Goal: Transaction & Acquisition: Obtain resource

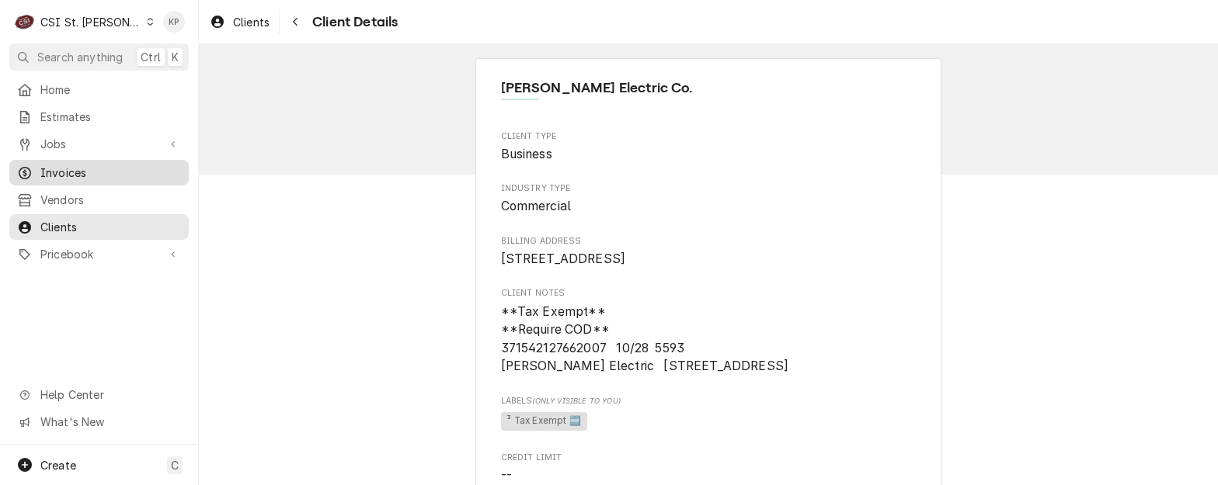
click at [43, 168] on span "Invoices" at bounding box center [110, 173] width 141 height 16
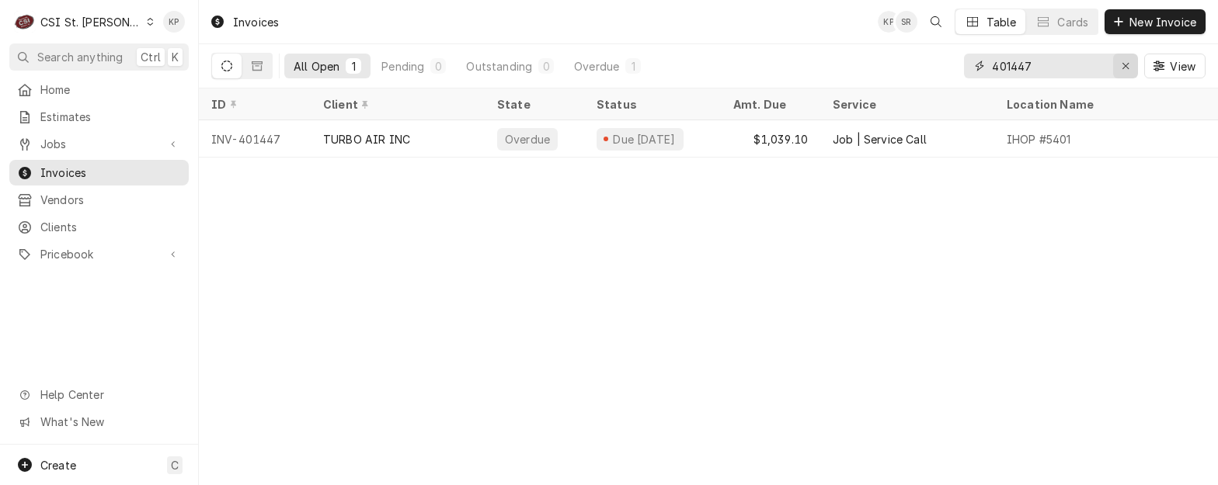
click at [1124, 63] on icon "Erase input" at bounding box center [1125, 66] width 9 height 11
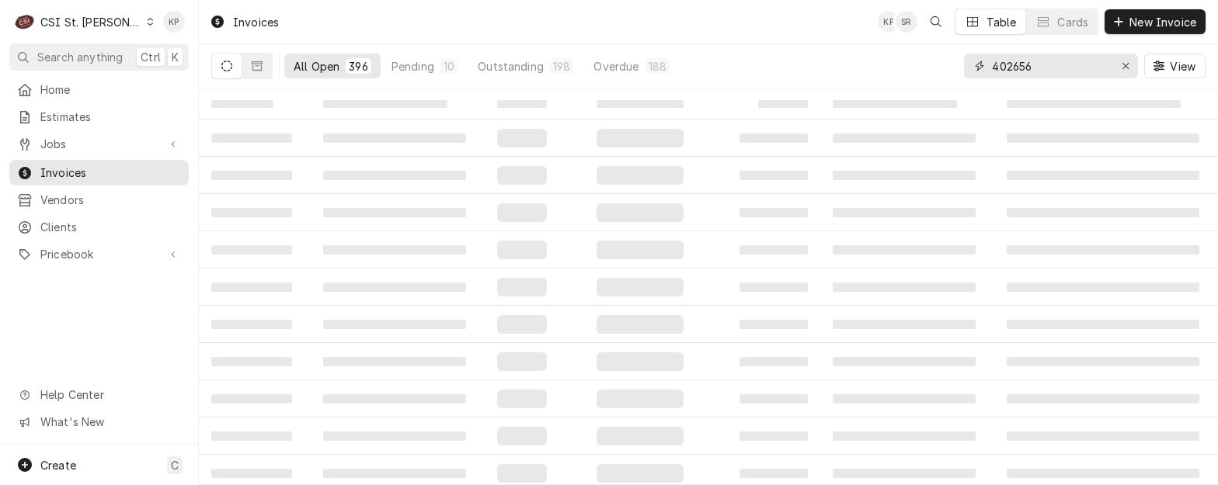
type input "402656"
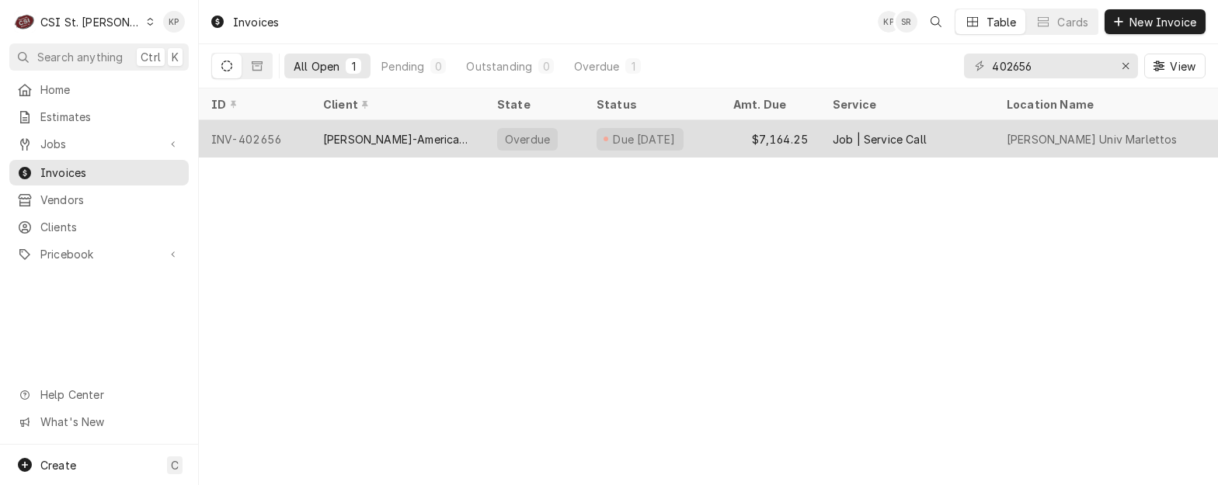
click at [391, 140] on div "[PERSON_NAME]-American Dining Creations" at bounding box center [397, 139] width 149 height 16
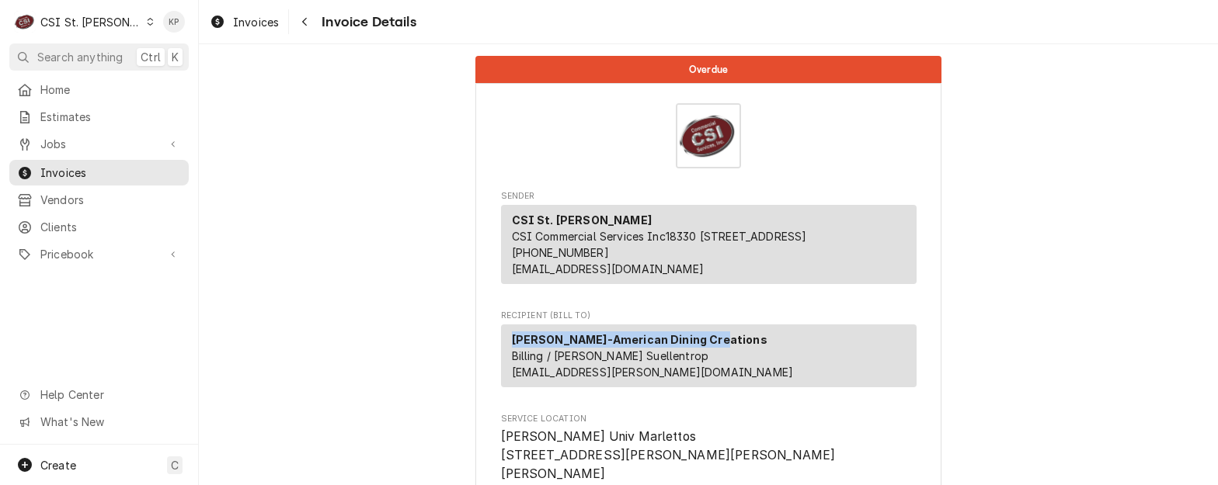
drag, startPoint x: 710, startPoint y: 355, endPoint x: 501, endPoint y: 359, distance: 209.7
click at [501, 359] on div "Webster-American Dining Creations Billing / AP - Matthew Suellentrop matthew.su…" at bounding box center [708, 356] width 415 height 63
drag, startPoint x: 501, startPoint y: 359, endPoint x: 523, endPoint y: 358, distance: 21.8
copy strong "[PERSON_NAME]-American Dining Creations"
click at [90, 167] on span "Invoices" at bounding box center [110, 173] width 141 height 16
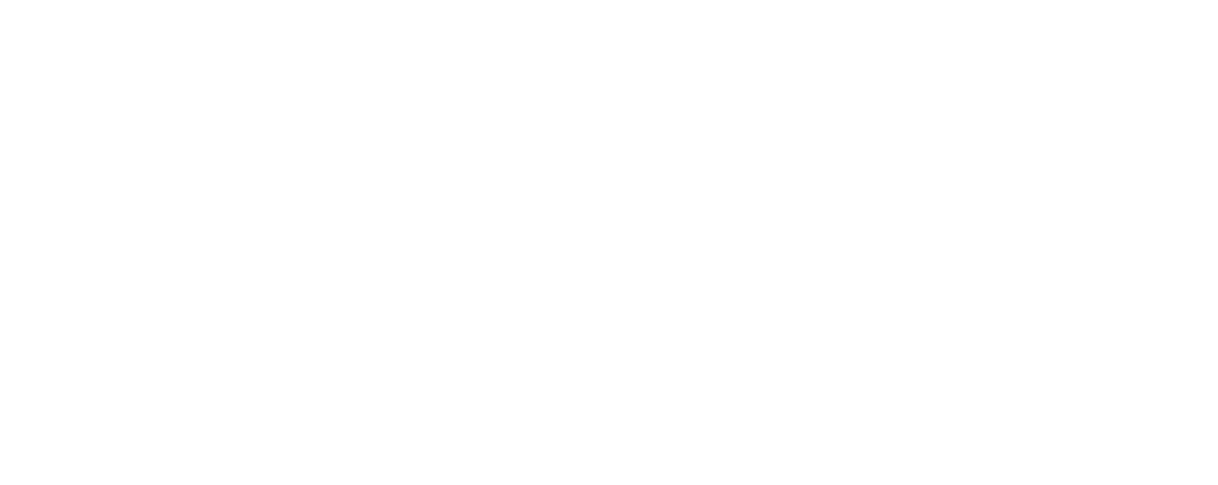
click at [260, 18] on div "Dynamic Content Wrapper" at bounding box center [609, 242] width 1218 height 485
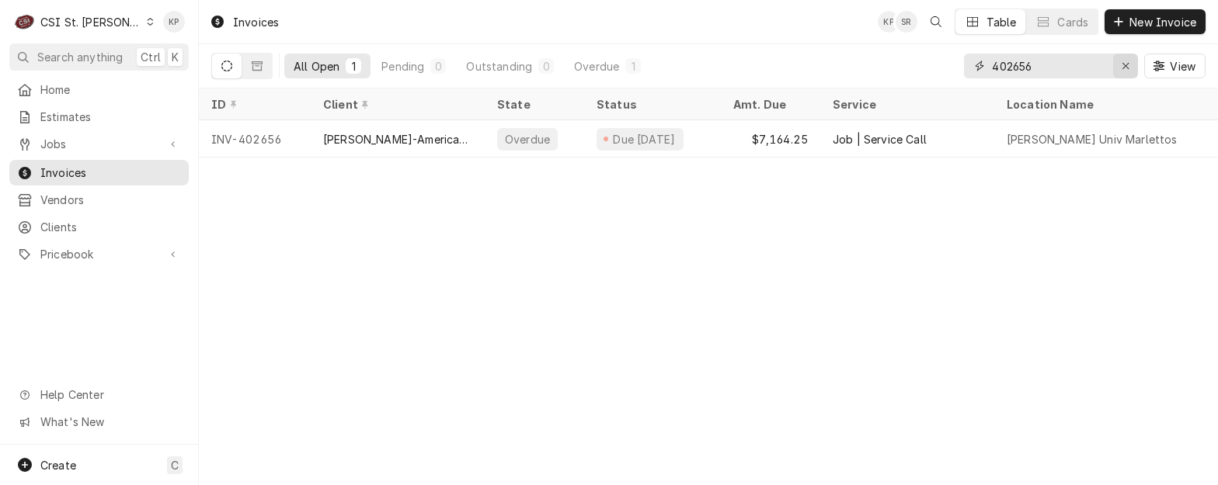
click at [1121, 64] on icon "Erase input" at bounding box center [1125, 66] width 9 height 11
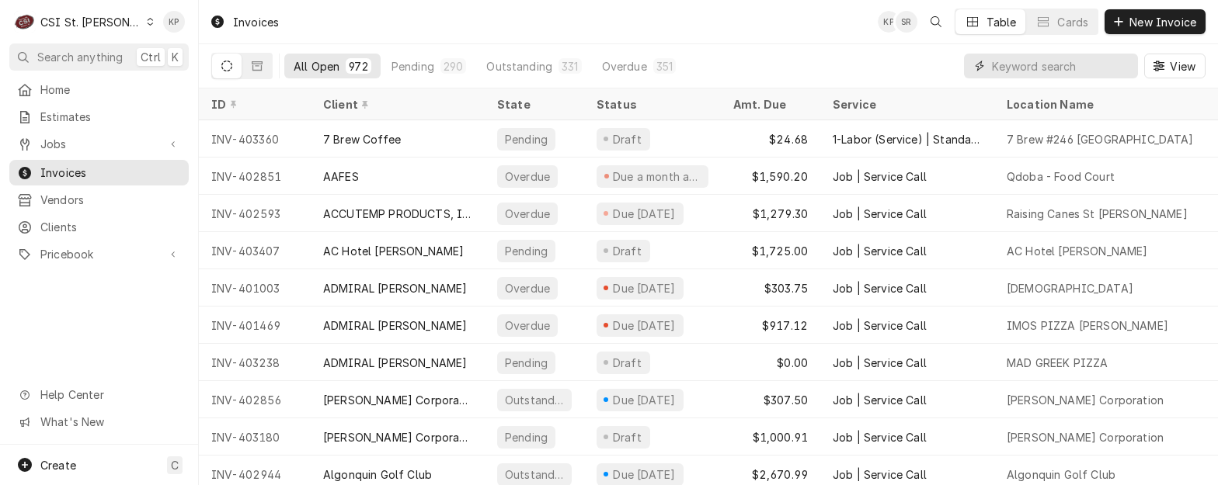
paste input "[PERSON_NAME]-American Dining Creations"
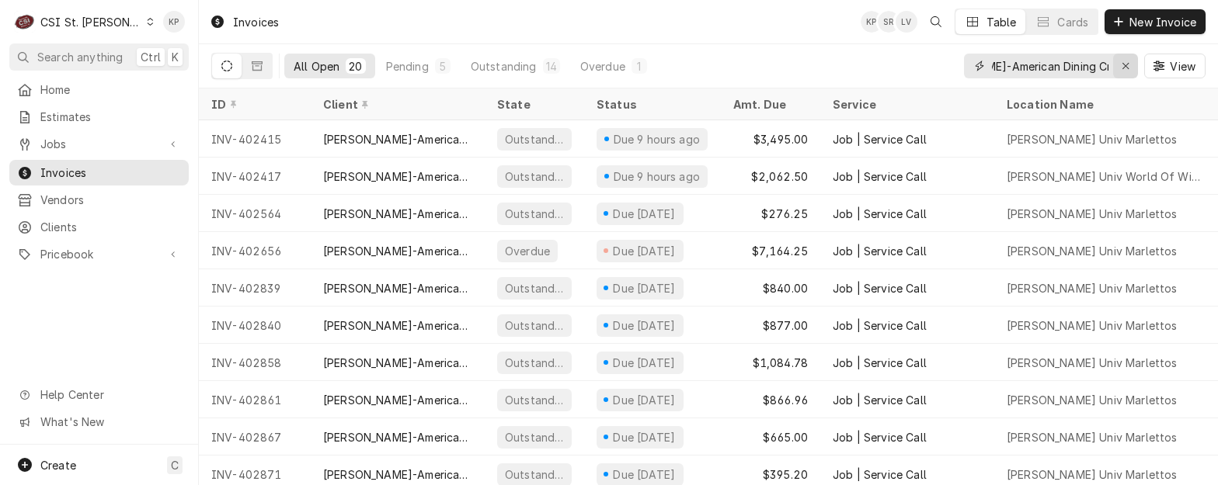
type input "[PERSON_NAME]-American Dining Creations"
click at [1124, 63] on icon "Erase input" at bounding box center [1125, 66] width 9 height 11
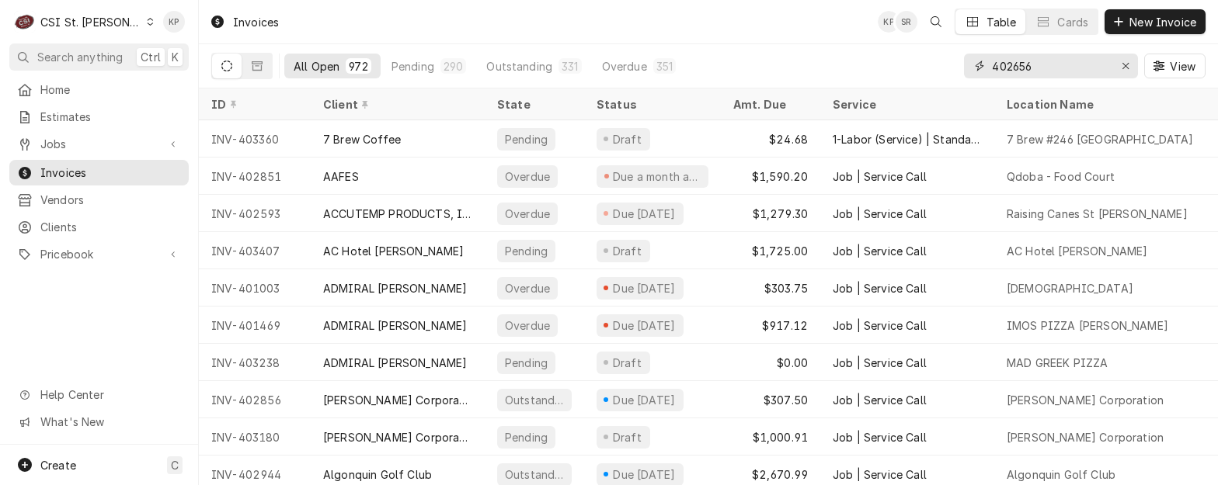
type input "402656"
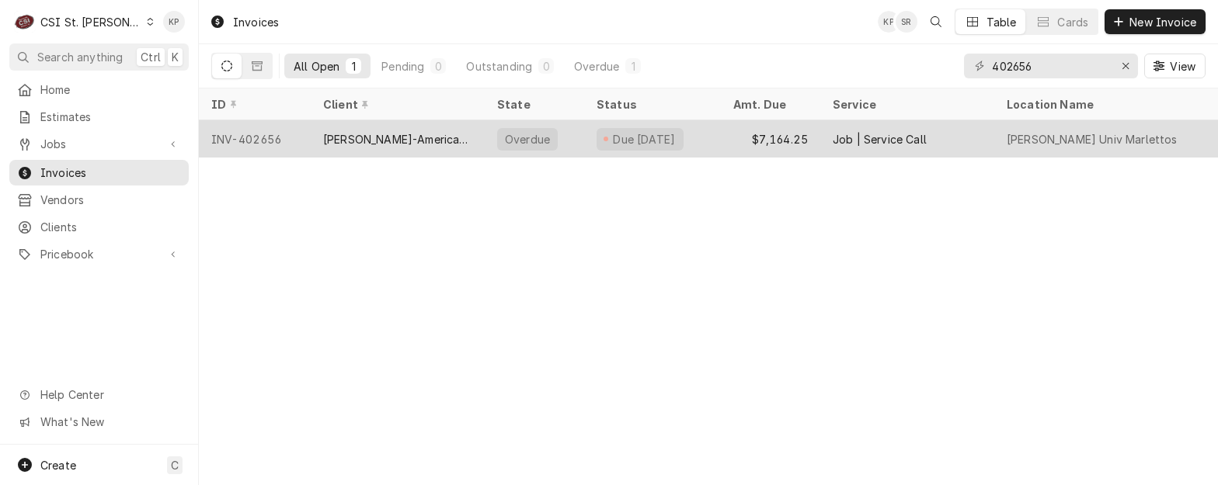
click at [270, 137] on div "INV-402656" at bounding box center [255, 138] width 112 height 37
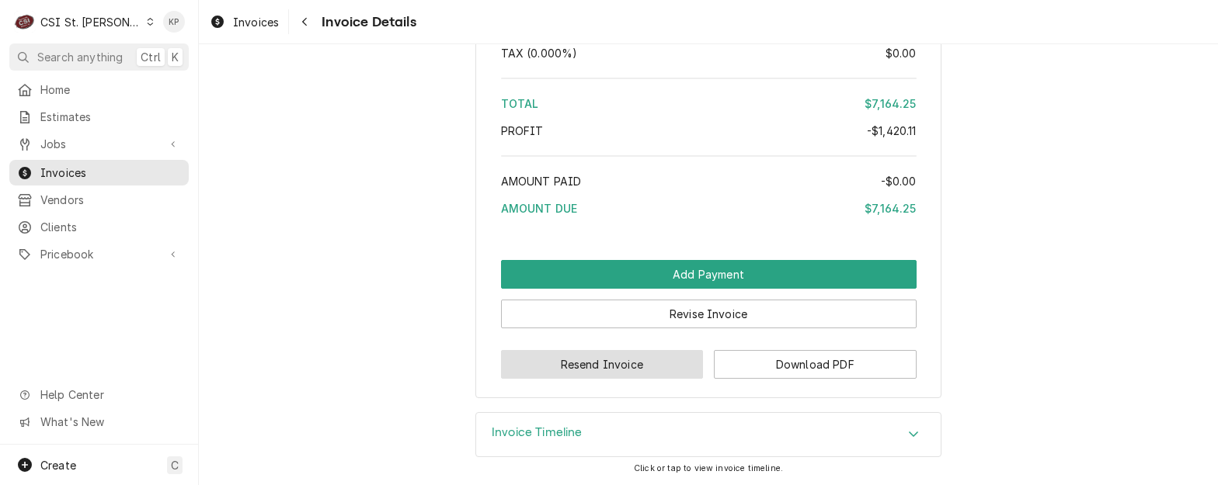
scroll to position [3590, 0]
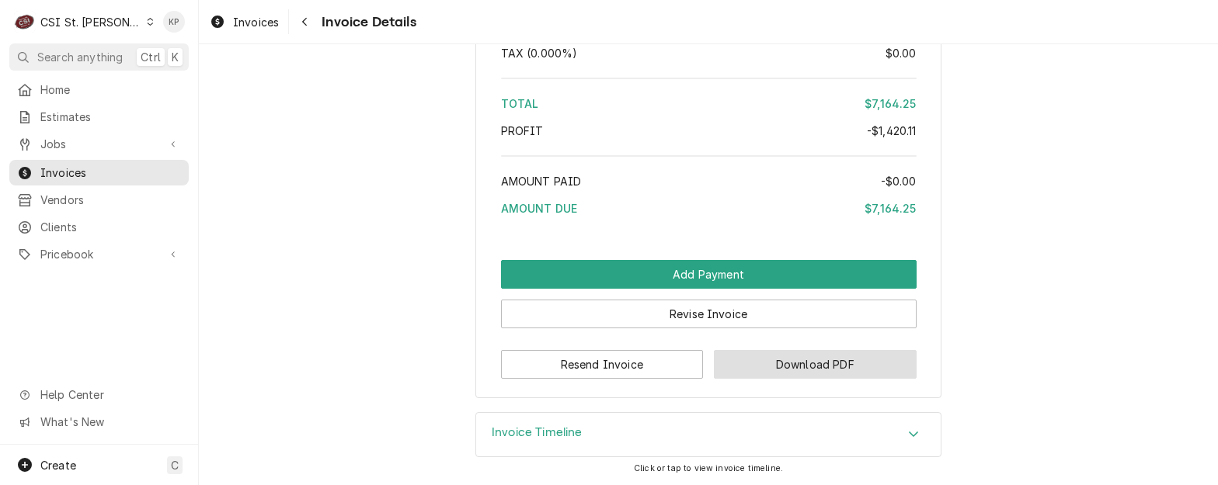
click at [755, 359] on button "Download PDF" at bounding box center [815, 364] width 203 height 29
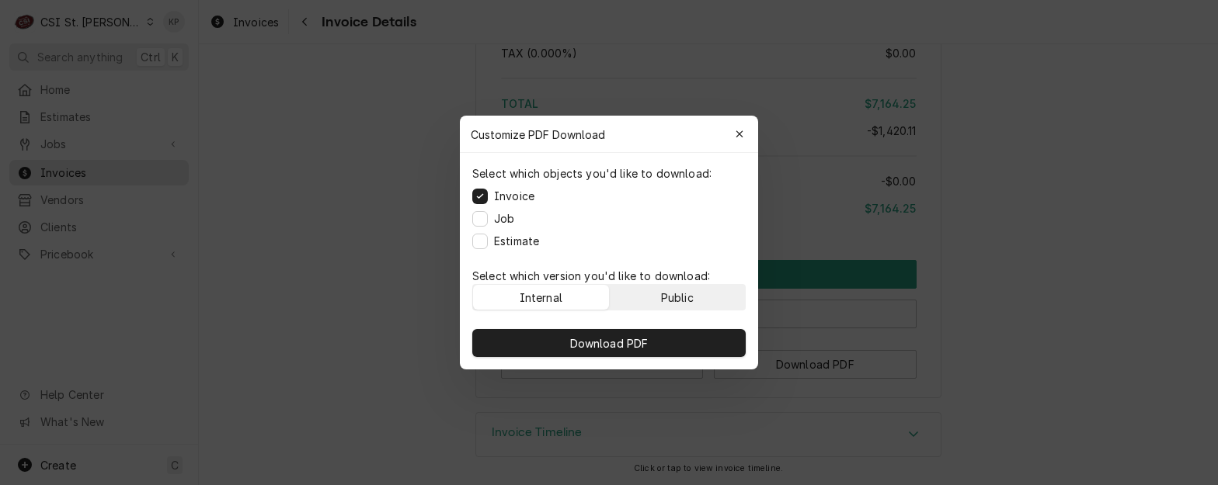
click at [710, 287] on button "Public" at bounding box center [678, 297] width 136 height 25
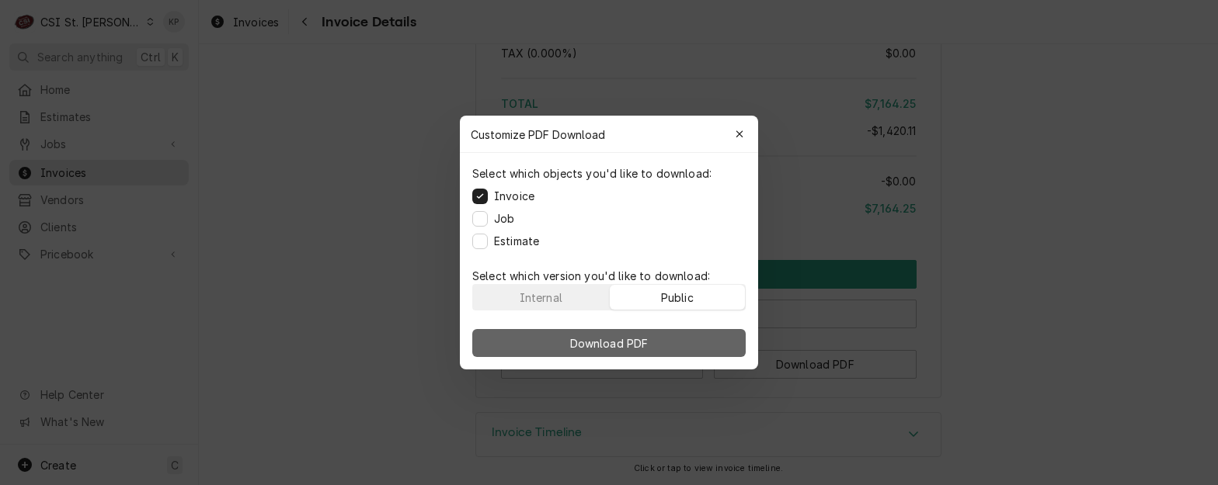
click at [705, 333] on button "Download PDF" at bounding box center [608, 343] width 273 height 28
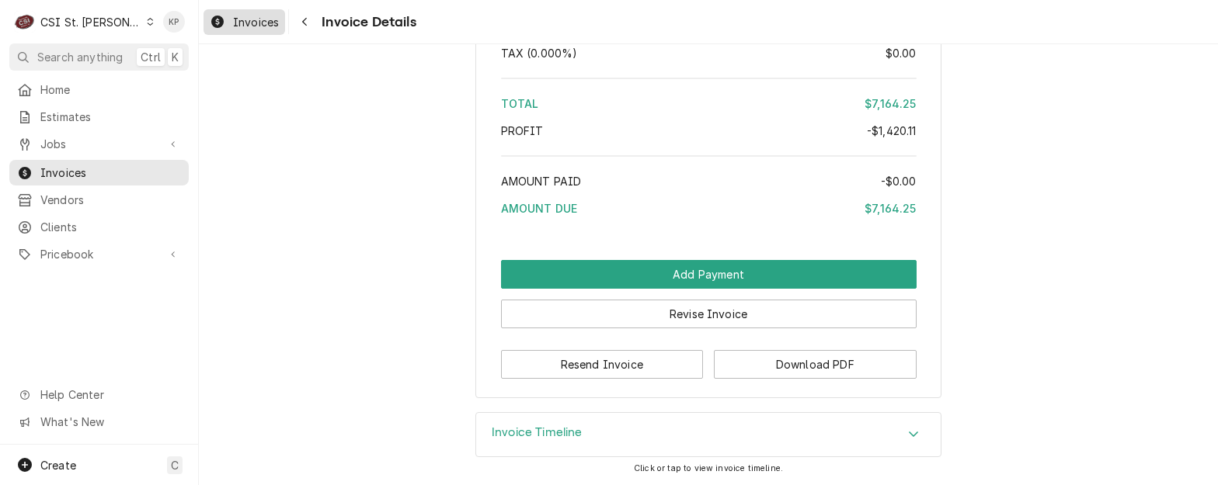
click at [245, 25] on span "Invoices" at bounding box center [256, 22] width 46 height 16
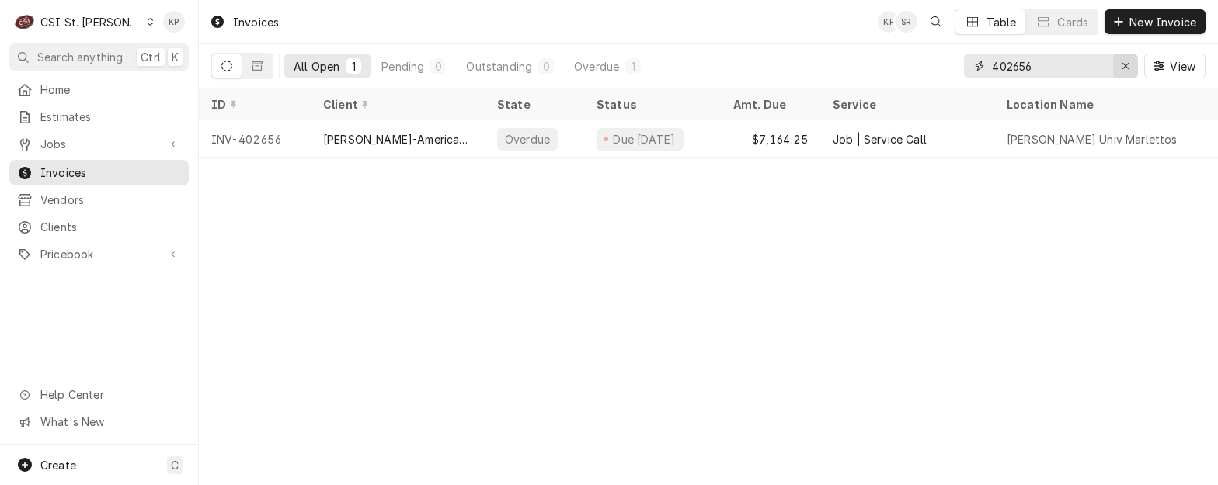
click at [1121, 65] on icon "Erase input" at bounding box center [1125, 66] width 9 height 11
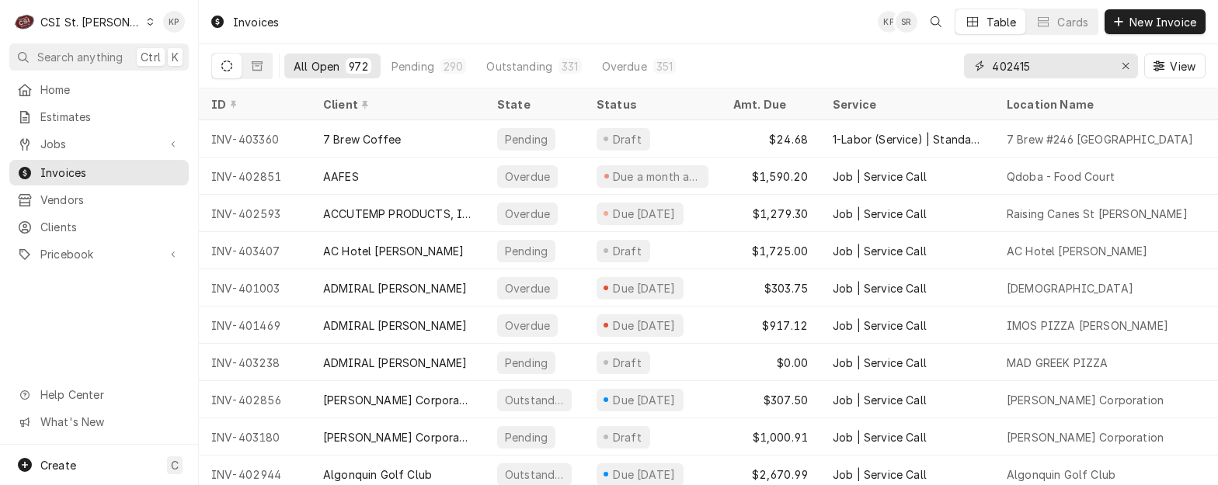
type input "402415"
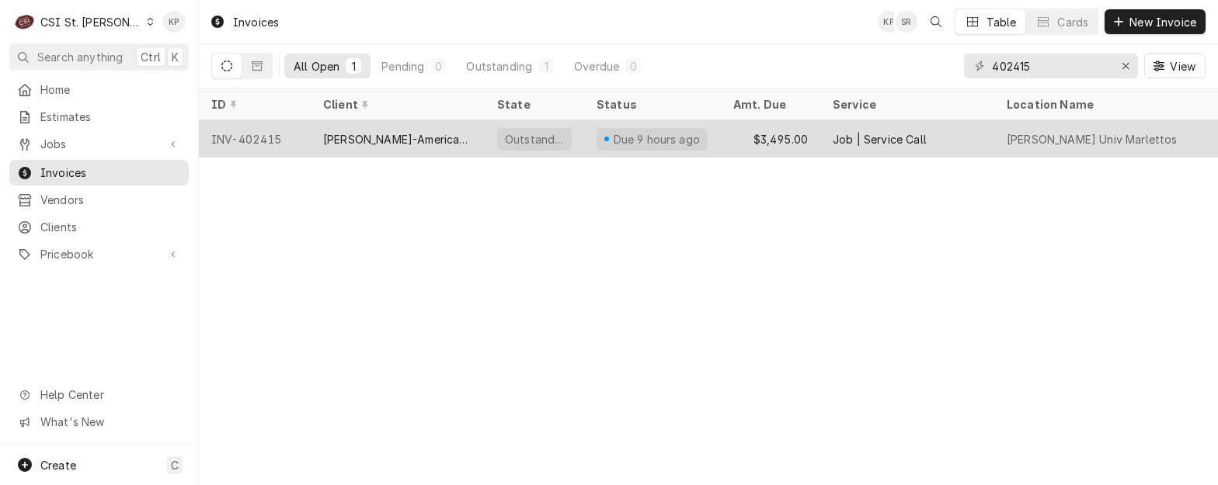
click at [260, 132] on div "INV-402415" at bounding box center [255, 138] width 112 height 37
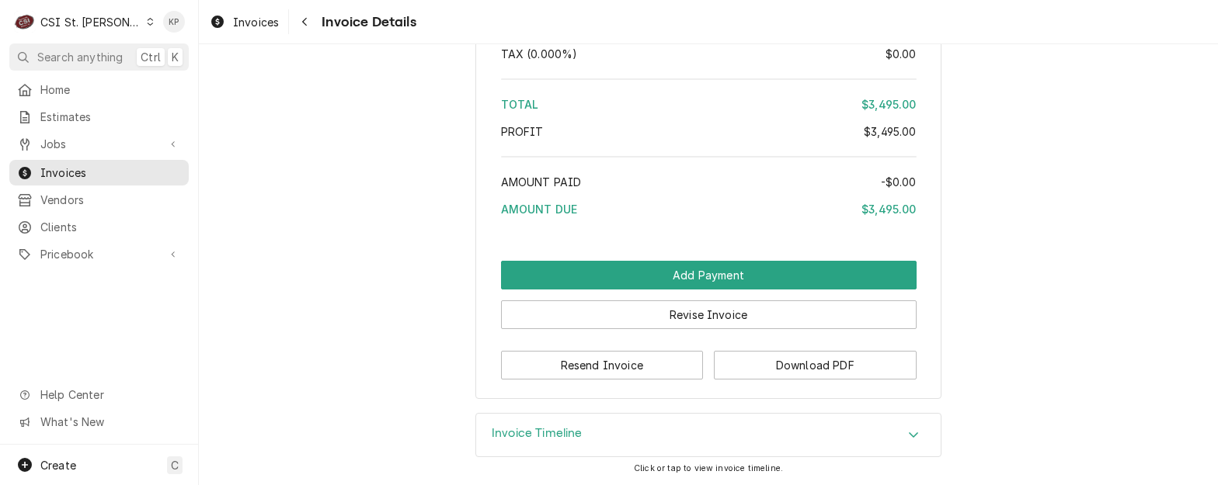
scroll to position [2656, 0]
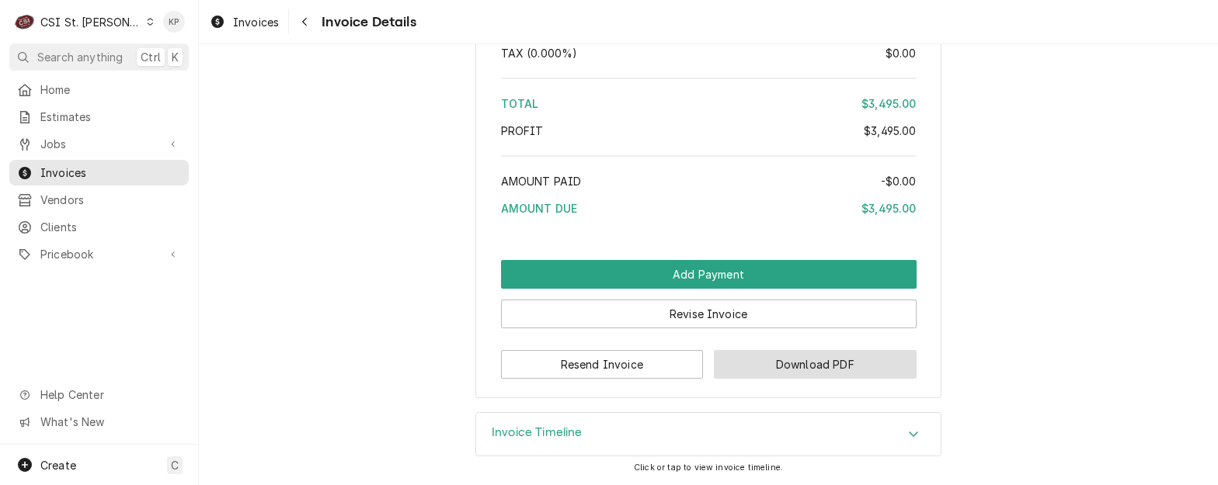
click at [735, 359] on button "Download PDF" at bounding box center [815, 364] width 203 height 29
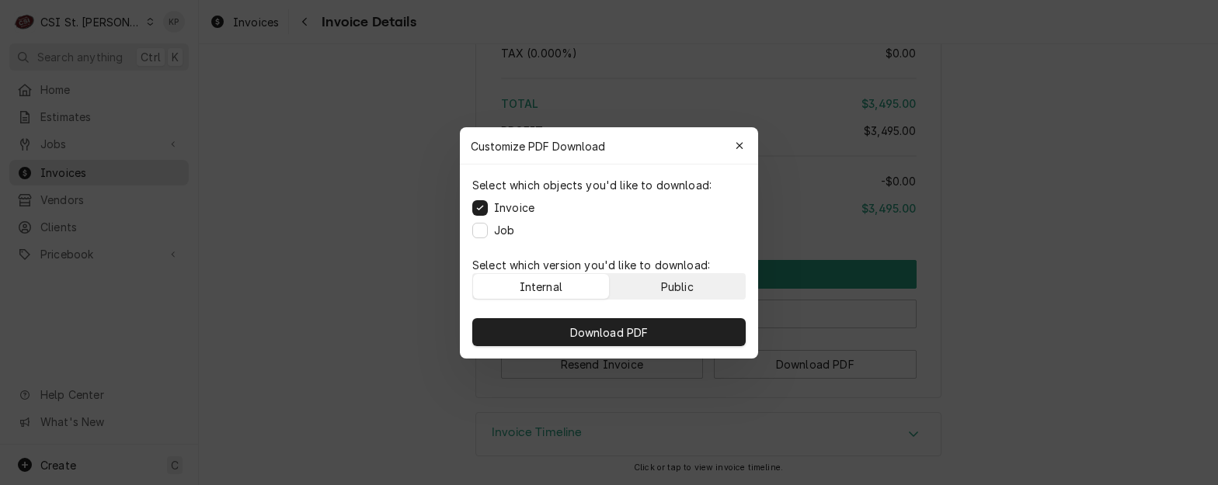
click at [710, 294] on button "Public" at bounding box center [678, 286] width 136 height 25
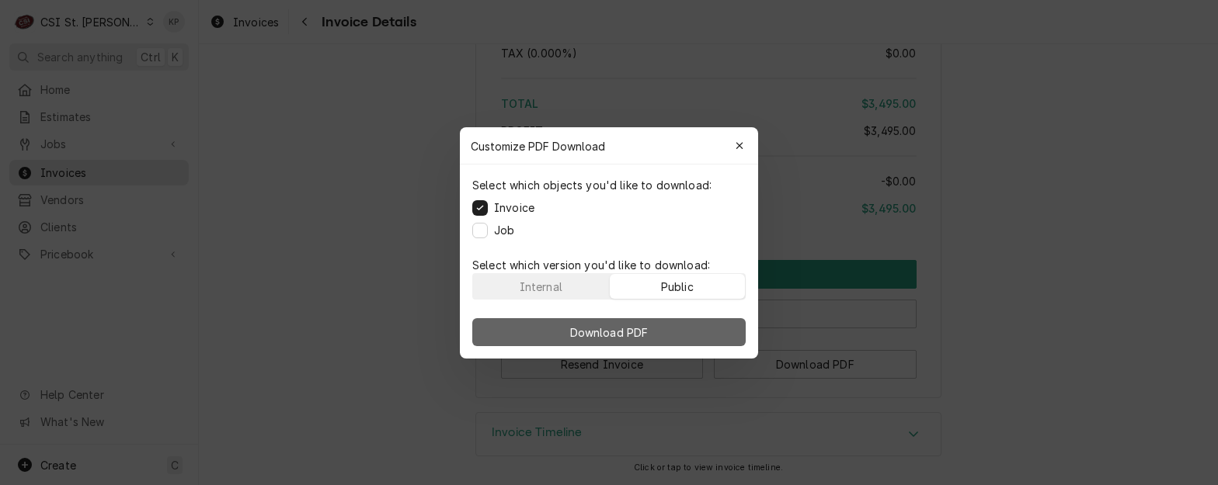
click at [703, 328] on button "Download PDF" at bounding box center [608, 332] width 273 height 28
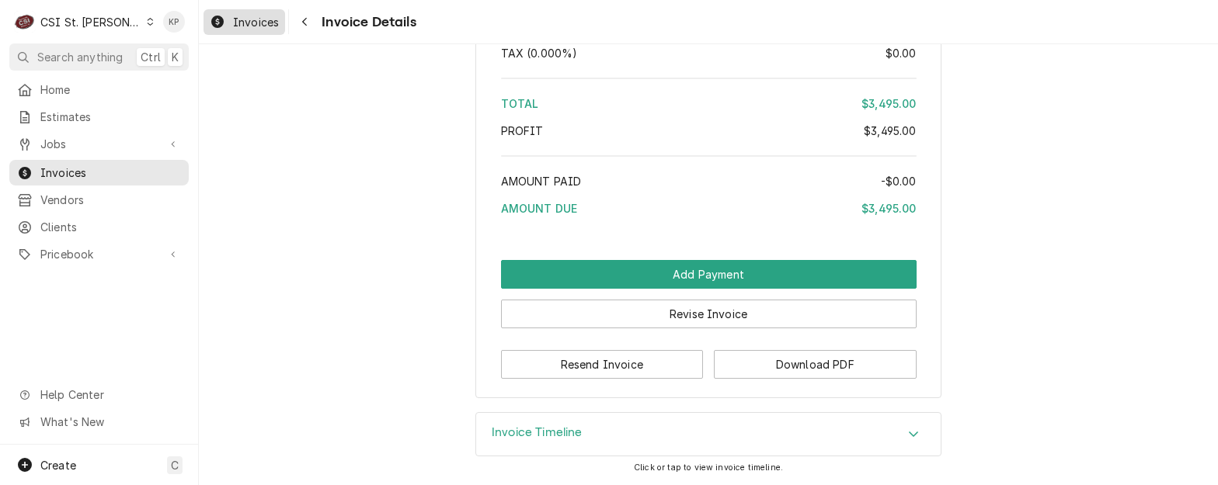
click at [257, 23] on span "Invoices" at bounding box center [256, 22] width 46 height 16
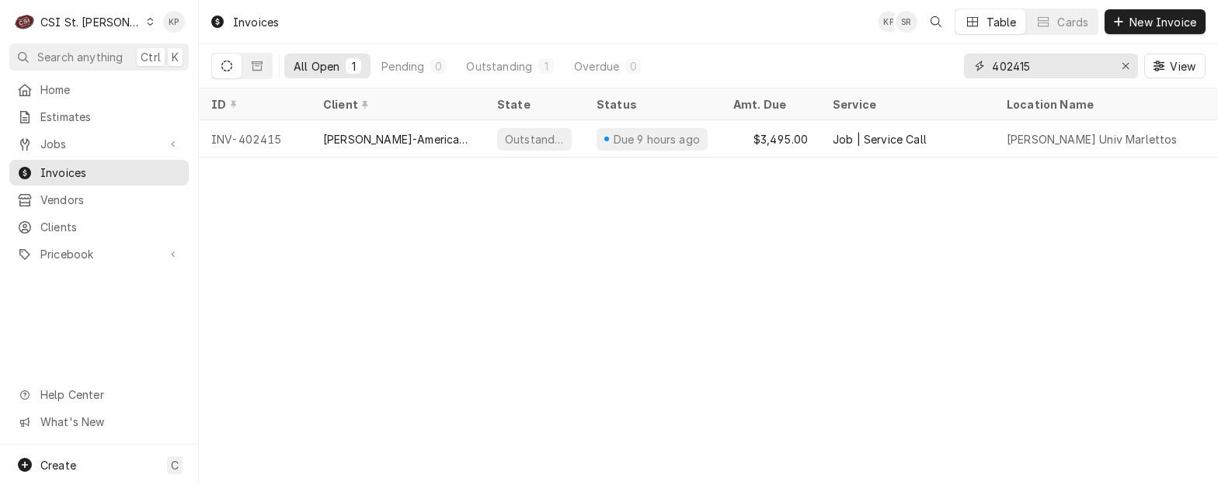
click at [1022, 69] on input "402415" at bounding box center [1050, 66] width 116 height 25
drag, startPoint x: 1027, startPoint y: 66, endPoint x: 1087, endPoint y: 62, distance: 59.9
click at [1087, 62] on input "402415" at bounding box center [1050, 66] width 116 height 25
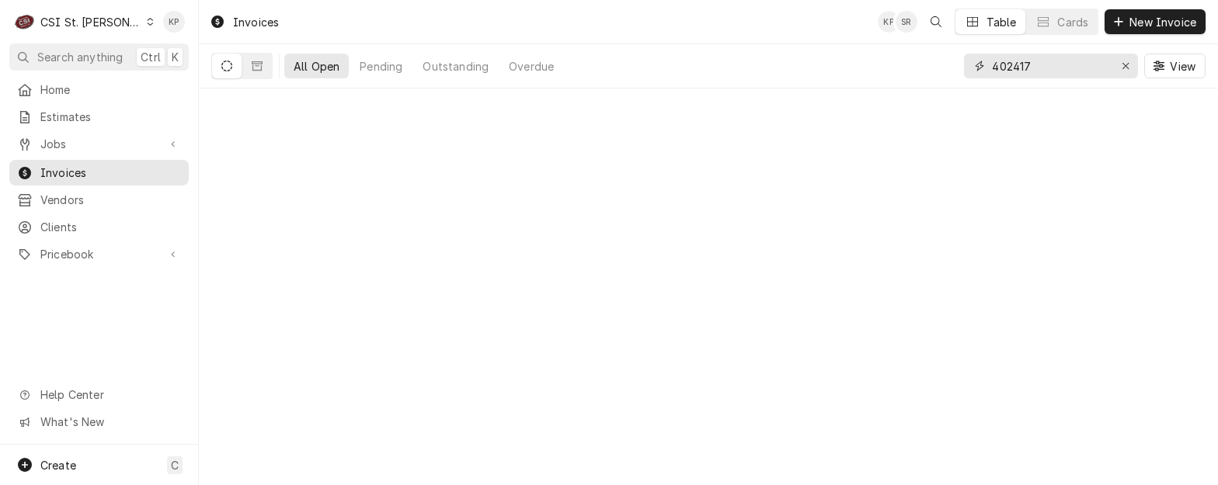
type input "402417"
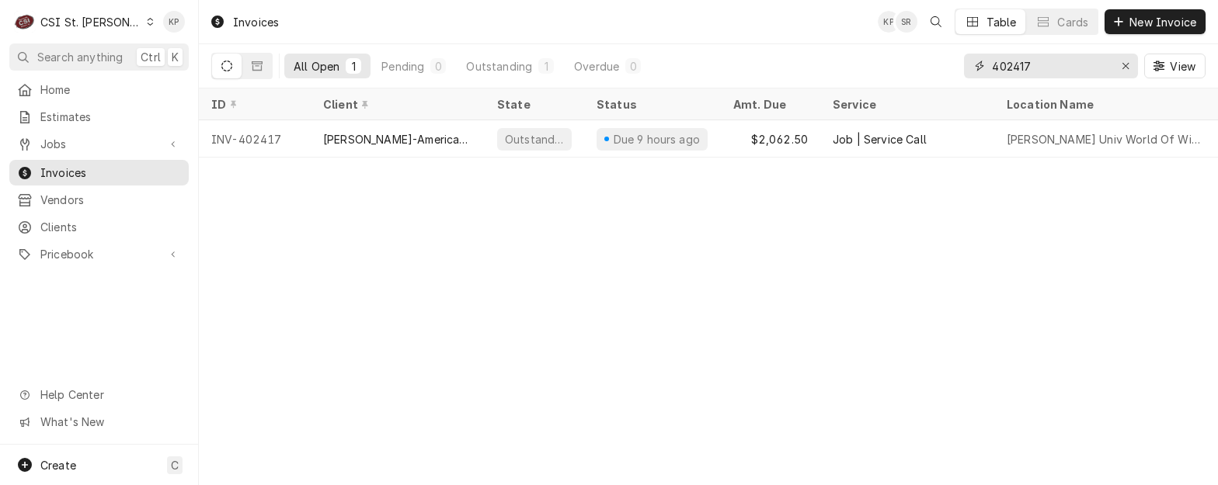
click at [1061, 74] on input "402417" at bounding box center [1050, 66] width 116 height 25
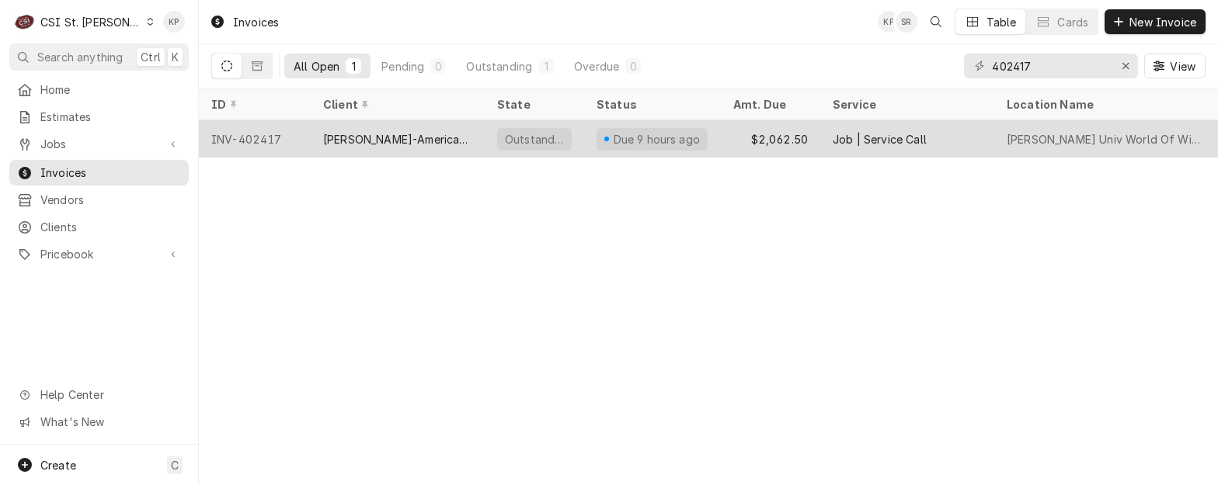
click at [274, 134] on div "INV-402417" at bounding box center [255, 138] width 112 height 37
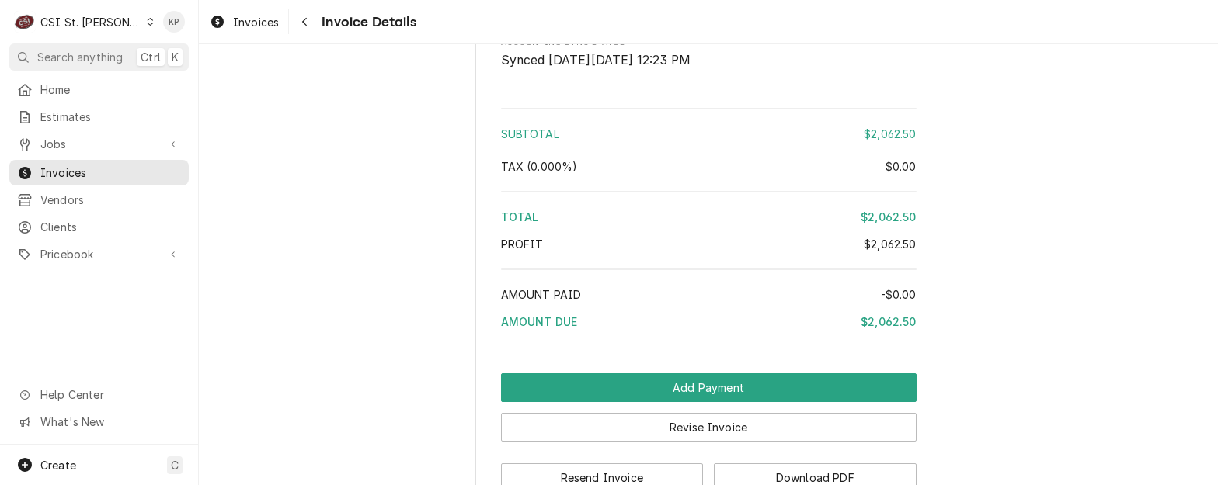
scroll to position [2406, 0]
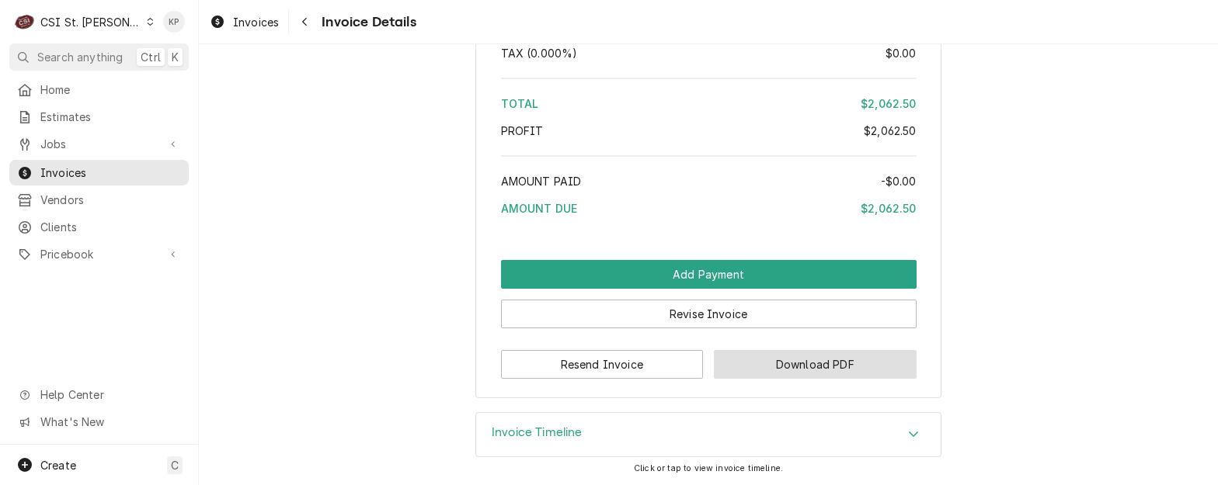
click at [733, 362] on button "Download PDF" at bounding box center [815, 364] width 203 height 29
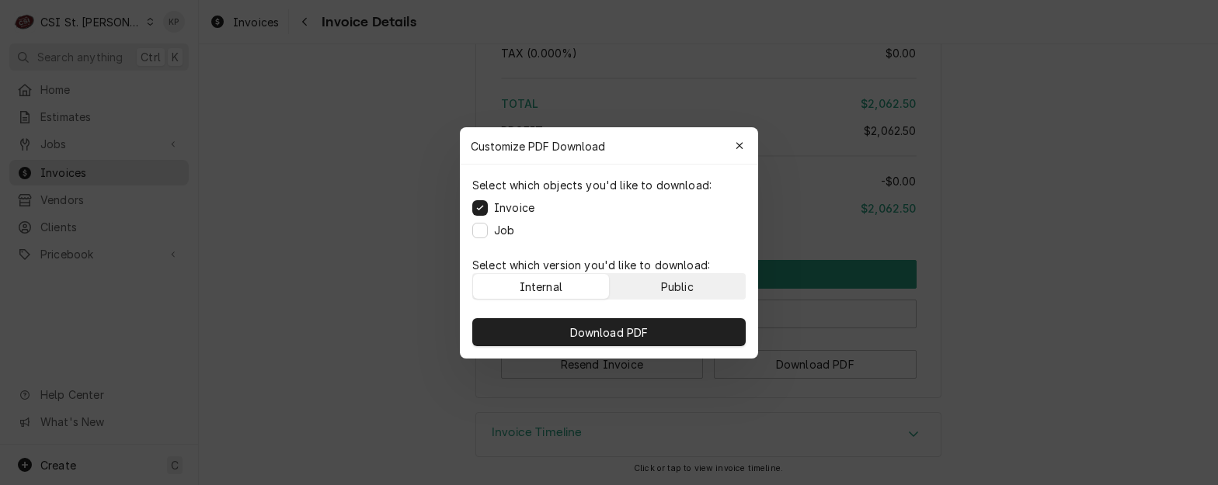
click at [673, 283] on div "Public" at bounding box center [677, 286] width 33 height 16
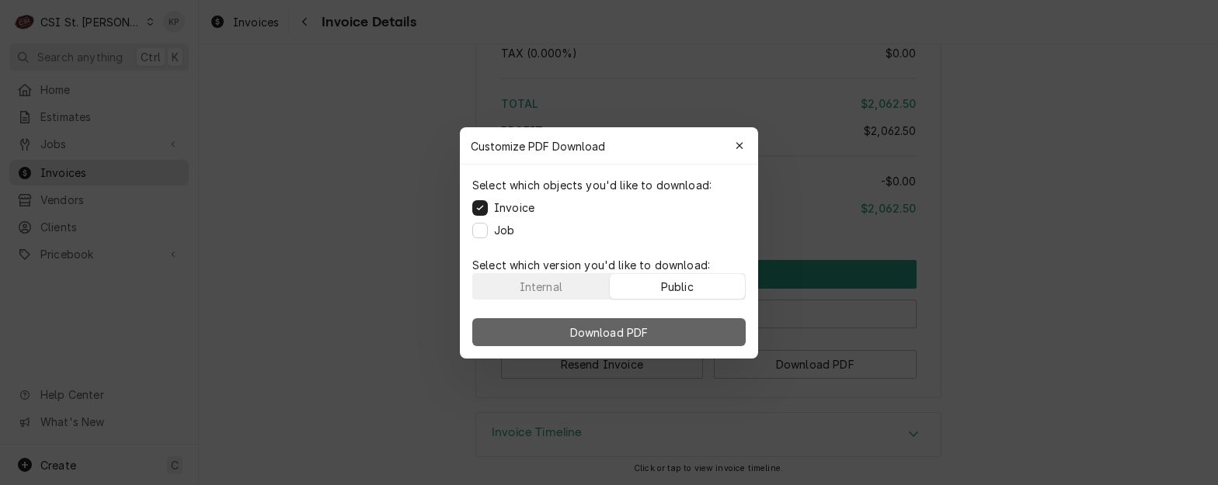
click at [679, 326] on button "Download PDF" at bounding box center [608, 332] width 273 height 28
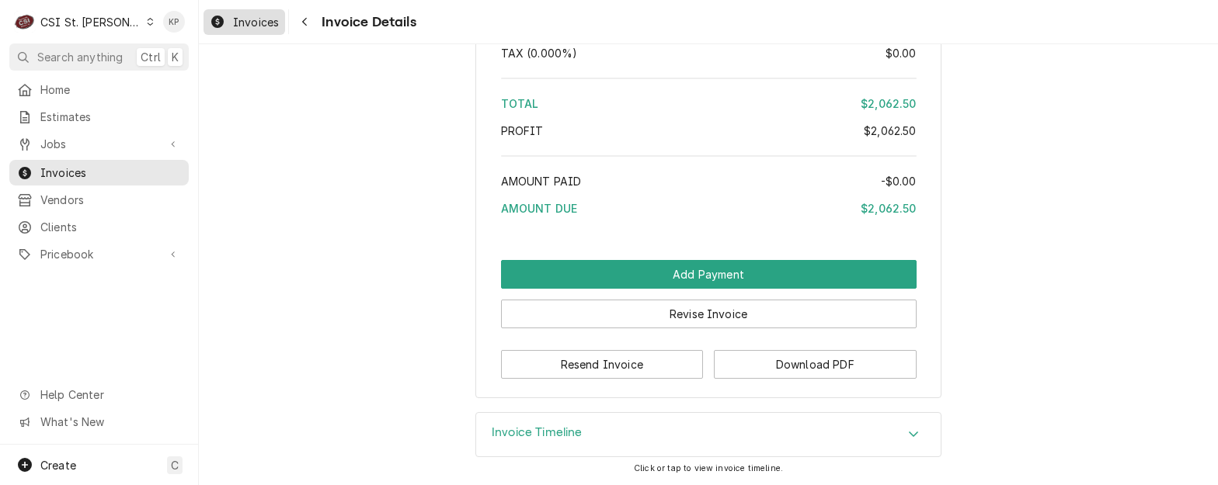
drag, startPoint x: 242, startPoint y: 29, endPoint x: 262, endPoint y: 30, distance: 19.5
click at [242, 29] on span "Invoices" at bounding box center [256, 22] width 46 height 16
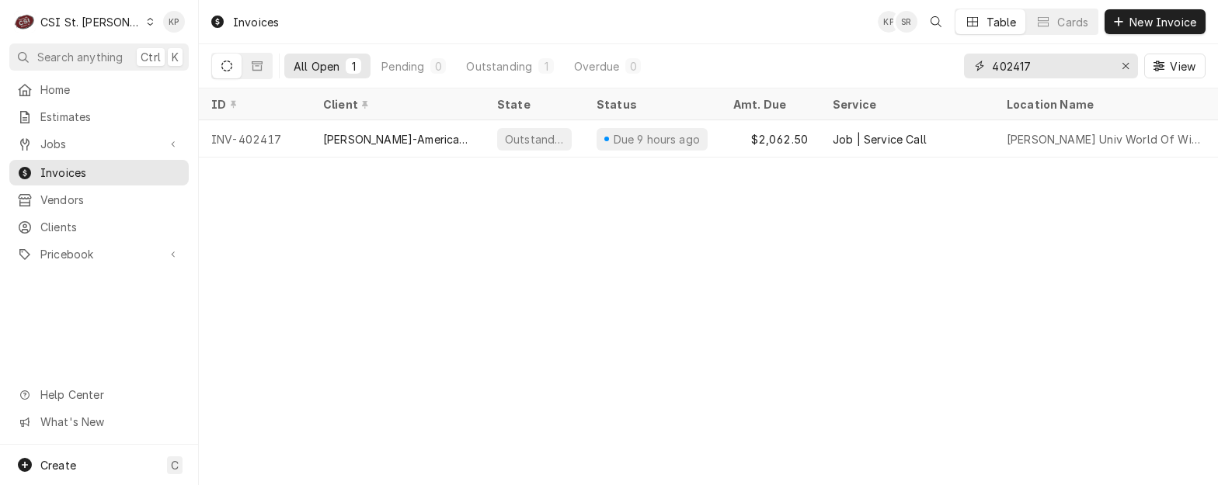
click at [1015, 68] on input "402417" at bounding box center [1050, 66] width 116 height 25
drag, startPoint x: 1015, startPoint y: 68, endPoint x: 1089, endPoint y: 64, distance: 73.8
click at [1089, 64] on input "402417" at bounding box center [1050, 66] width 116 height 25
type input "402840"
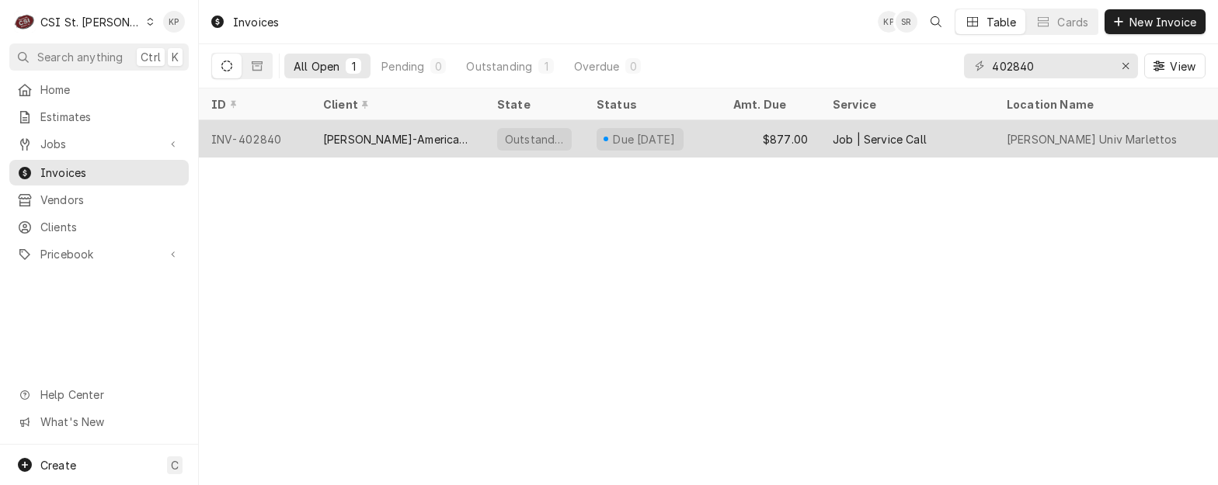
click at [258, 133] on div "INV-402840" at bounding box center [255, 138] width 112 height 37
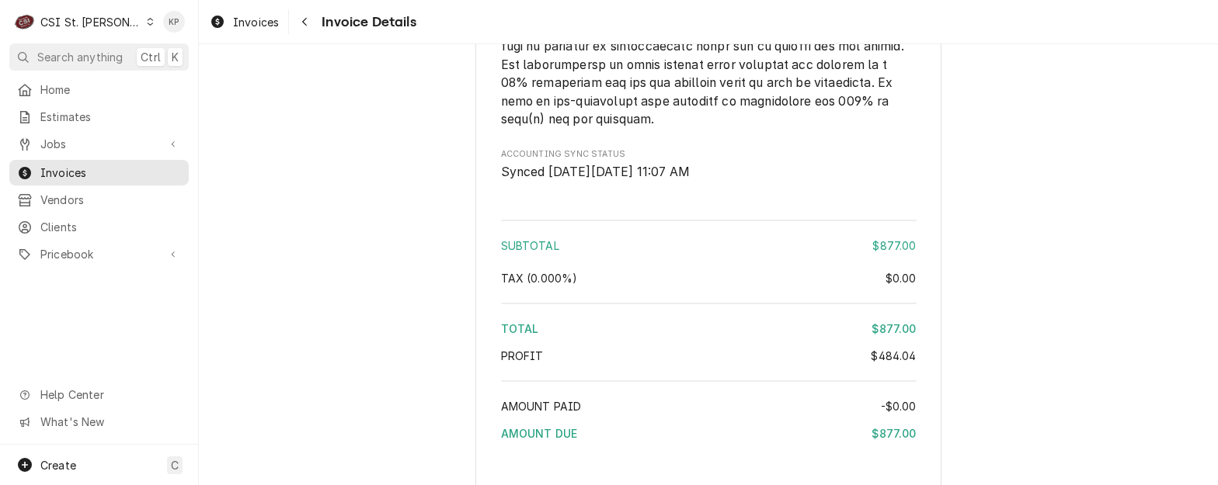
scroll to position [3037, 0]
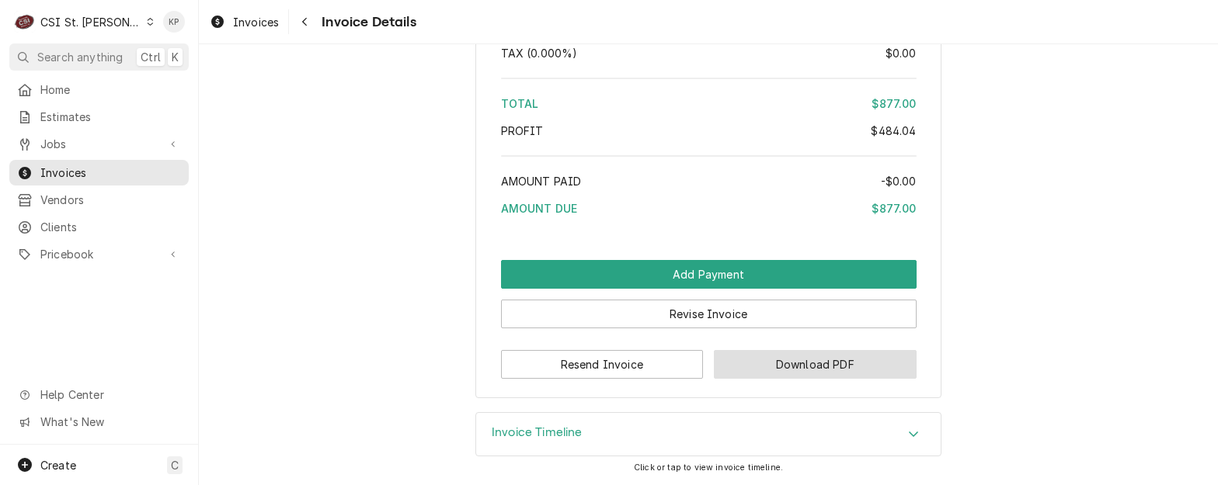
click at [750, 361] on button "Download PDF" at bounding box center [815, 364] width 203 height 29
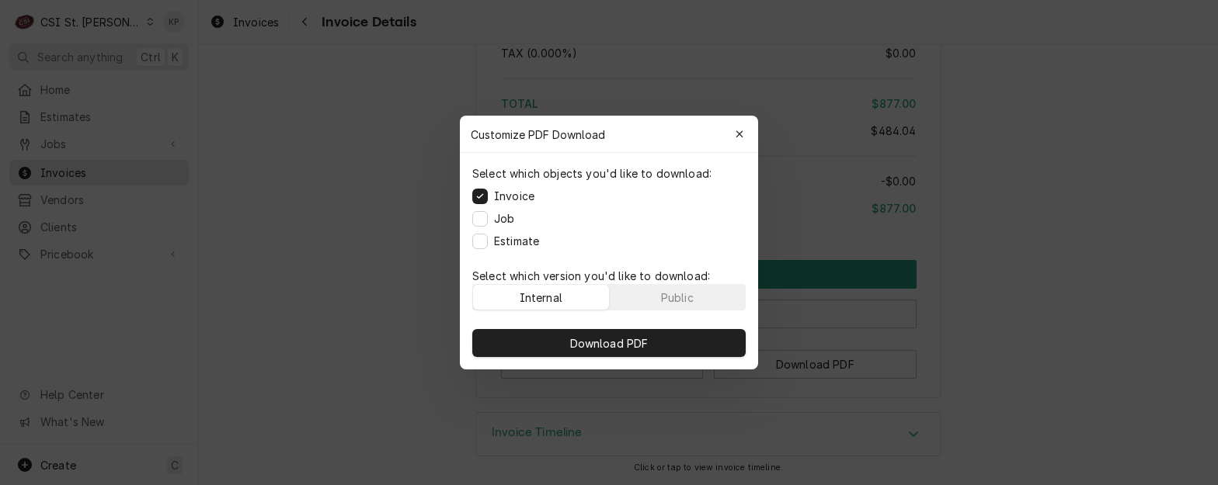
click at [715, 309] on div "Internal Public" at bounding box center [608, 297] width 273 height 26
click at [708, 287] on button "Public" at bounding box center [678, 297] width 136 height 25
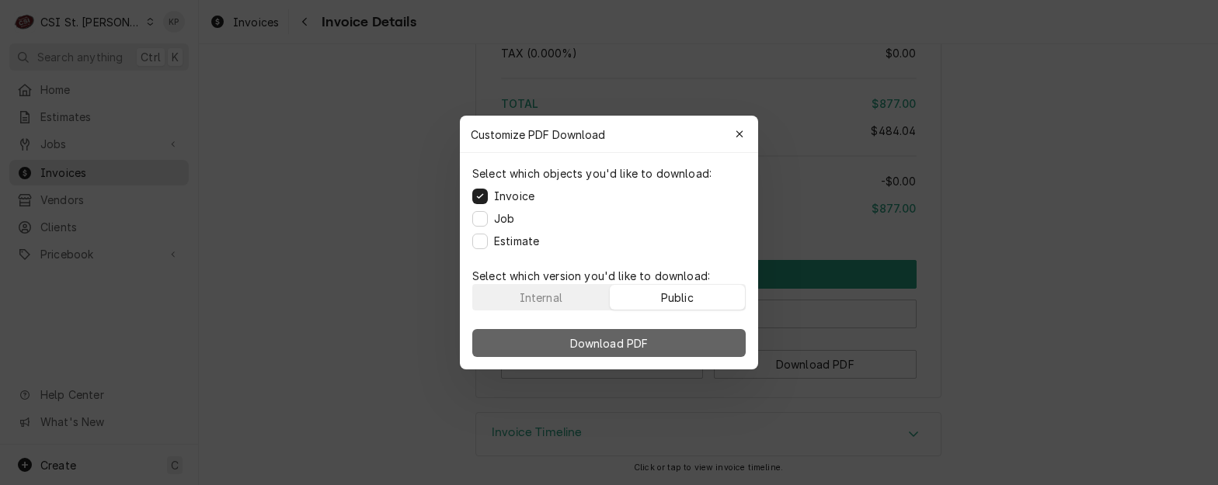
click at [684, 337] on button "Download PDF" at bounding box center [608, 343] width 273 height 28
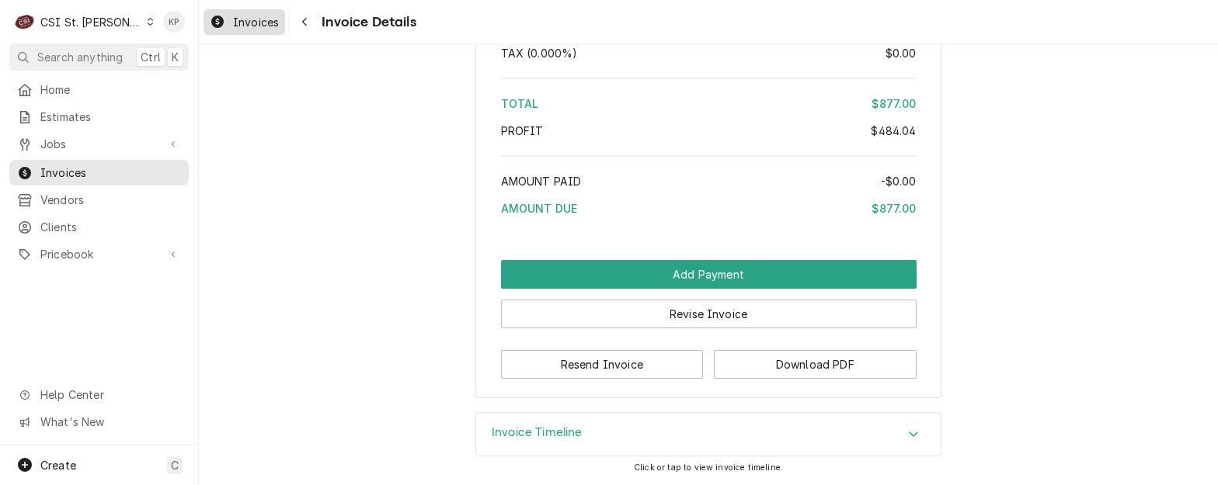
click at [251, 24] on span "Invoices" at bounding box center [256, 22] width 46 height 16
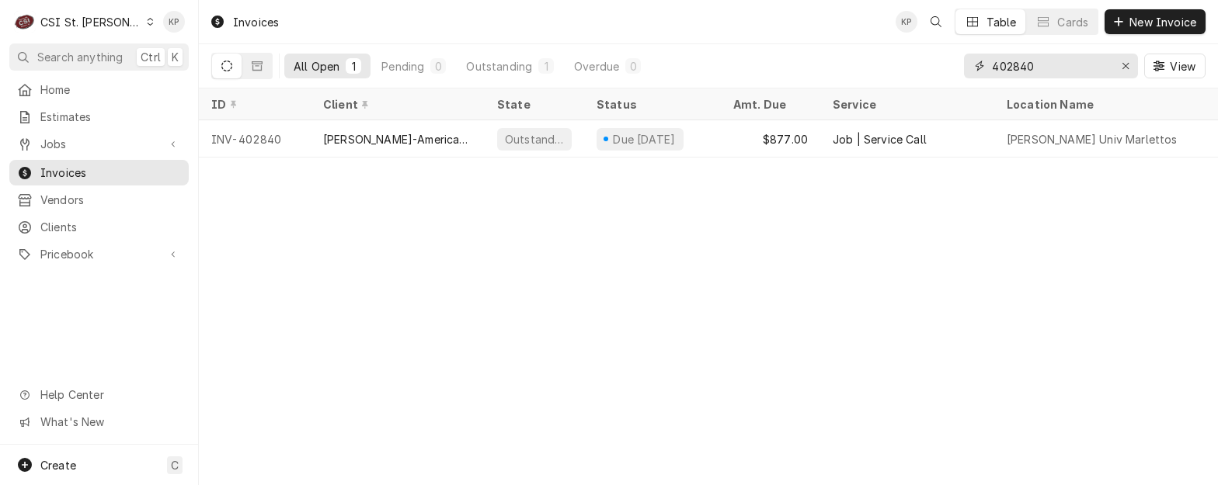
drag, startPoint x: 1020, startPoint y: 67, endPoint x: 1068, endPoint y: 57, distance: 49.9
click at [1068, 57] on input "402840" at bounding box center [1050, 66] width 116 height 25
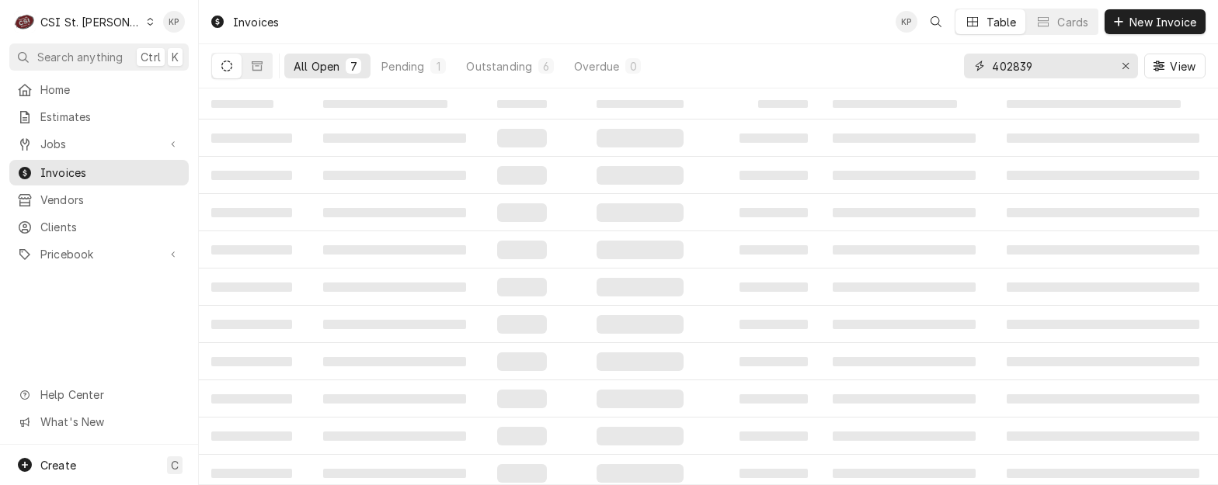
type input "402839"
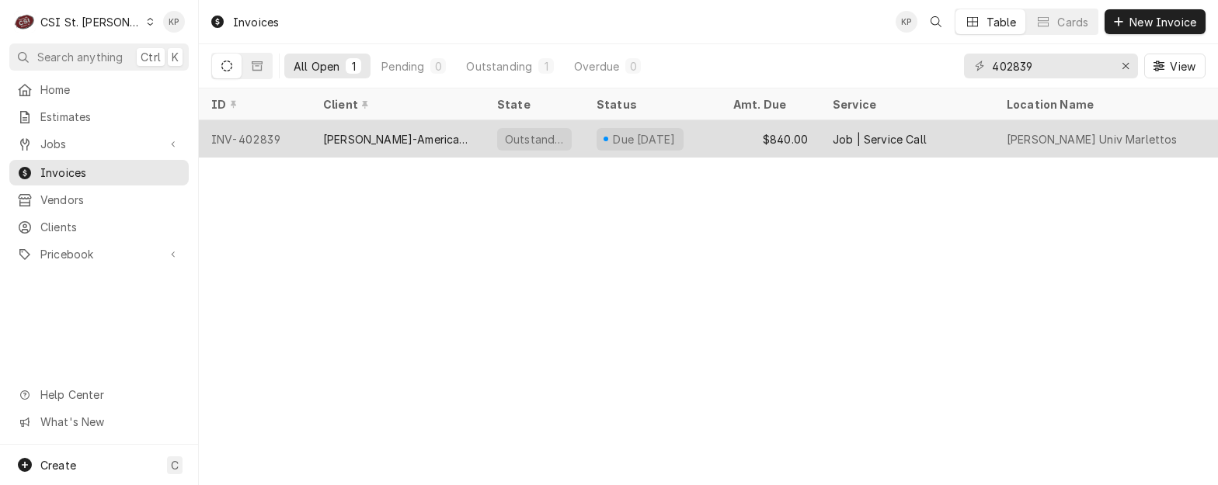
click at [262, 140] on div "INV-402839" at bounding box center [255, 138] width 112 height 37
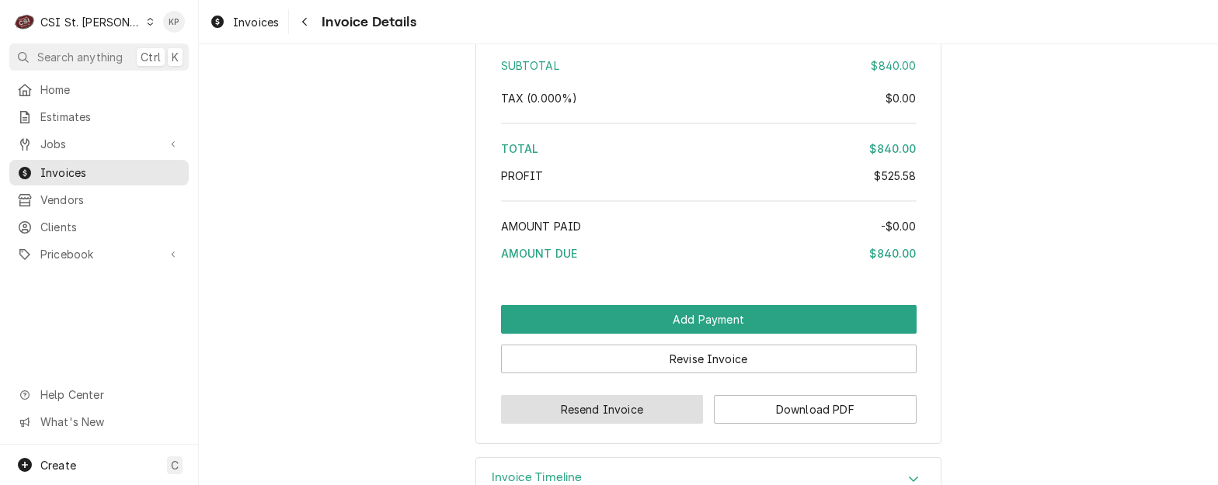
scroll to position [3090, 0]
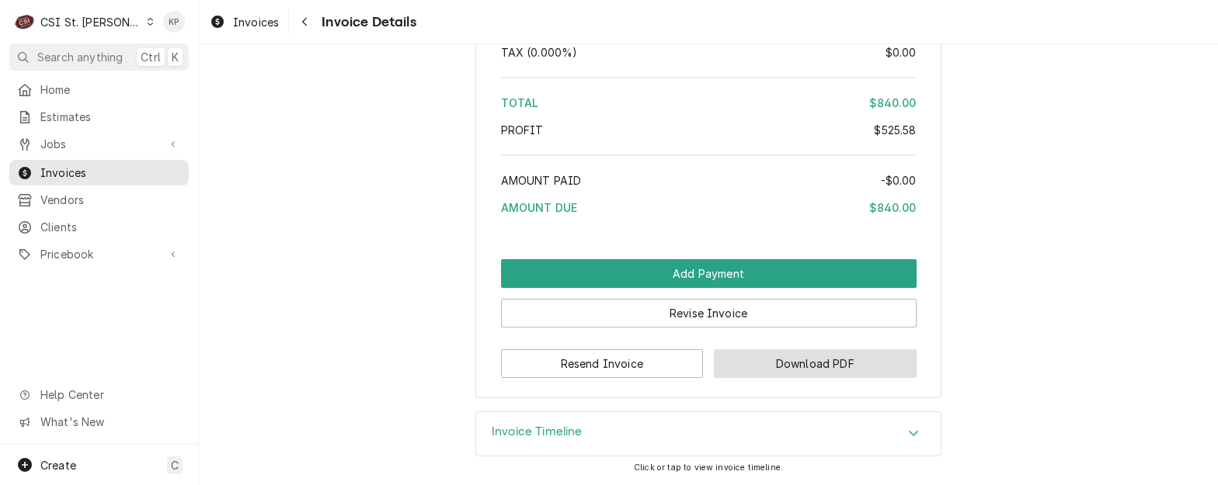
click at [771, 366] on button "Download PDF" at bounding box center [815, 363] width 203 height 29
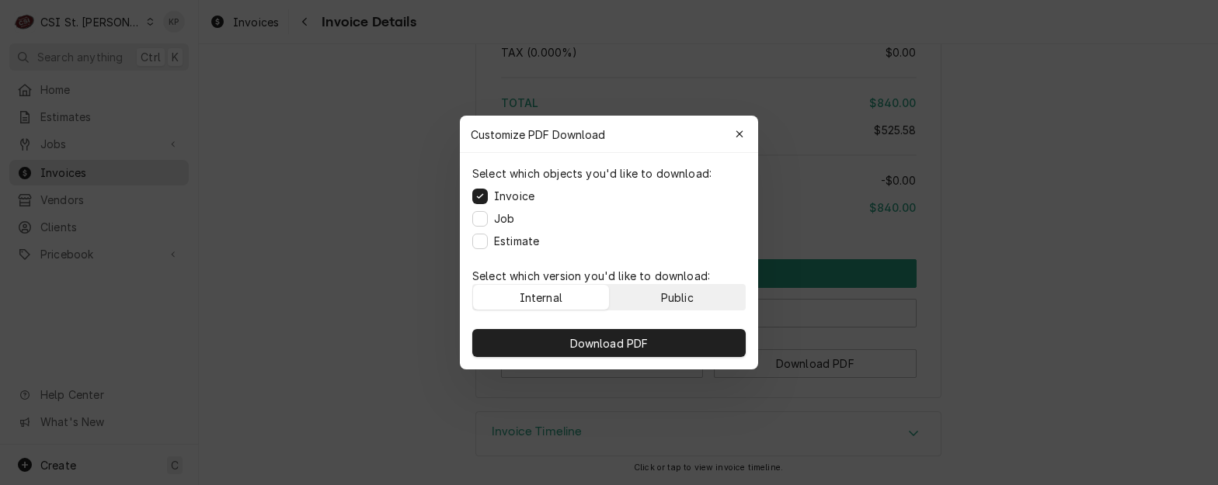
drag, startPoint x: 680, startPoint y: 299, endPoint x: 672, endPoint y: 322, distance: 24.8
click at [679, 299] on div "Public" at bounding box center [677, 298] width 33 height 16
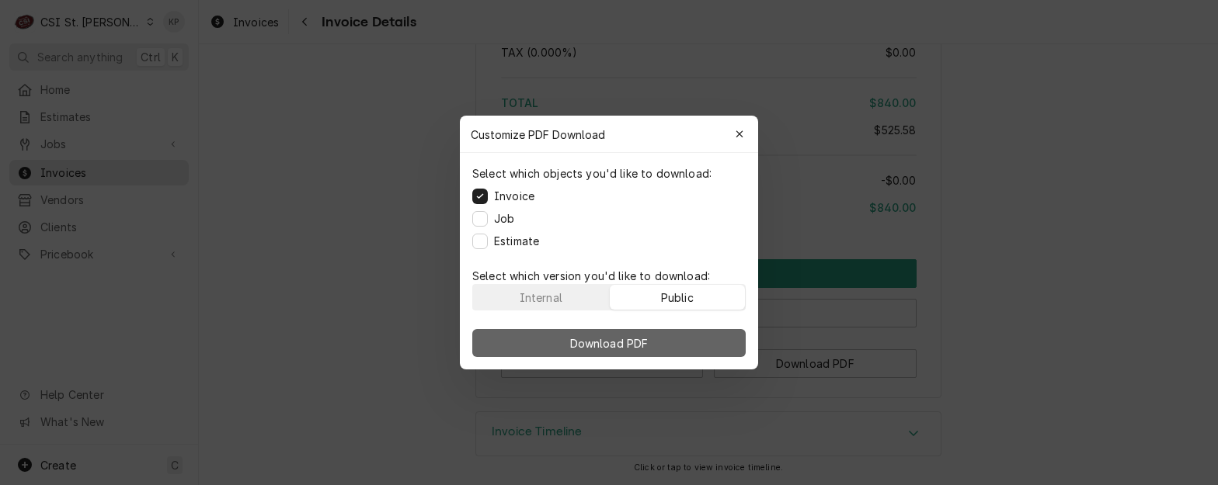
click at [675, 337] on button "Download PDF" at bounding box center [608, 343] width 273 height 28
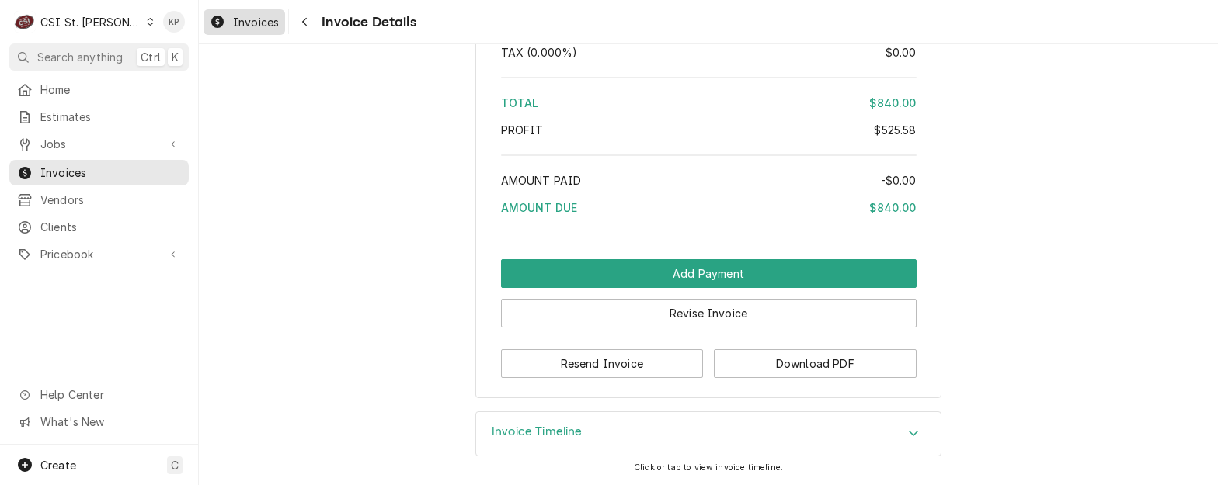
click at [262, 18] on span "Invoices" at bounding box center [256, 22] width 46 height 16
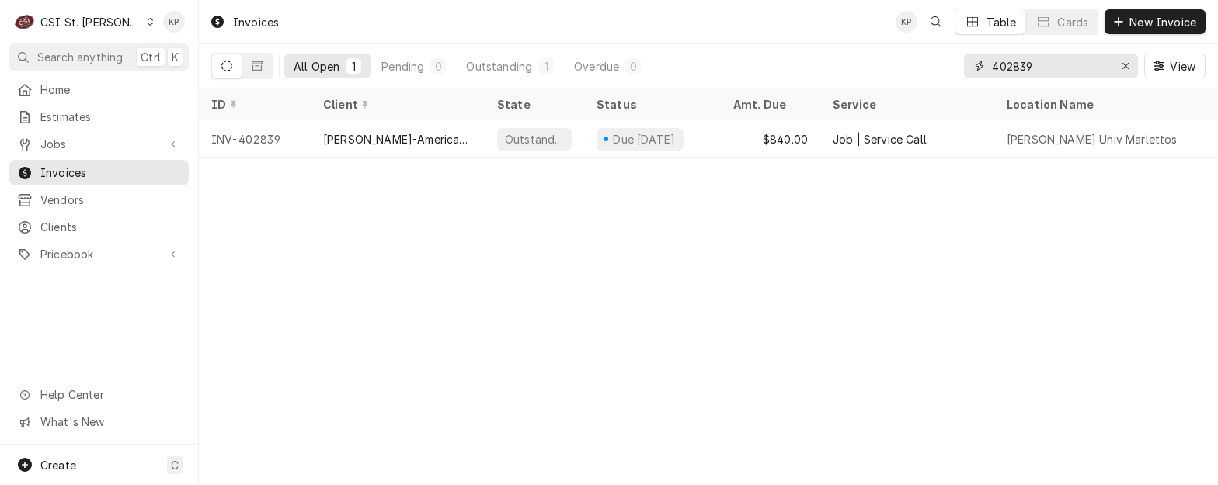
drag, startPoint x: 1023, startPoint y: 67, endPoint x: 1047, endPoint y: 65, distance: 24.9
click at [1047, 65] on input "402839" at bounding box center [1050, 66] width 116 height 25
type input "402861"
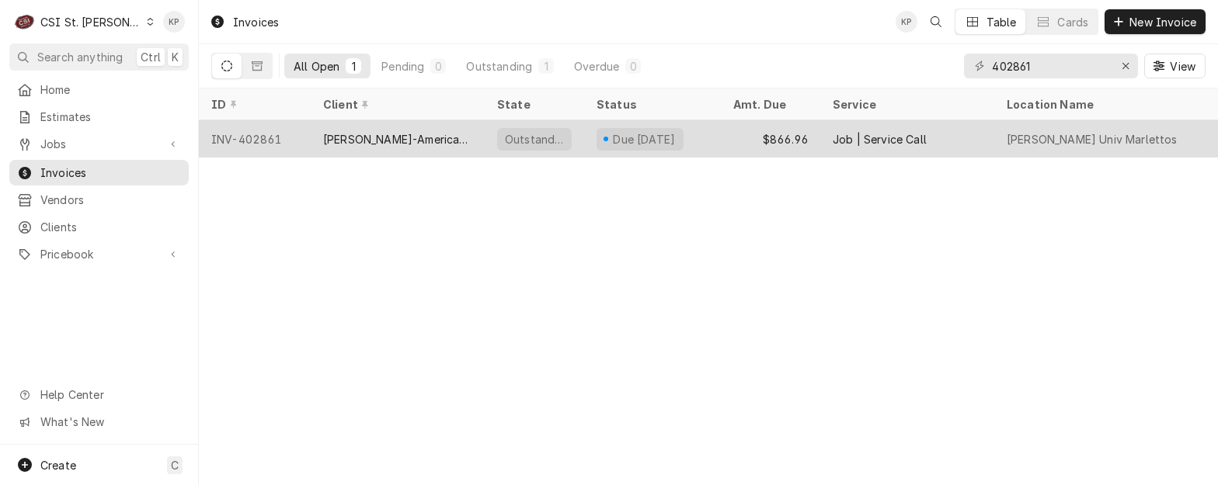
click at [269, 137] on div "INV-402861" at bounding box center [255, 138] width 112 height 37
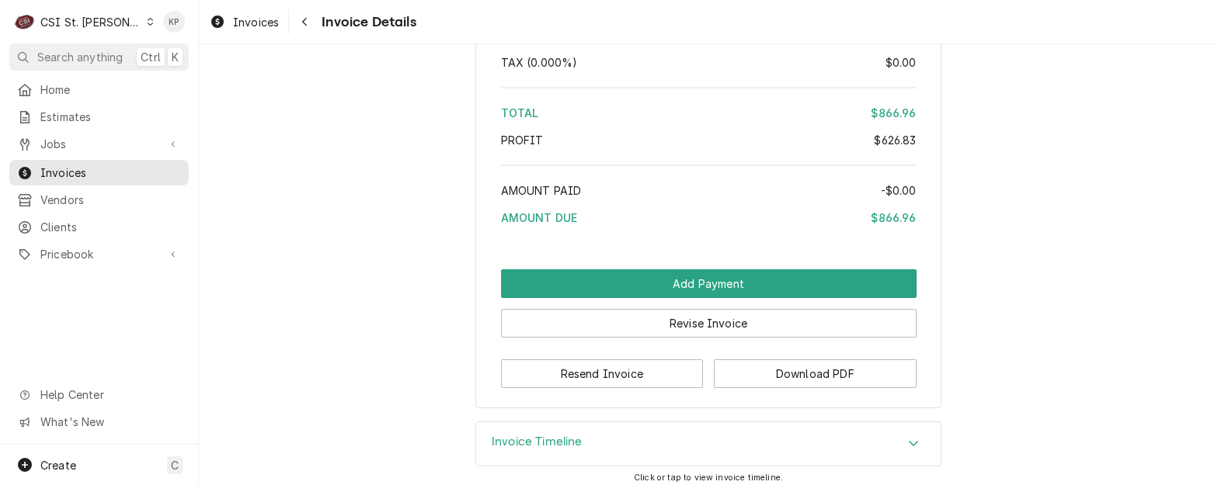
scroll to position [2894, 0]
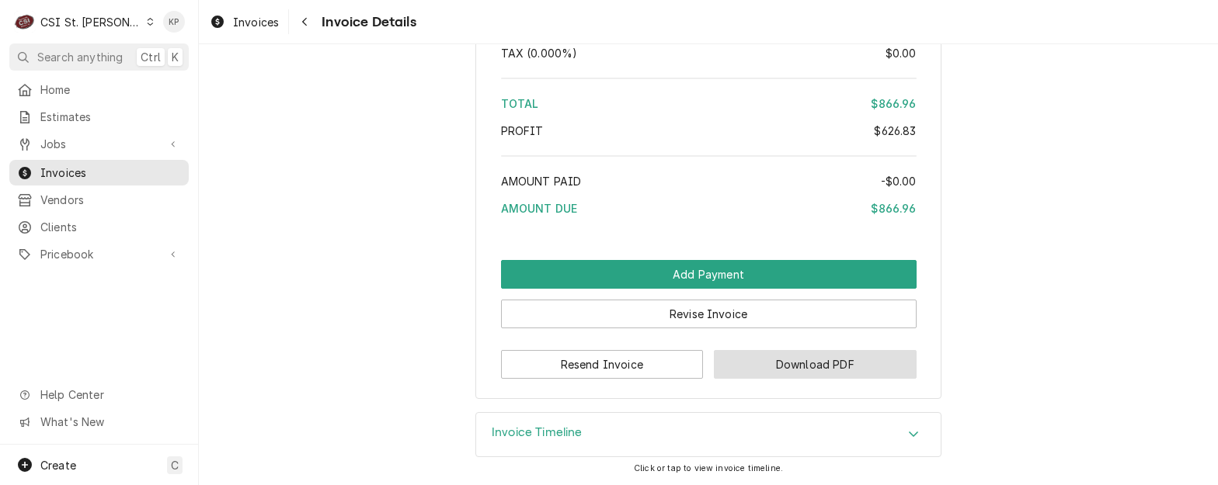
click at [759, 358] on button "Download PDF" at bounding box center [815, 364] width 203 height 29
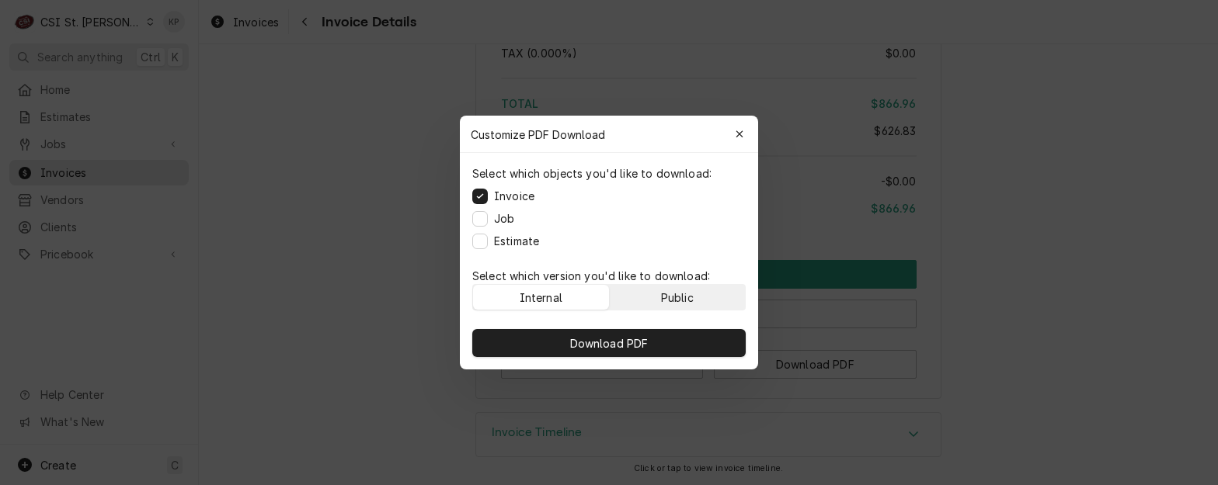
click at [700, 300] on button "Public" at bounding box center [678, 297] width 136 height 25
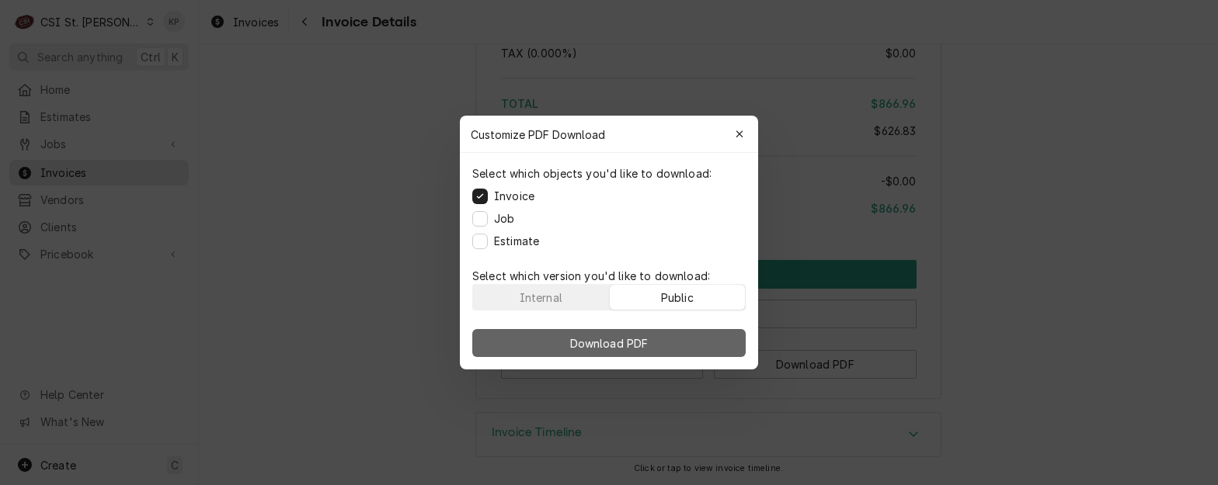
click at [687, 339] on button "Download PDF" at bounding box center [608, 343] width 273 height 28
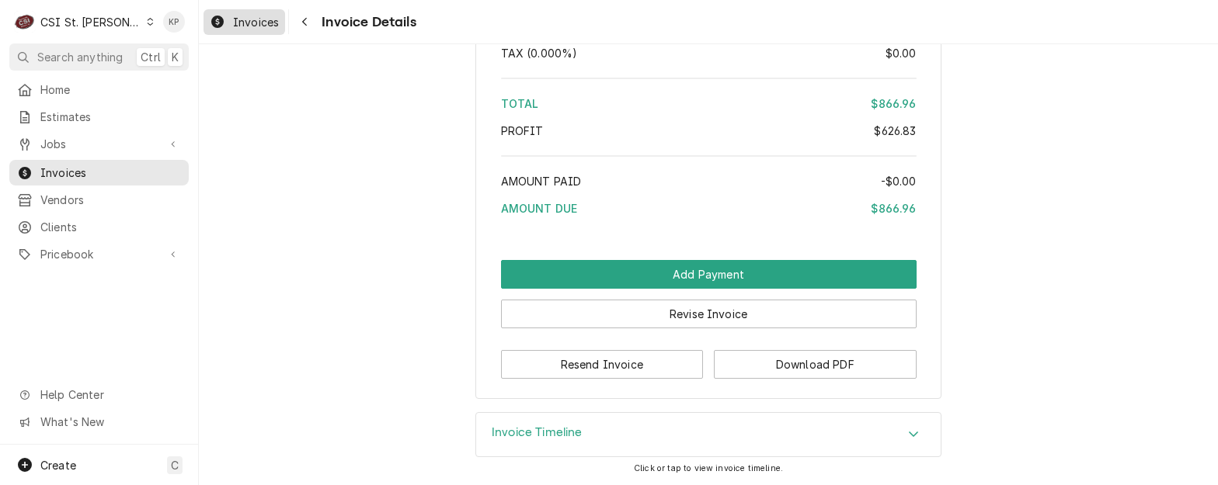
click at [252, 24] on span "Invoices" at bounding box center [256, 22] width 46 height 16
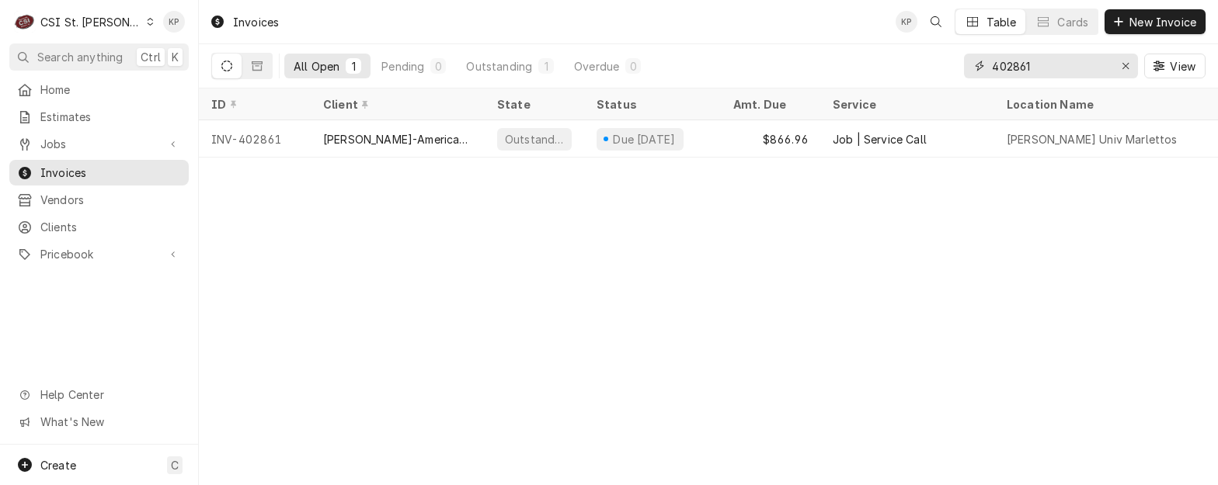
click at [1025, 61] on input "402861" at bounding box center [1050, 66] width 116 height 25
type input "402871"
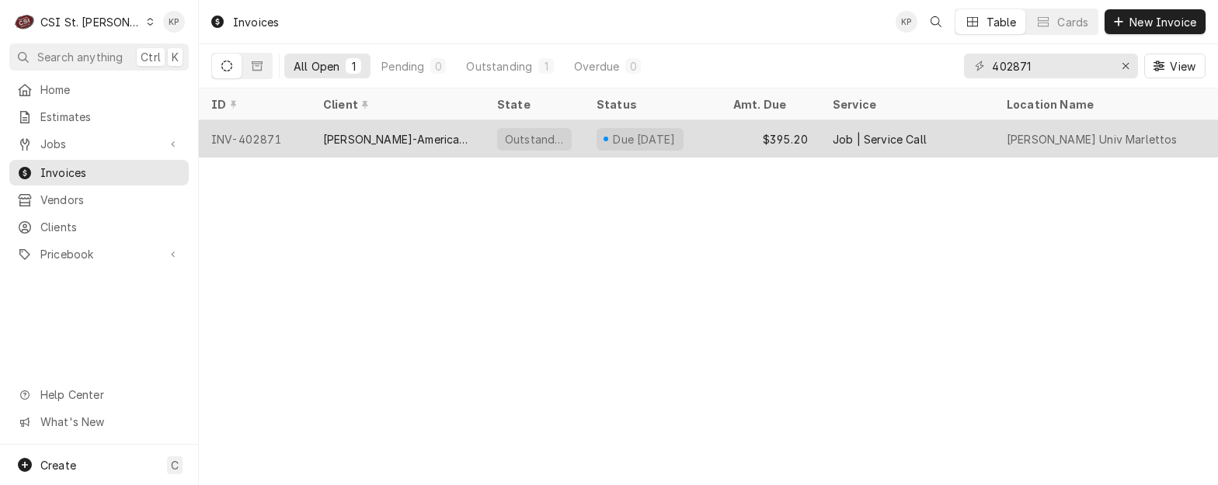
click at [251, 135] on div "INV-402871" at bounding box center [255, 138] width 112 height 37
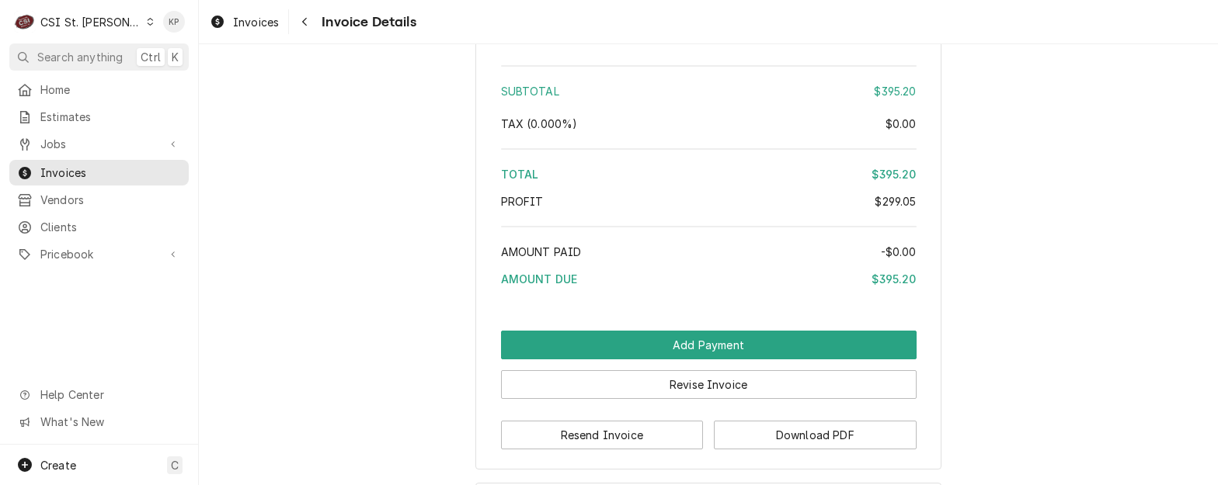
scroll to position [2777, 0]
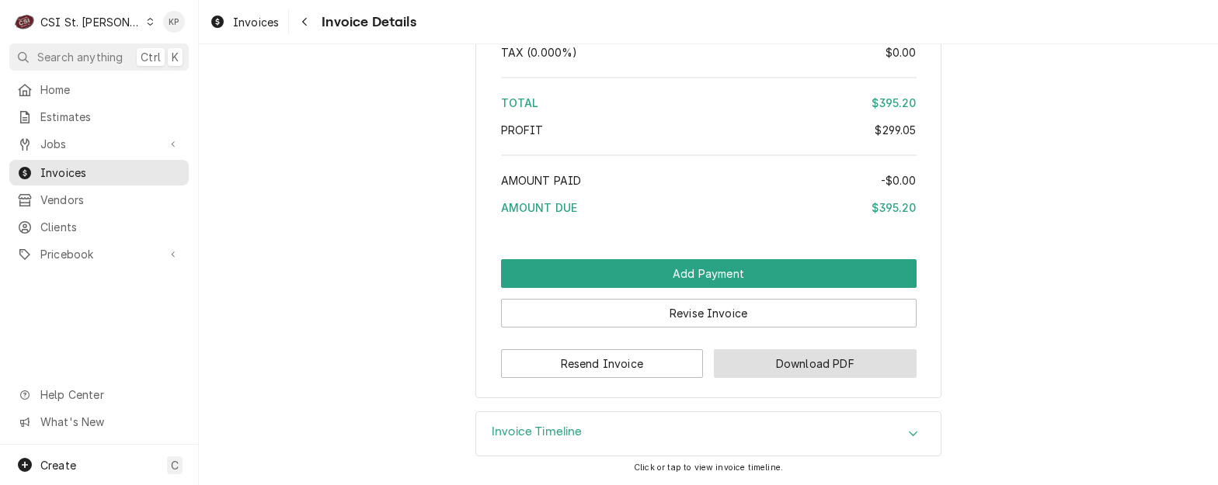
click at [731, 364] on button "Download PDF" at bounding box center [815, 363] width 203 height 29
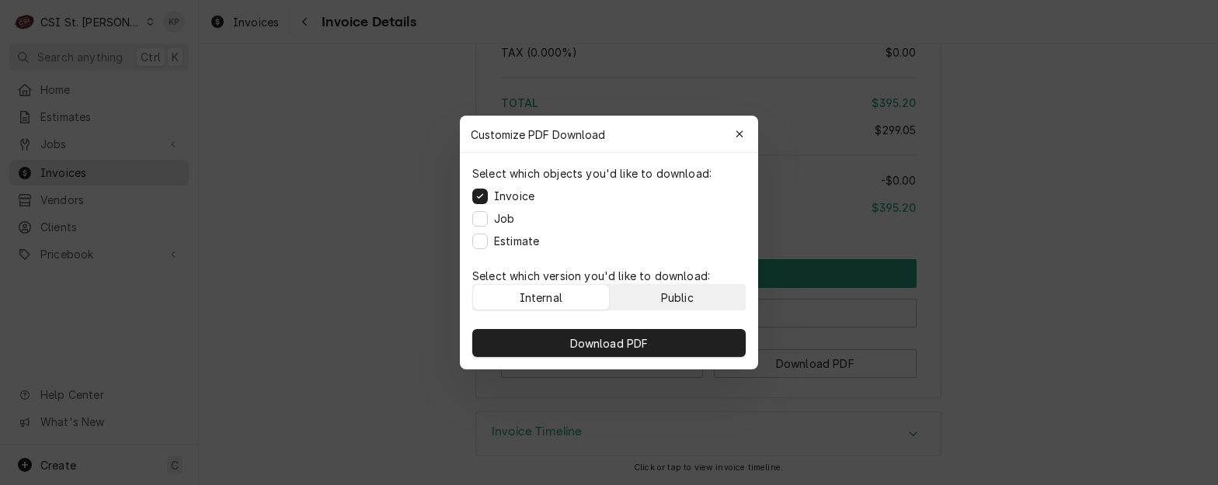
click at [690, 295] on div "Public" at bounding box center [677, 298] width 33 height 16
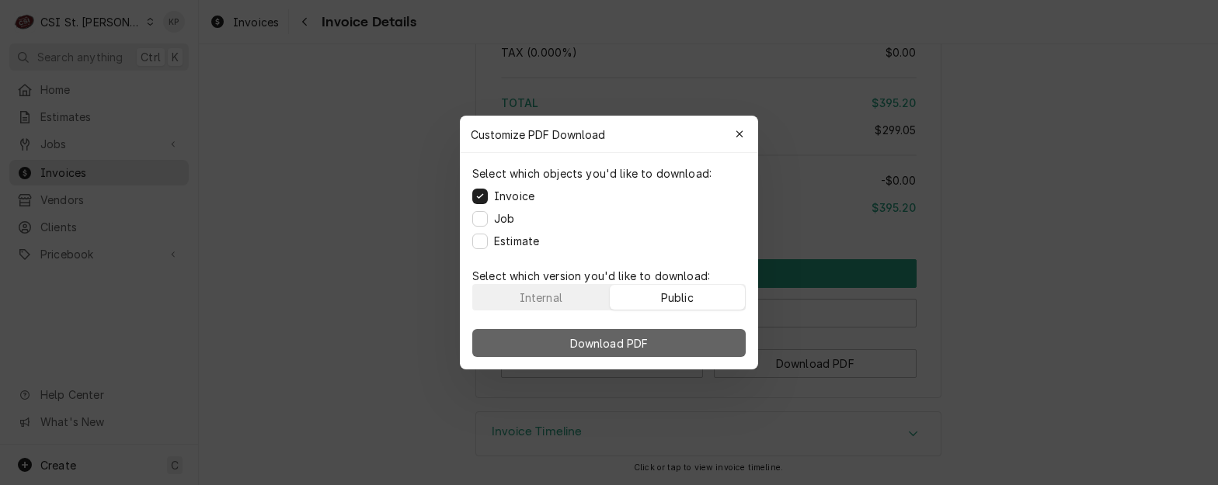
click at [687, 337] on button "Download PDF" at bounding box center [608, 343] width 273 height 28
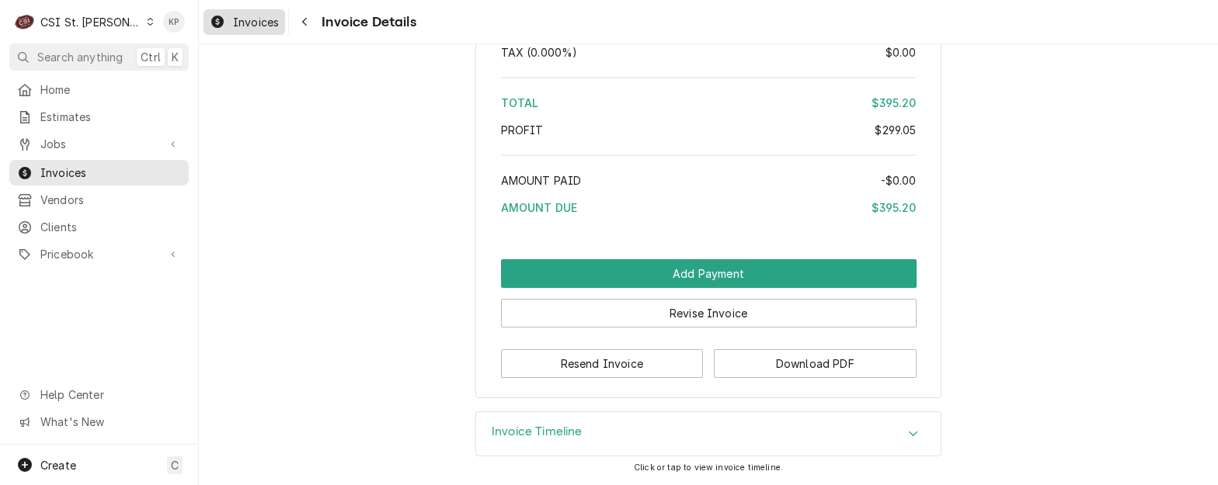
click at [228, 26] on div "Invoices" at bounding box center [244, 21] width 75 height 19
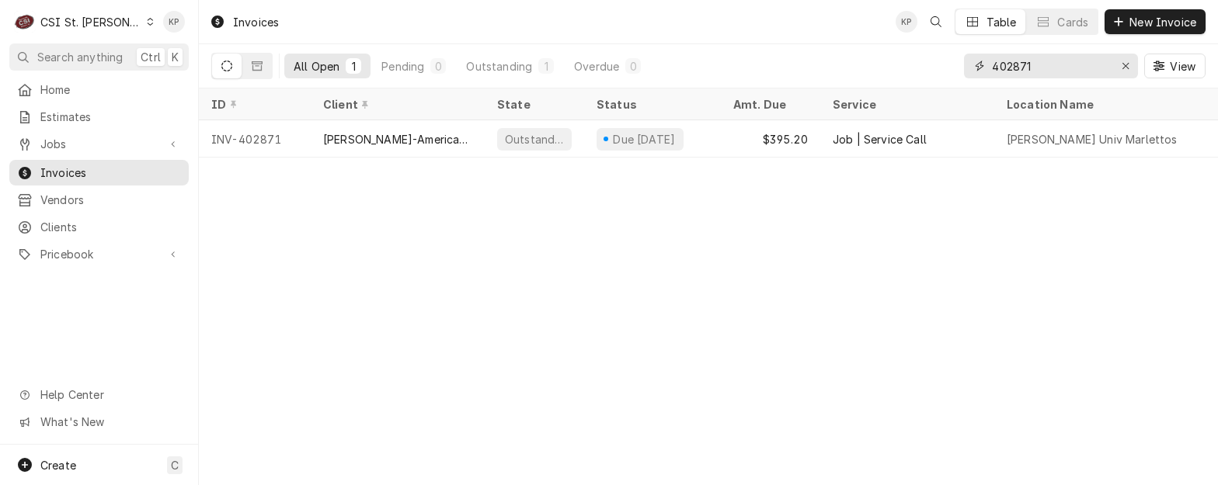
drag, startPoint x: 1013, startPoint y: 64, endPoint x: 1082, endPoint y: 64, distance: 69.1
click at [1082, 64] on input "402871" at bounding box center [1050, 66] width 116 height 25
type input "402564"
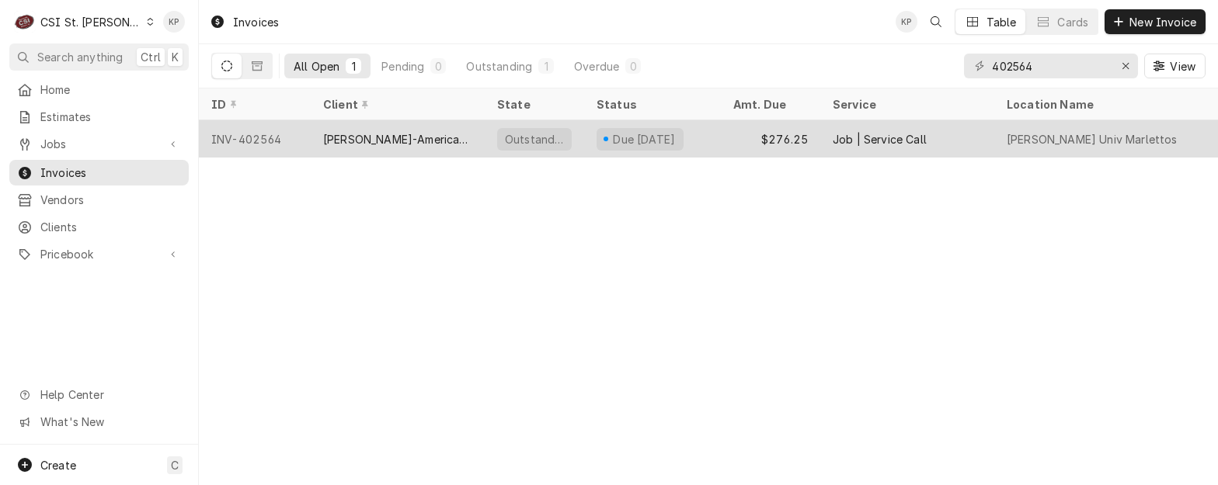
click at [247, 136] on div "INV-402564" at bounding box center [255, 138] width 112 height 37
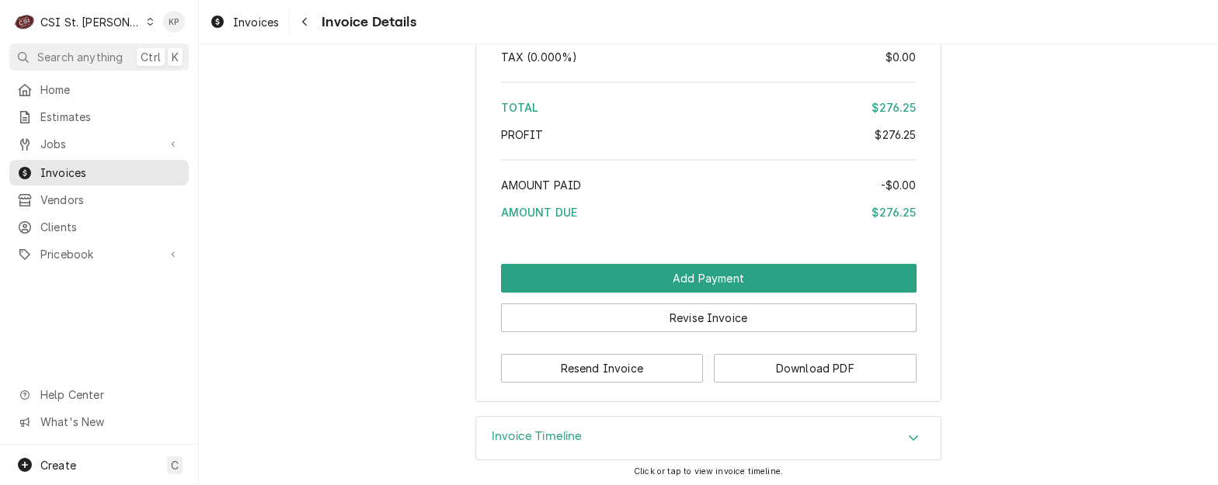
scroll to position [2656, 0]
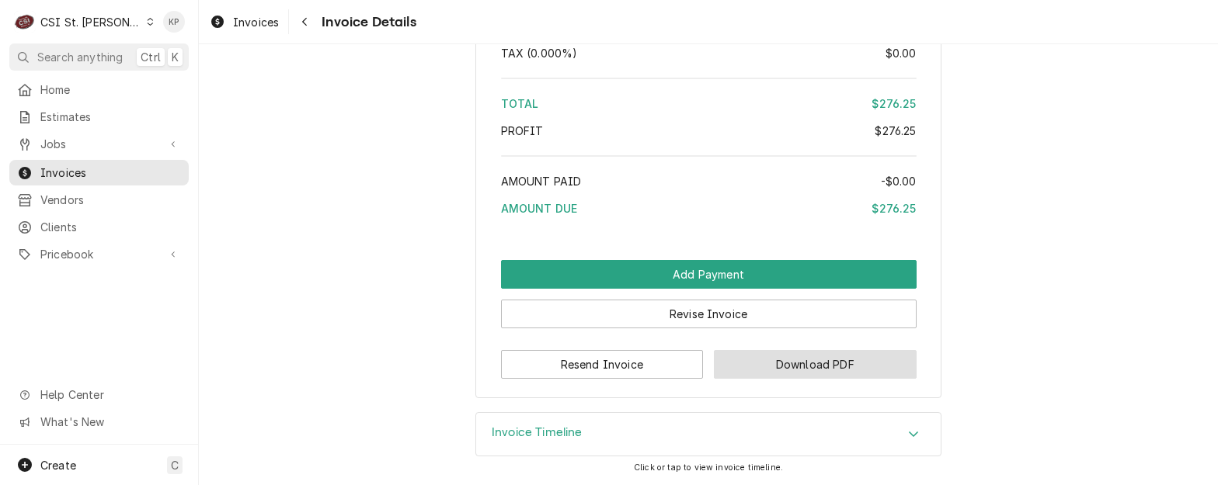
click at [738, 360] on button "Download PDF" at bounding box center [815, 364] width 203 height 29
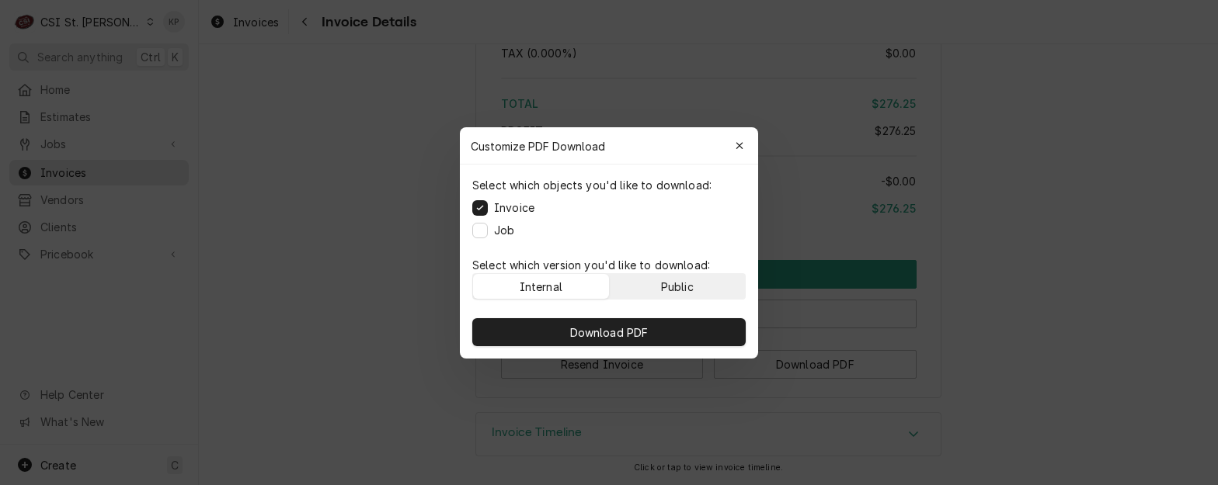
click at [690, 292] on div "Public" at bounding box center [677, 286] width 33 height 16
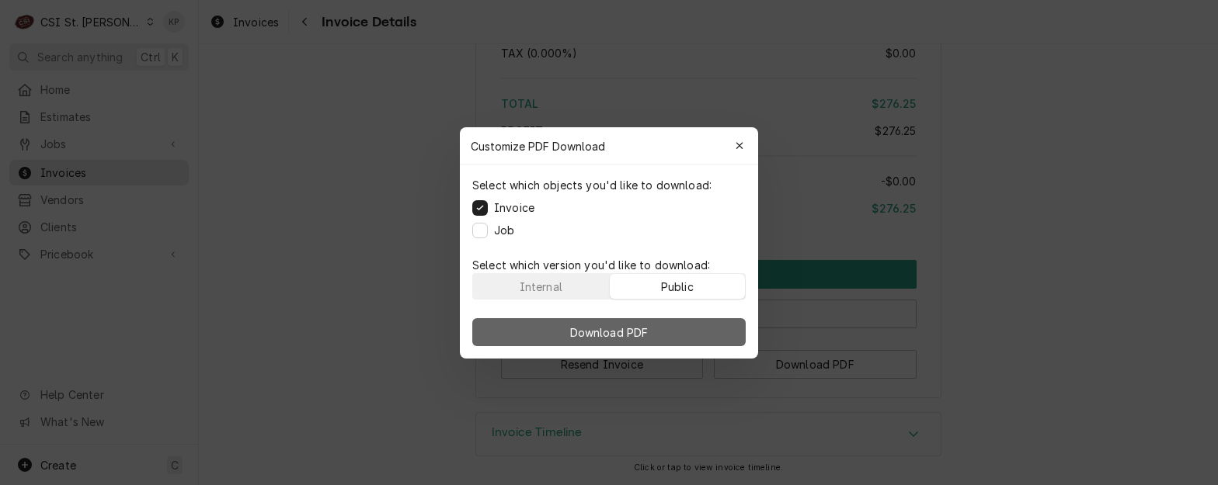
click at [690, 331] on button "Download PDF" at bounding box center [608, 332] width 273 height 28
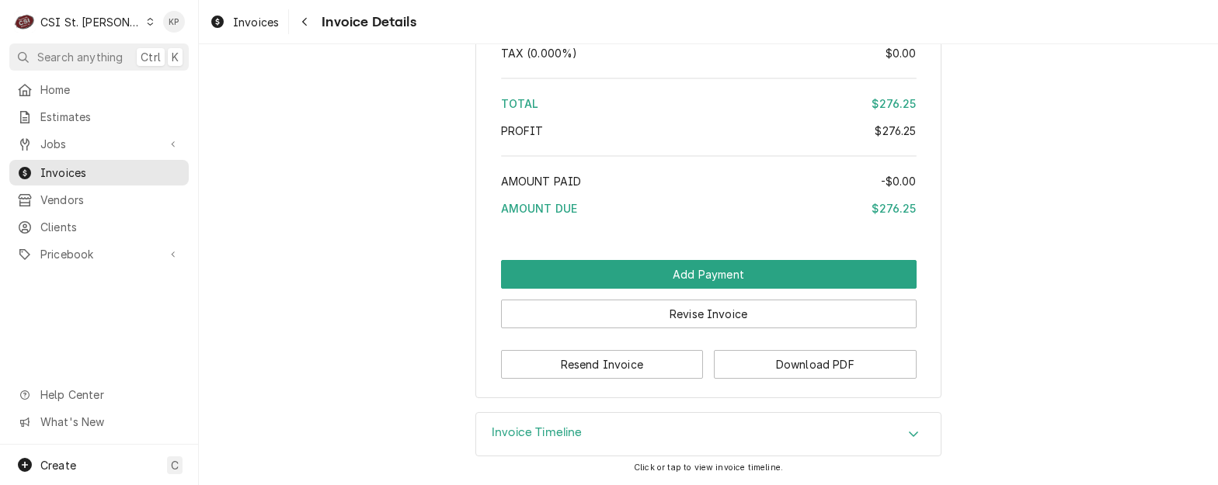
click at [147, 25] on icon "Dynamic Content Wrapper" at bounding box center [150, 22] width 7 height 8
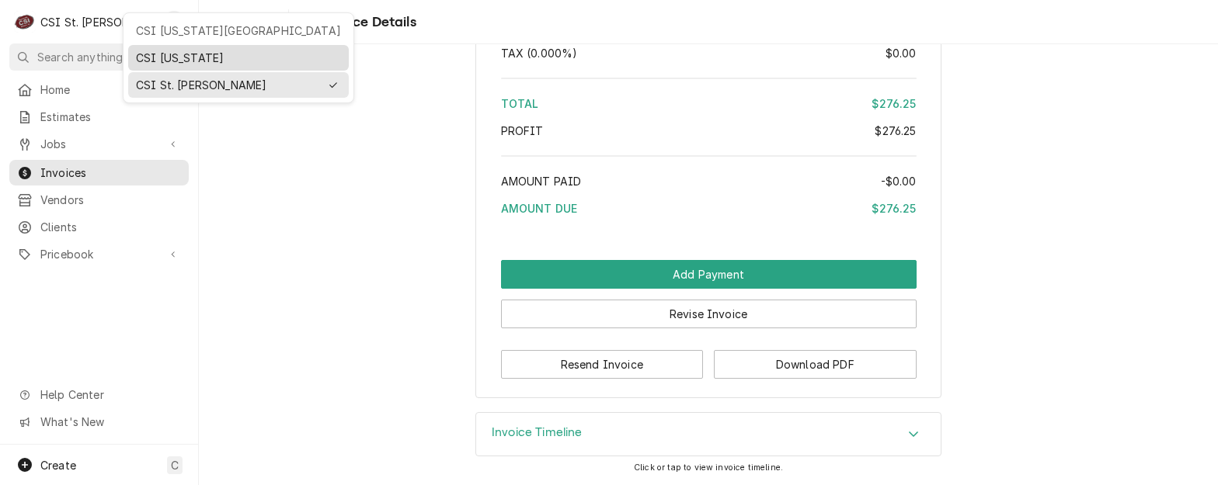
click at [149, 57] on div "CSI [US_STATE]" at bounding box center [238, 58] width 205 height 16
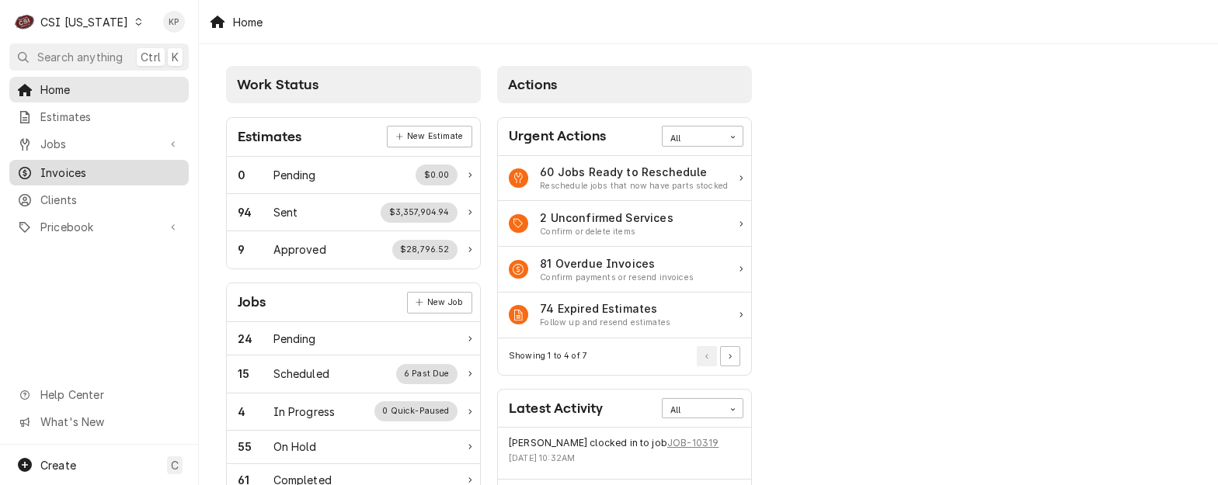
click at [65, 168] on span "Invoices" at bounding box center [110, 173] width 141 height 16
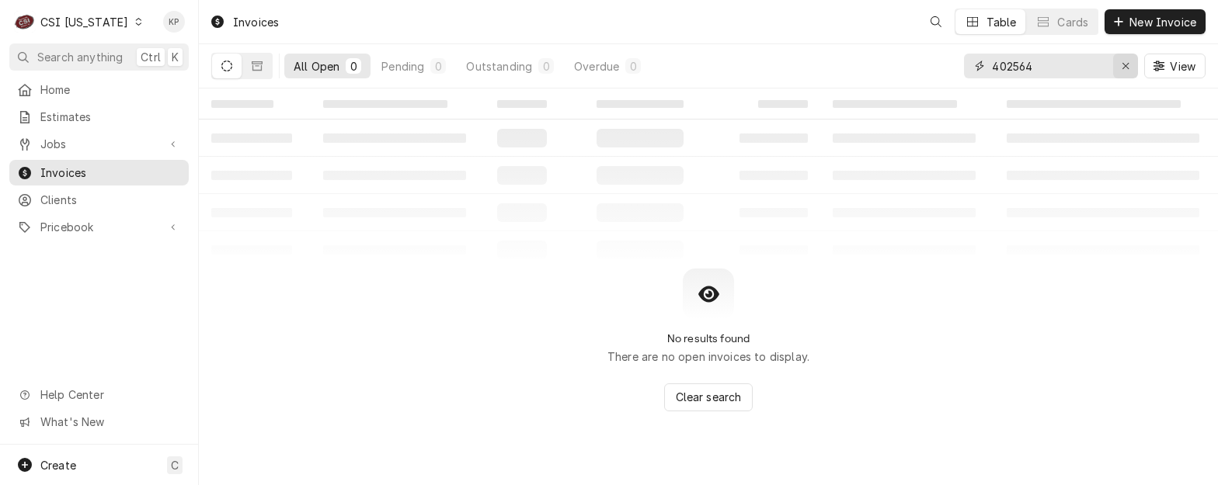
click at [1121, 61] on icon "Erase input" at bounding box center [1125, 66] width 9 height 11
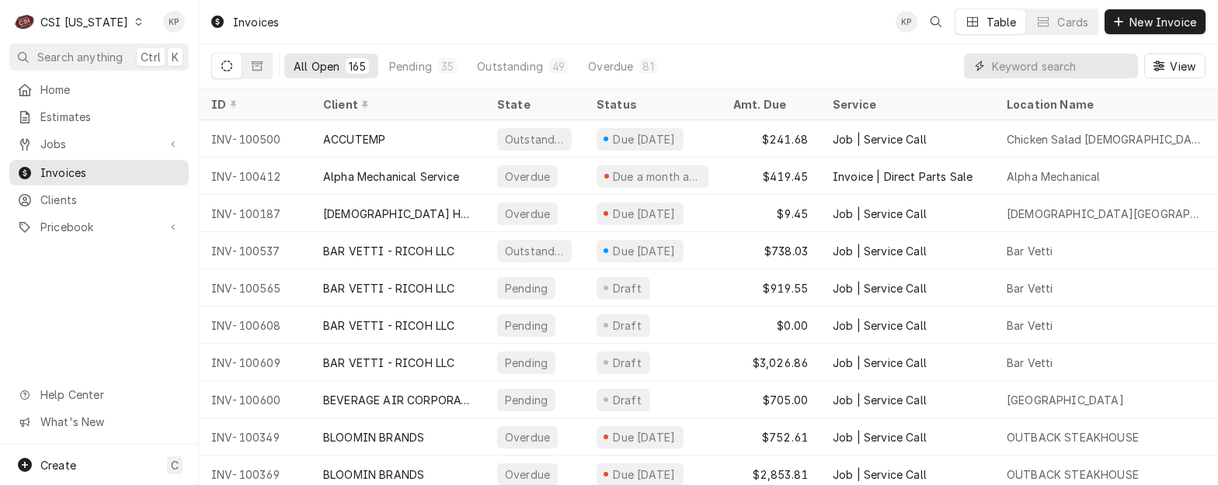
click at [1027, 72] on input "Dynamic Content Wrapper" at bounding box center [1061, 66] width 138 height 25
type input "100412"
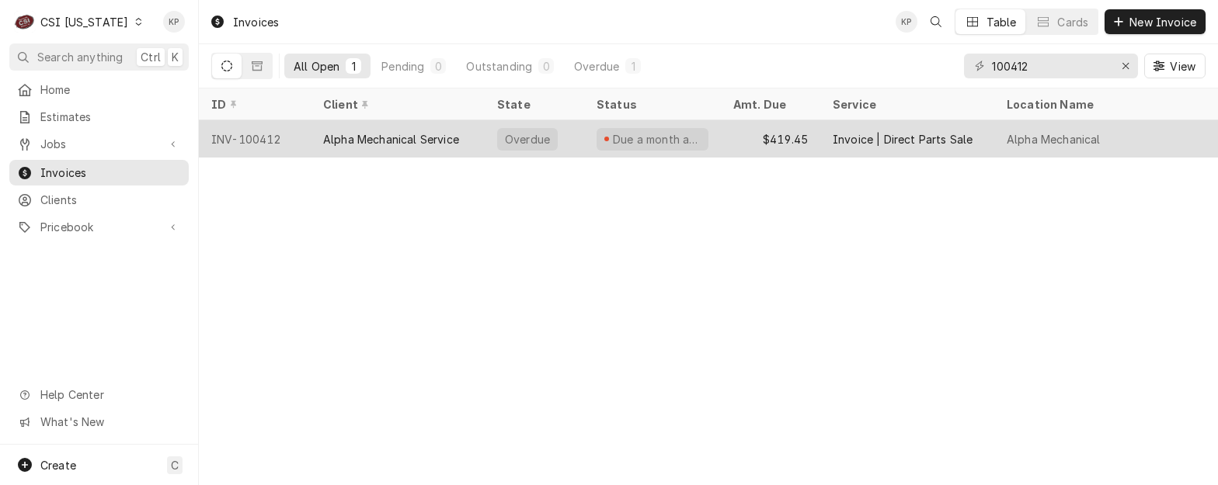
click at [245, 134] on div "INV-100412" at bounding box center [255, 138] width 112 height 37
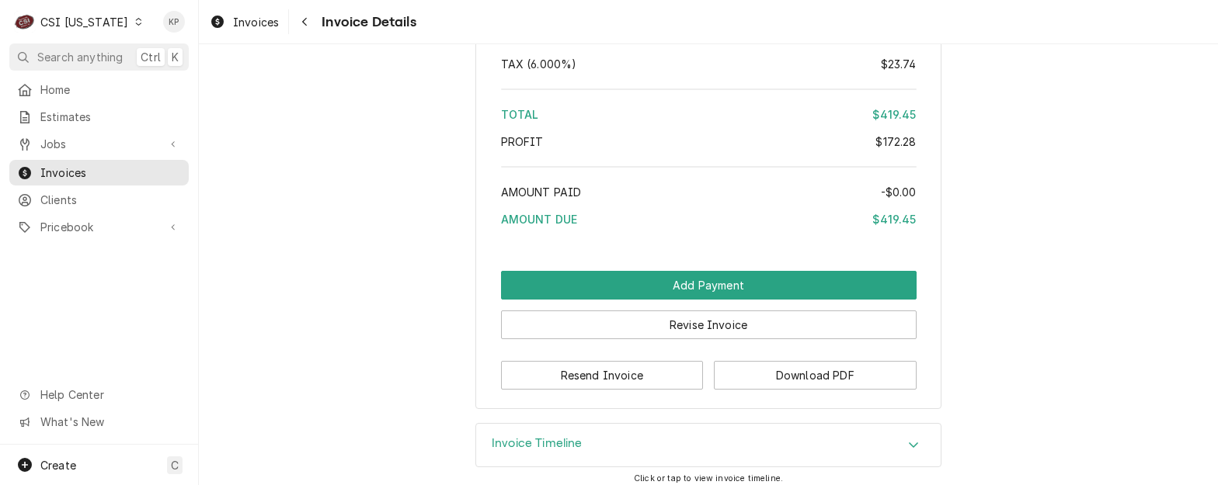
scroll to position [2552, 0]
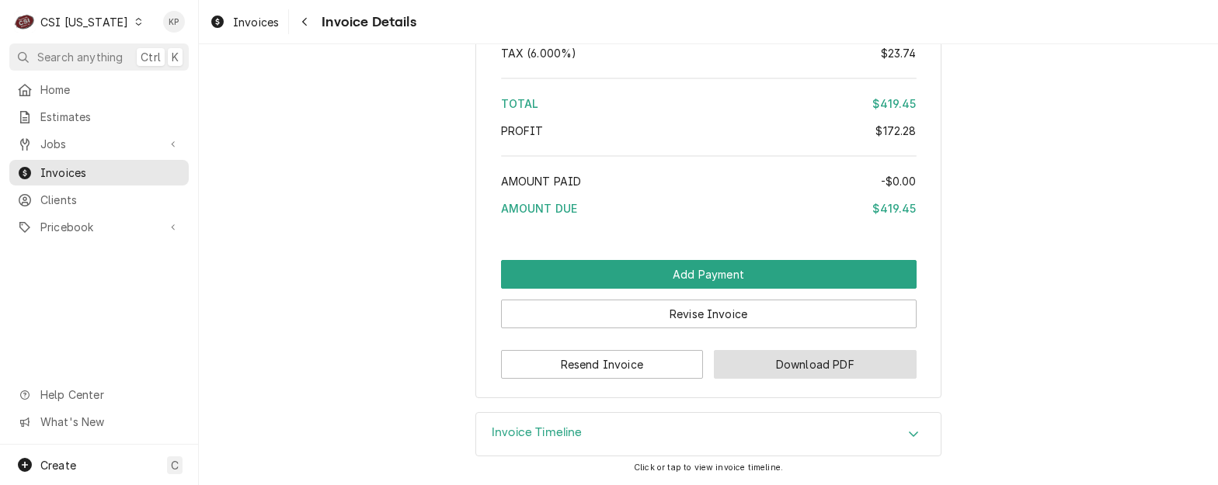
click at [728, 359] on button "Download PDF" at bounding box center [815, 364] width 203 height 29
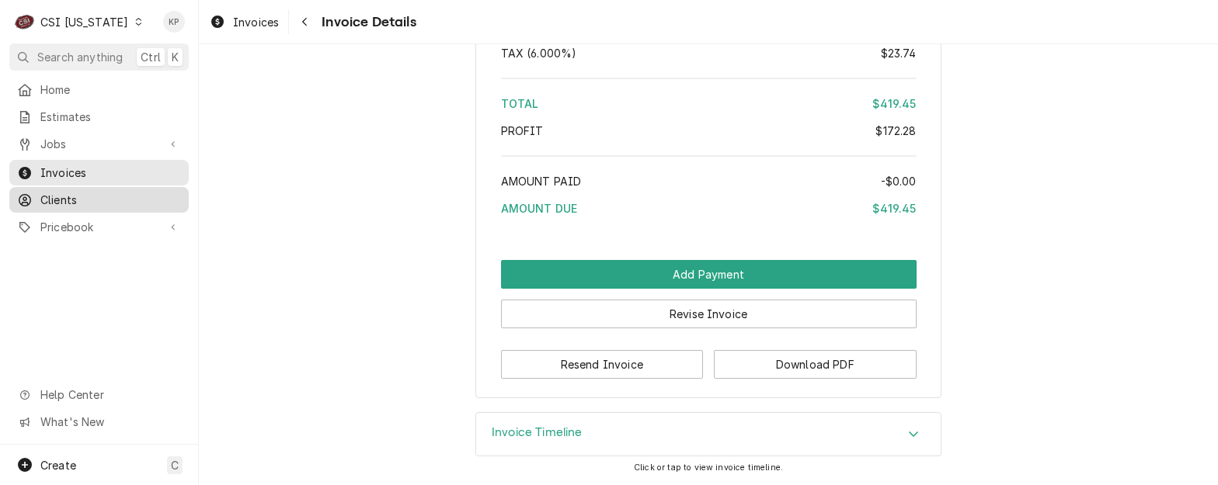
click at [53, 192] on span "Clients" at bounding box center [110, 200] width 141 height 16
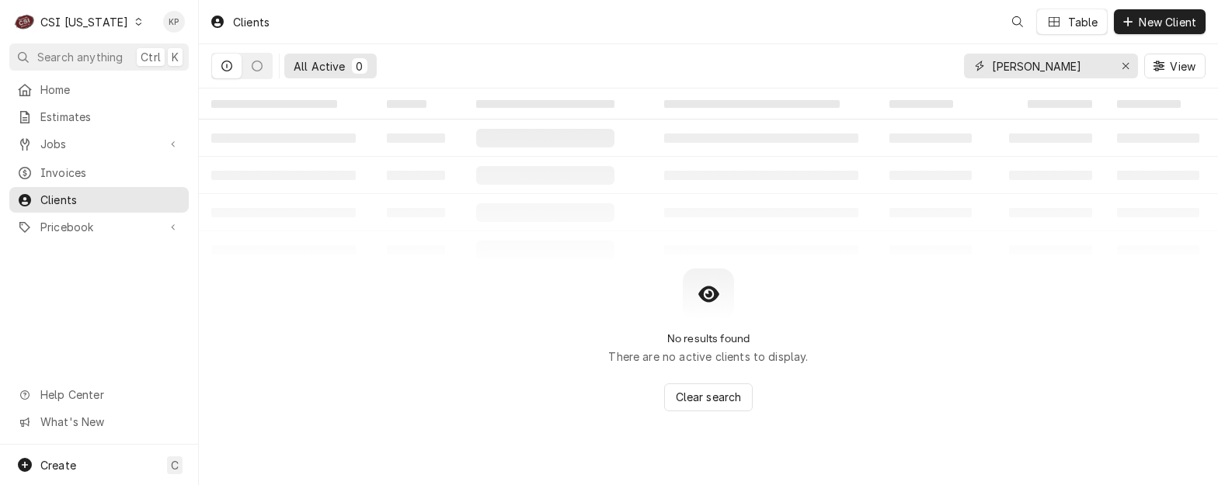
click at [1125, 65] on icon "Erase input" at bounding box center [1125, 66] width 6 height 6
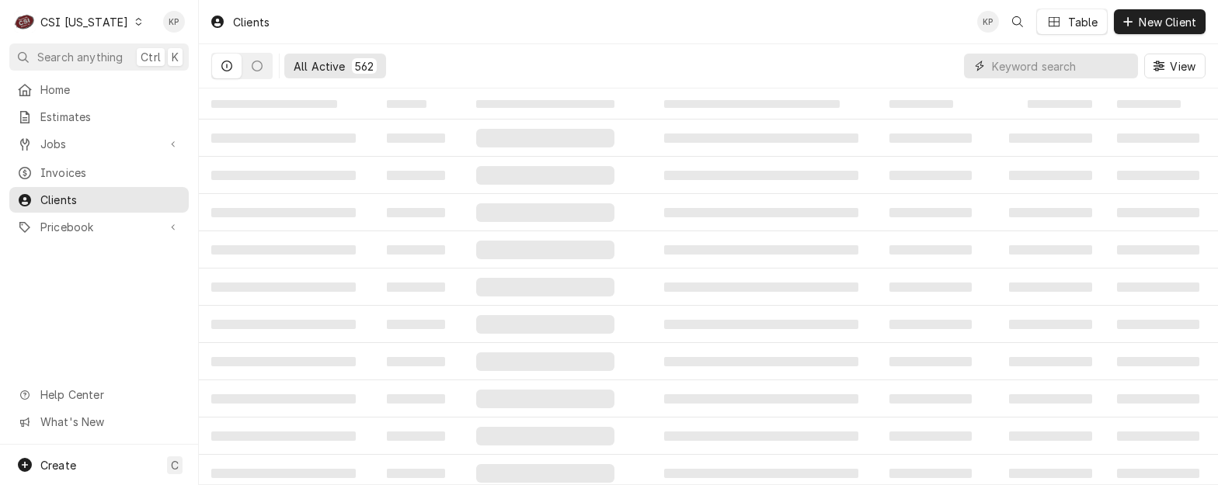
paste input "Alpha Mechanical Service"
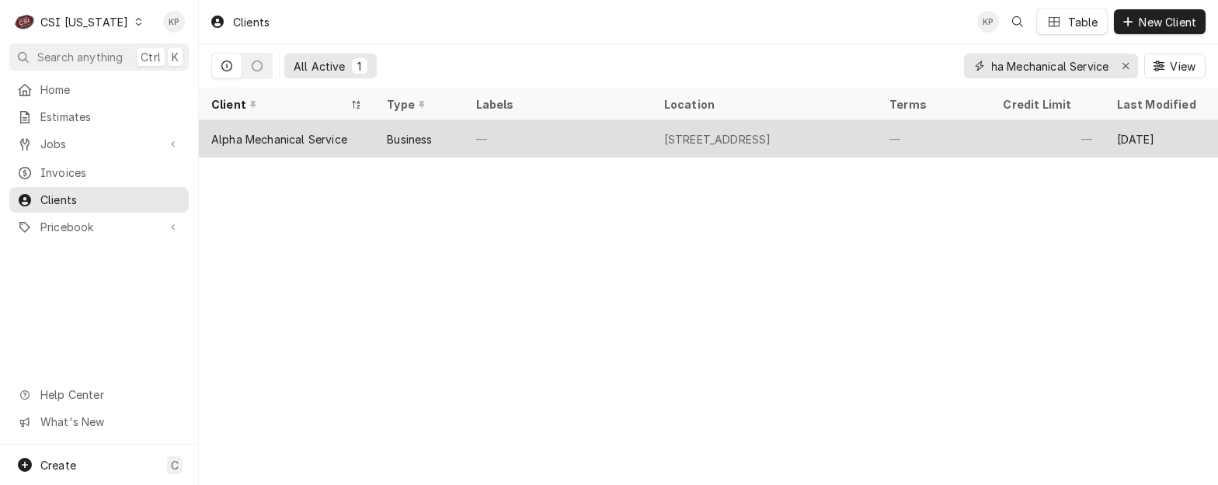
type input "Alpha Mechanical Service"
click at [295, 135] on div "Alpha Mechanical Service" at bounding box center [279, 139] width 136 height 16
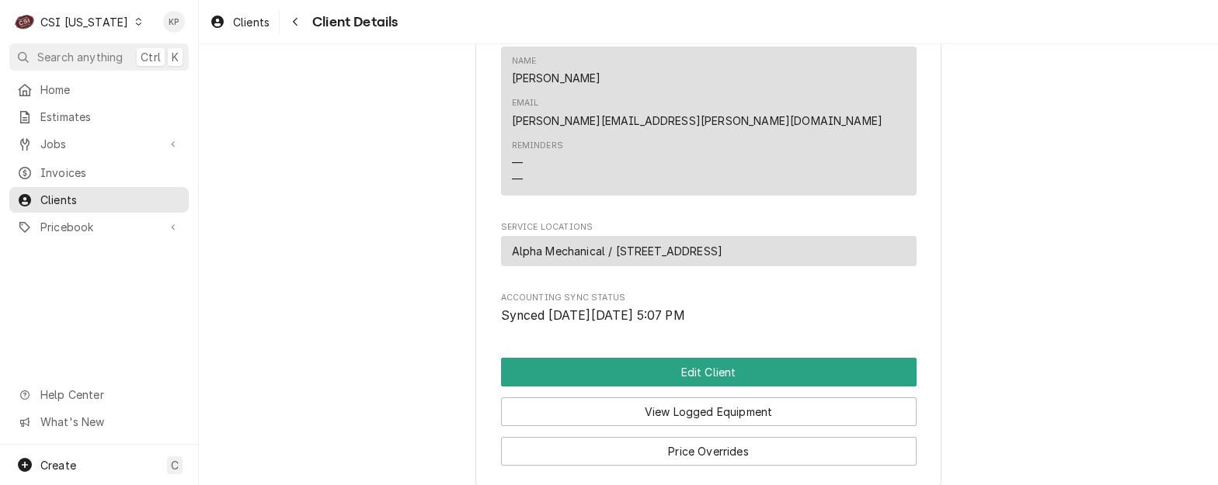
scroll to position [837, 0]
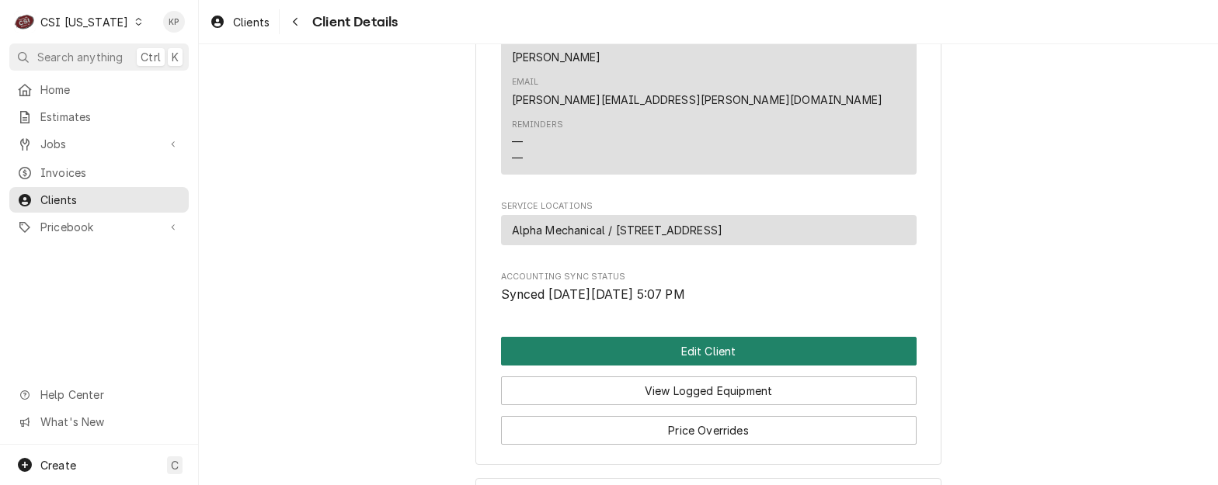
click at [632, 337] on button "Edit Client" at bounding box center [708, 351] width 415 height 29
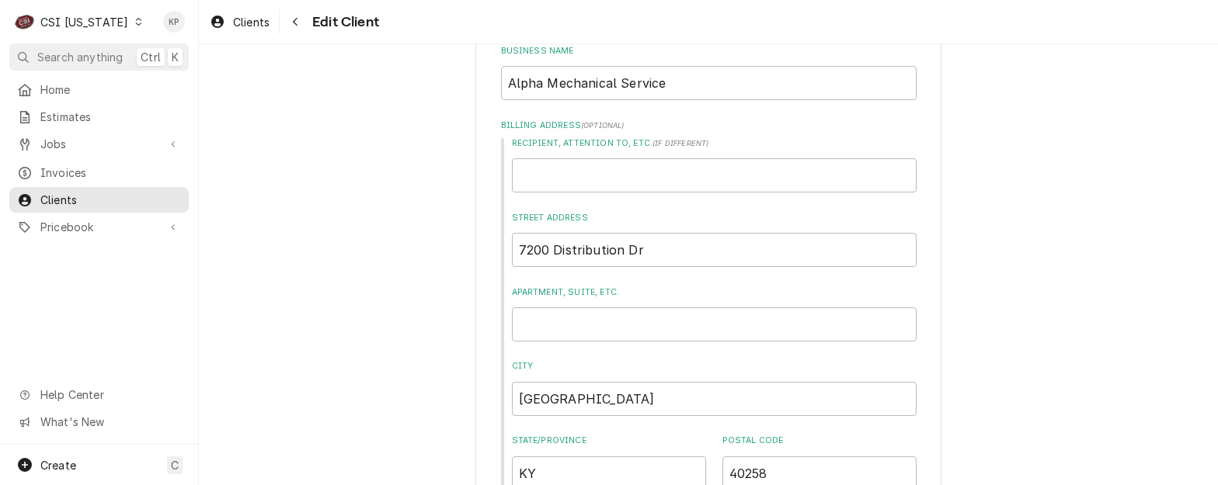
scroll to position [621, 0]
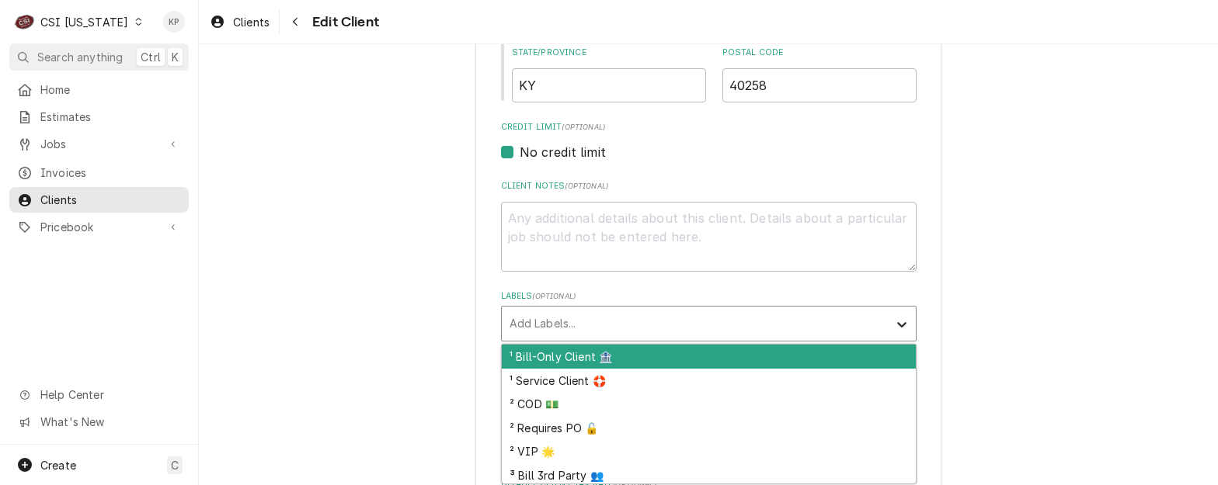
click at [894, 323] on icon "Labels" at bounding box center [902, 325] width 16 height 16
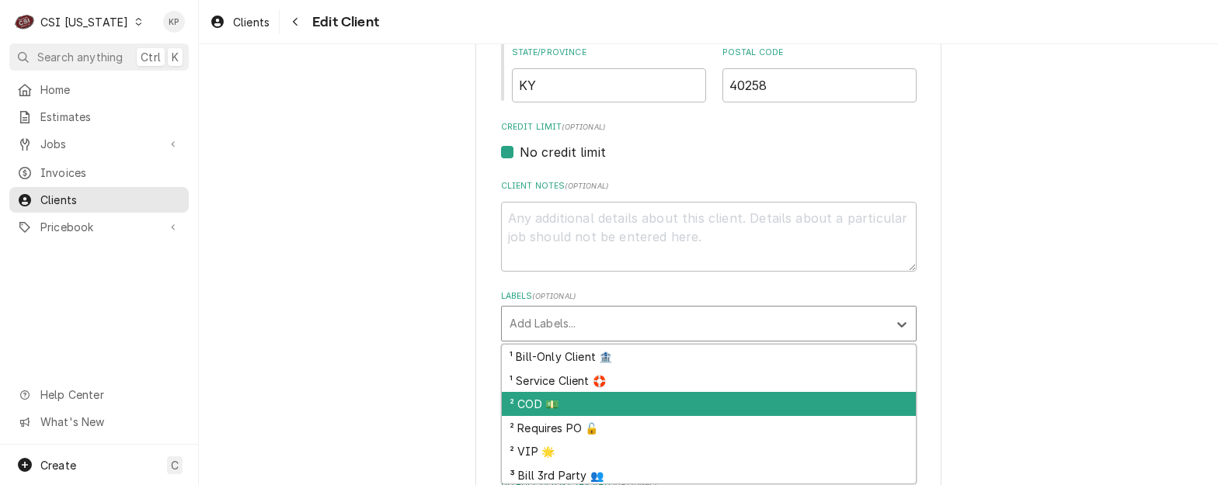
click at [540, 408] on div "² COD 💵" at bounding box center [709, 404] width 414 height 24
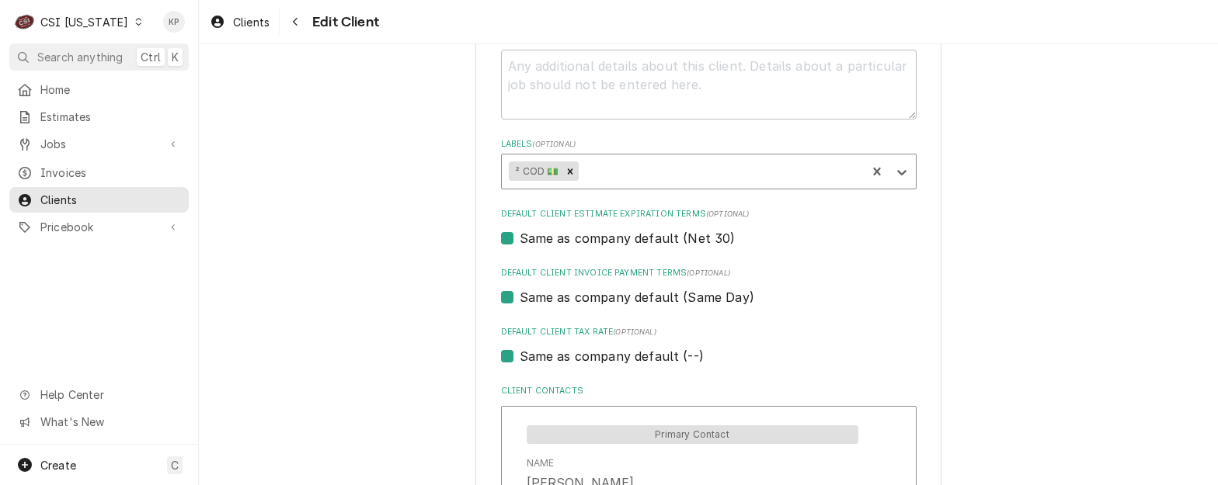
scroll to position [776, 0]
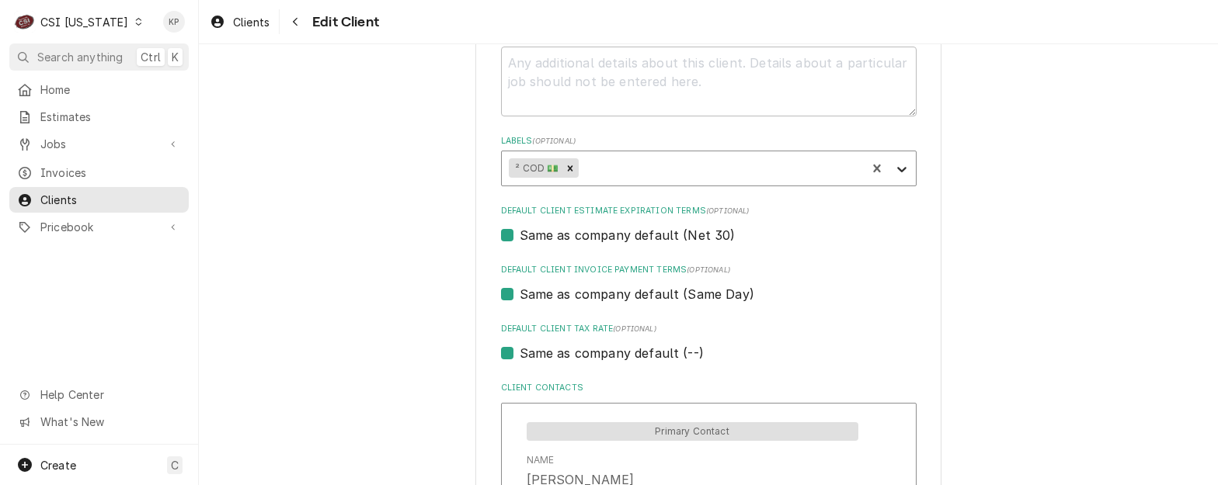
click at [897, 168] on icon "Labels" at bounding box center [901, 169] width 9 height 5
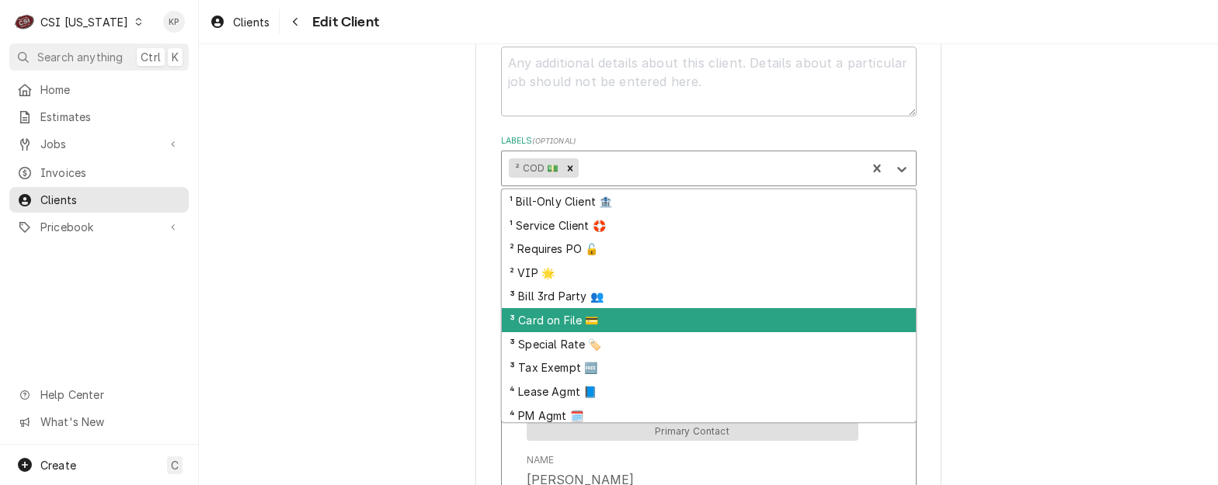
scroll to position [29, 0]
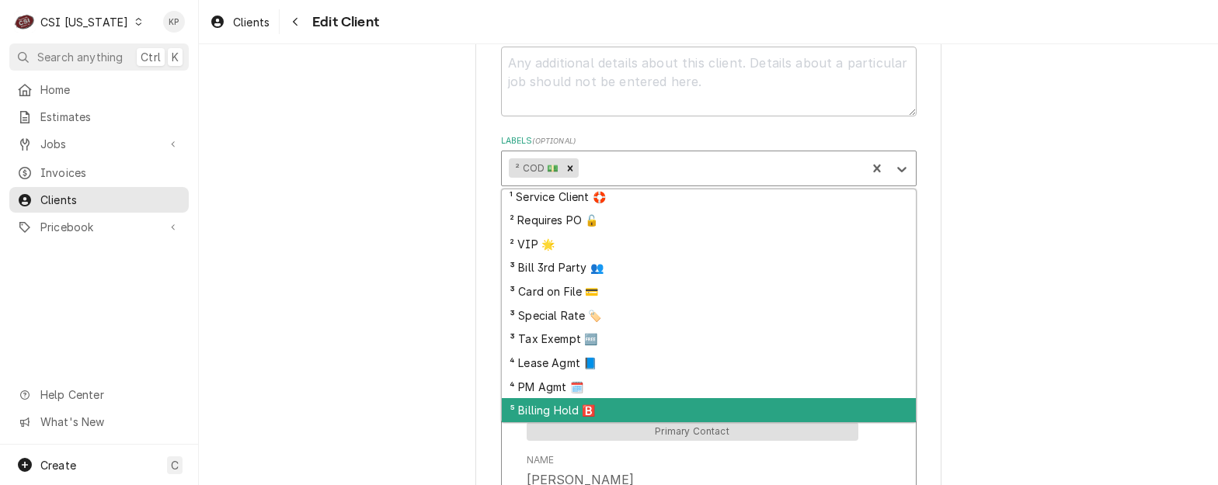
click at [578, 410] on div "⁵ Billing Hold 🅱️" at bounding box center [709, 410] width 414 height 24
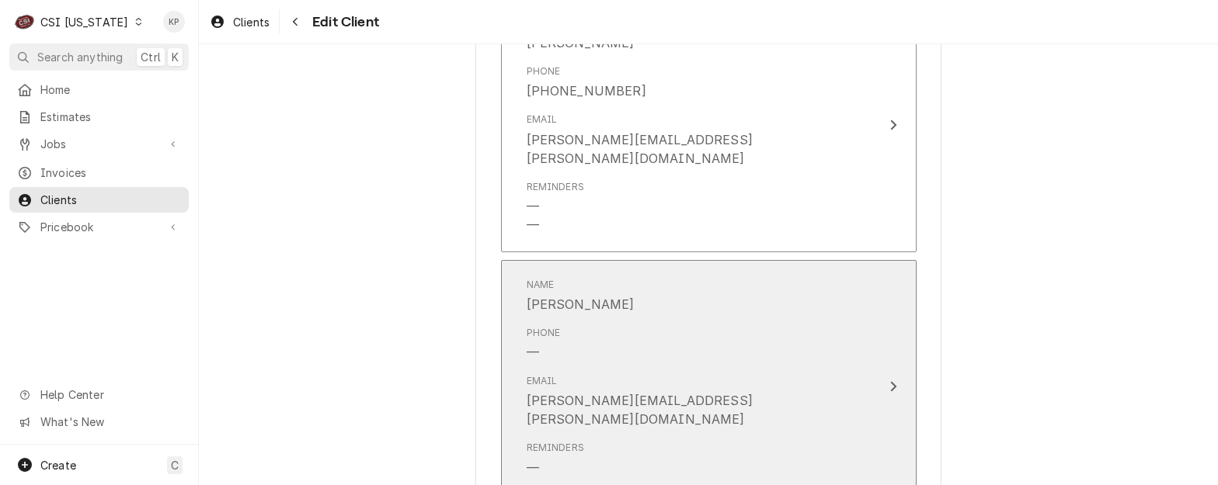
scroll to position [1694, 0]
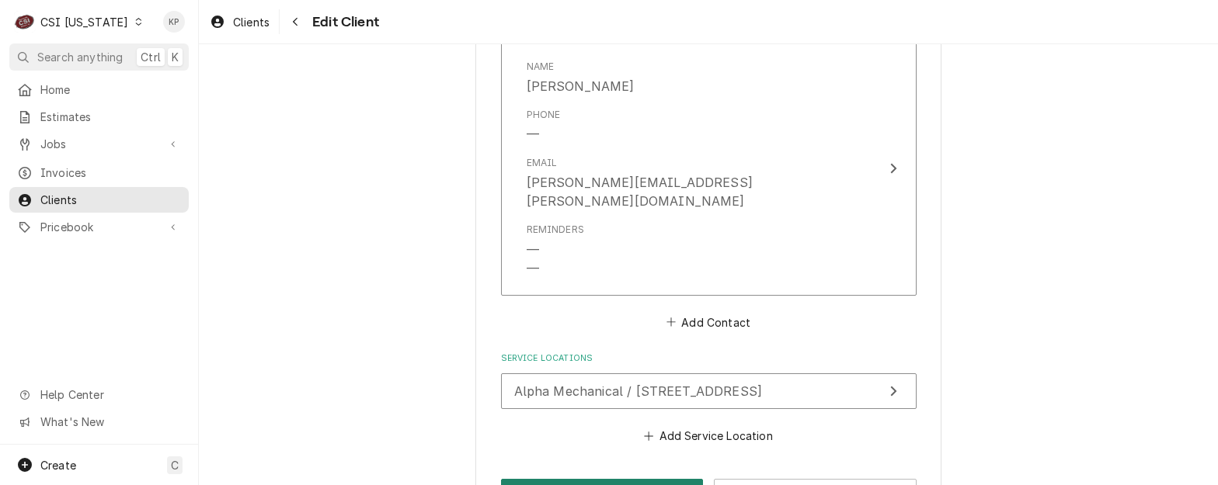
click at [599, 479] on button "Save" at bounding box center [602, 493] width 203 height 29
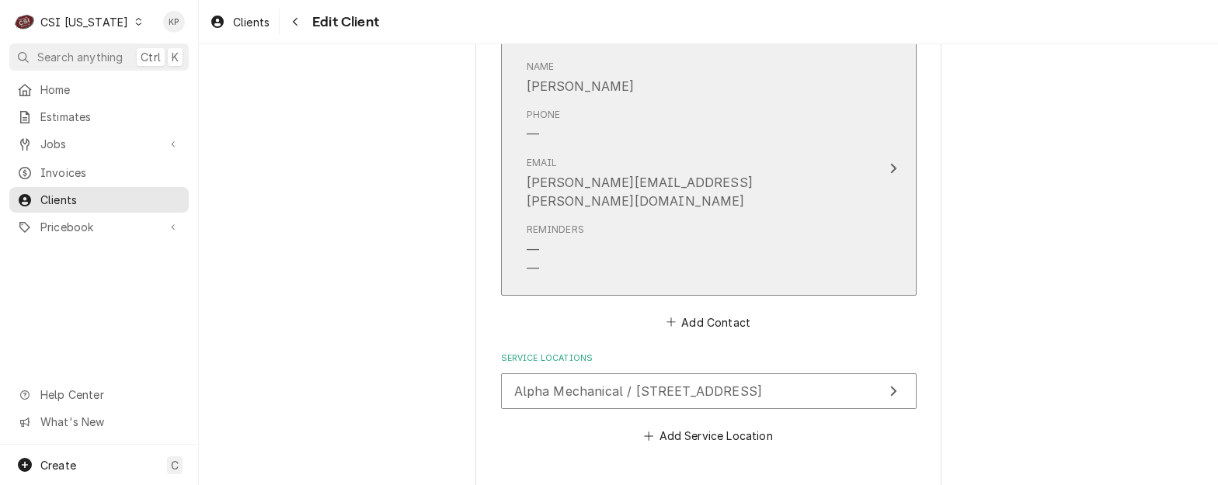
type textarea "x"
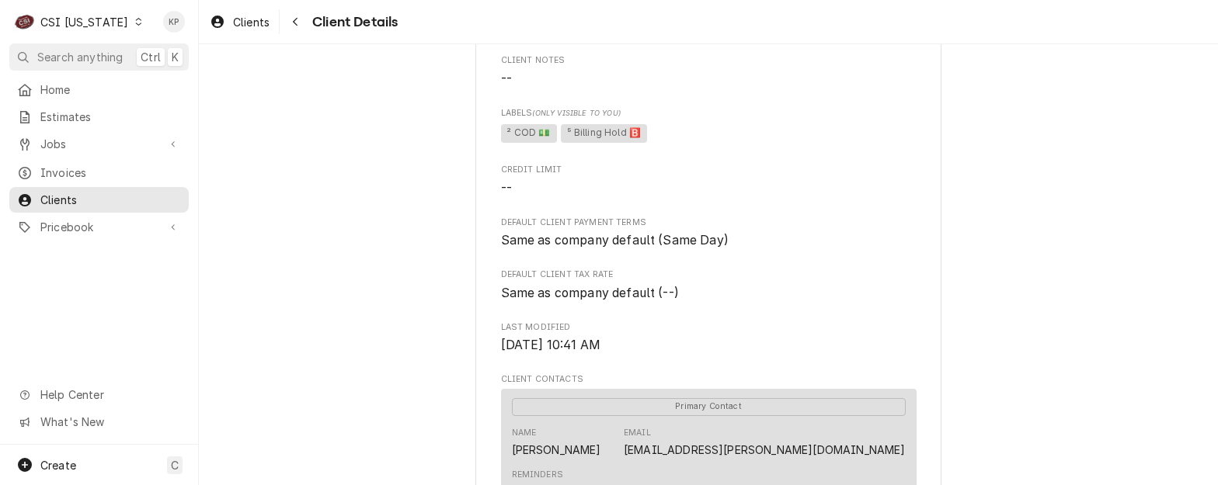
scroll to position [388, 0]
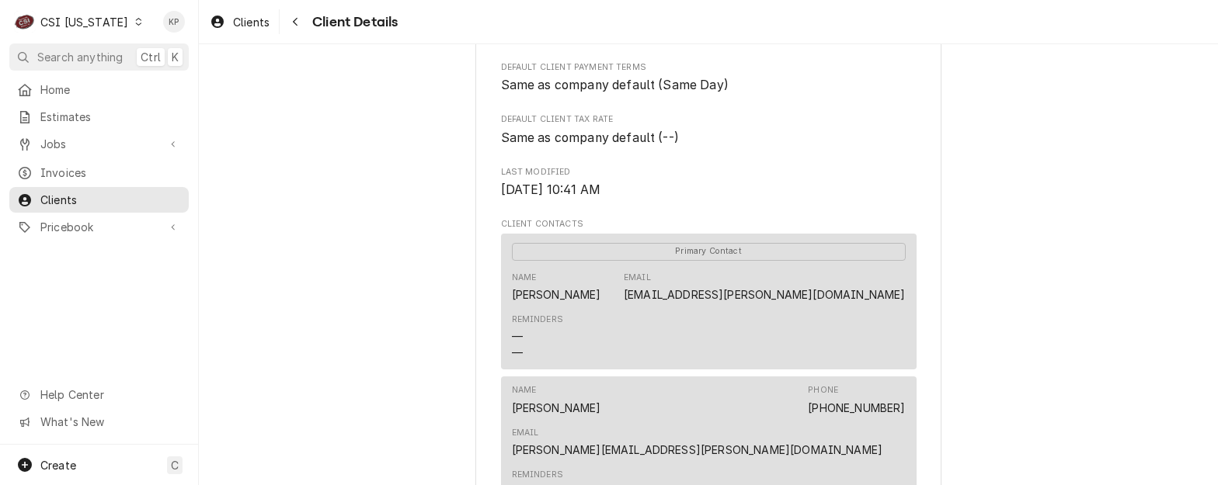
drag, startPoint x: 747, startPoint y: 312, endPoint x: 757, endPoint y: 312, distance: 10.1
click at [748, 301] on link "[EMAIL_ADDRESS][PERSON_NAME][DOMAIN_NAME]" at bounding box center [765, 294] width 282 height 13
click at [945, 307] on div "Alpha Mechanical Service Client Type Business Industry Type Commercial Billing …" at bounding box center [708, 320] width 1019 height 1328
click at [822, 301] on link "Mark.alvey@aamservice.com" at bounding box center [765, 294] width 282 height 13
click at [1019, 311] on div "Alpha Mechanical Service Client Type Business Industry Type Commercial Billing …" at bounding box center [708, 320] width 1019 height 1328
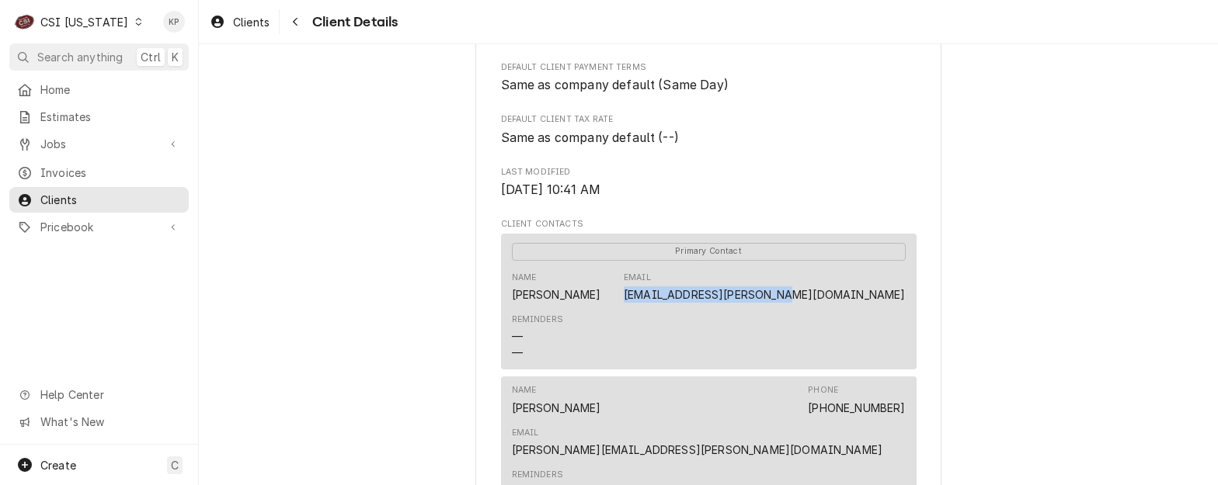
drag, startPoint x: 902, startPoint y: 313, endPoint x: 731, endPoint y: 319, distance: 170.9
click at [731, 319] on div "Primary Contact Name mark Alvey Email Mark.alvey@aamservice.com Reminders — —" at bounding box center [708, 302] width 415 height 136
drag, startPoint x: 731, startPoint y: 319, endPoint x: 787, endPoint y: 317, distance: 55.2
copy link "Mark.alvey@aamservice.com"
click at [857, 354] on div "Reminders — —" at bounding box center [709, 337] width 394 height 58
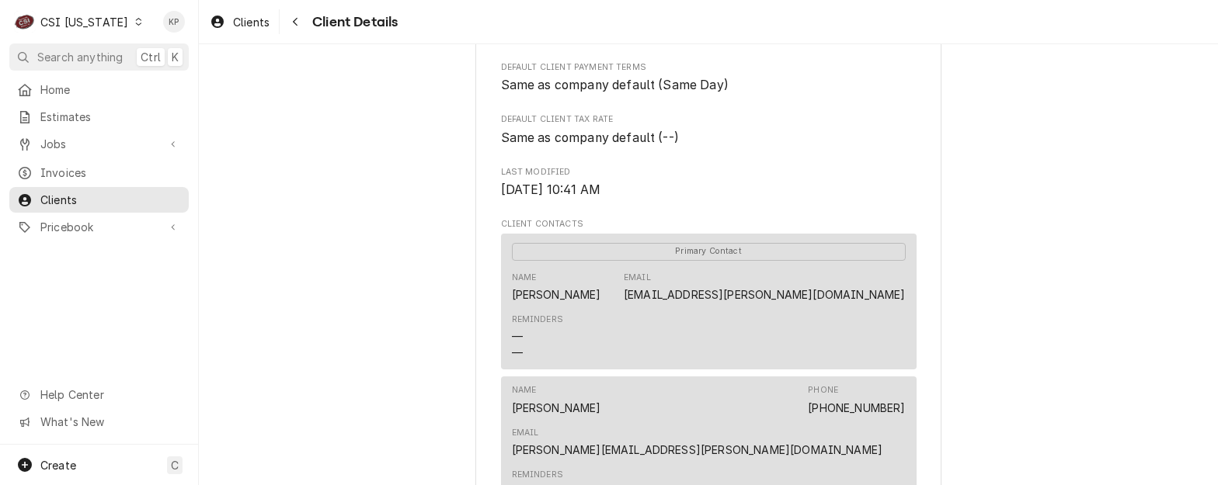
click at [773, 464] on div "Reminders — —" at bounding box center [709, 493] width 394 height 58
drag, startPoint x: 730, startPoint y: 429, endPoint x: 901, endPoint y: 428, distance: 171.6
click at [901, 428] on div "Name Mike Widman Phone (502) 400-4662 Email mike.widman@aamservice.com Reminder…" at bounding box center [708, 451] width 415 height 148
drag, startPoint x: 901, startPoint y: 428, endPoint x: 884, endPoint y: 424, distance: 17.5
copy link "mike.widman@aamservice.com"
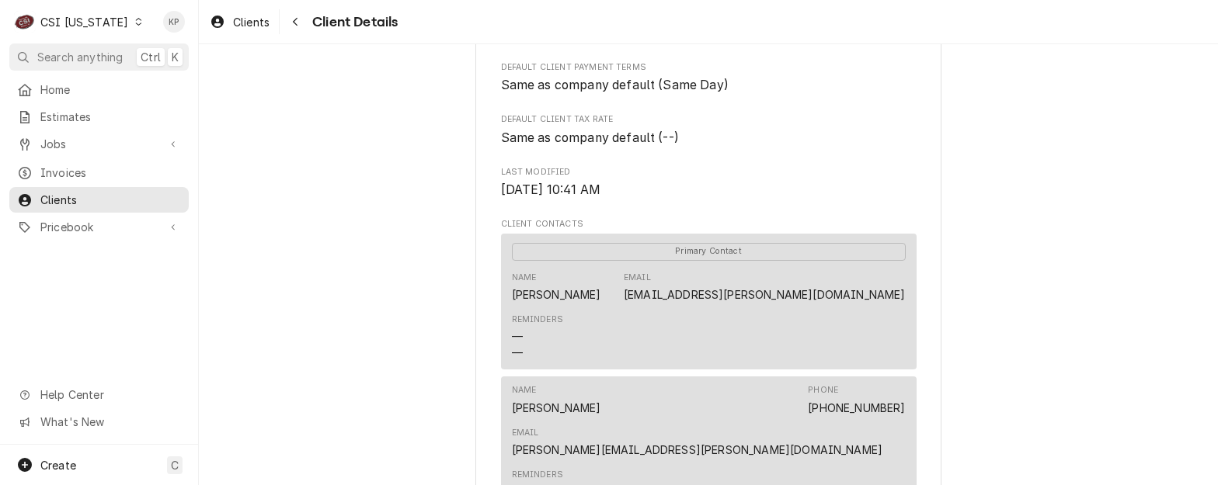
click at [728, 332] on div "Reminders — —" at bounding box center [709, 337] width 394 height 58
drag, startPoint x: 742, startPoint y: 314, endPoint x: 904, endPoint y: 310, distance: 162.3
click at [904, 310] on div "Primary Contact Name mark Alvey Email Mark.alvey@aamservice.com Reminders — —" at bounding box center [708, 302] width 415 height 136
drag, startPoint x: 904, startPoint y: 310, endPoint x: 876, endPoint y: 314, distance: 28.2
copy link "Mark.alvey@aamservice.com"
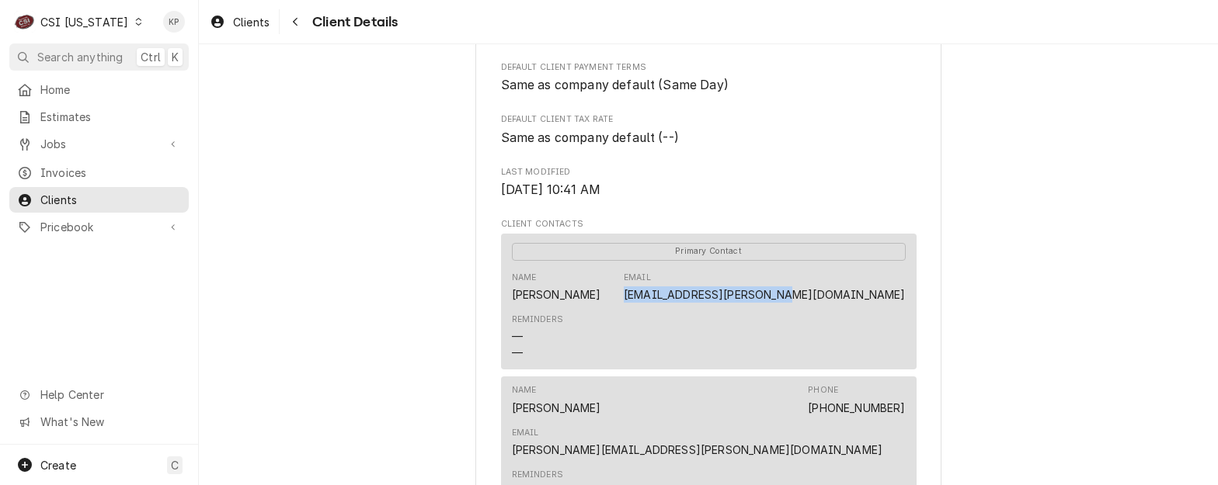
drag, startPoint x: 864, startPoint y: 364, endPoint x: 837, endPoint y: 383, distance: 33.0
click at [864, 364] on div "Reminders — —" at bounding box center [709, 337] width 394 height 58
click at [727, 431] on div "Name Mike Widman Phone (502) 400-4662 Email mike.widman@aamservice.com" at bounding box center [709, 421] width 394 height 85
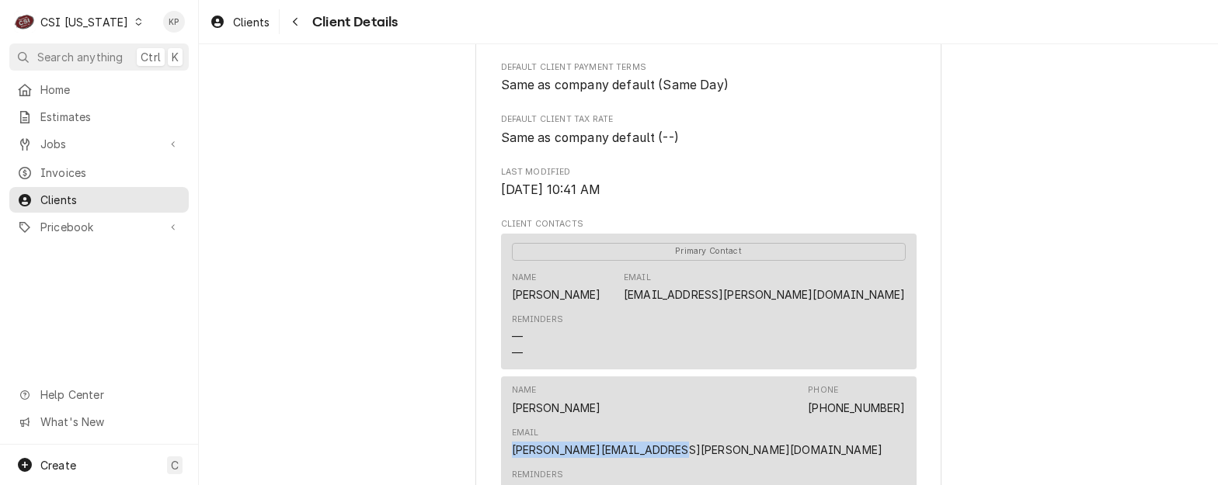
drag, startPoint x: 734, startPoint y: 429, endPoint x: 902, endPoint y: 427, distance: 168.5
click at [902, 427] on div "Name Mike Widman Phone (502) 400-4662 Email mike.widman@aamservice.com Reminder…" at bounding box center [708, 451] width 415 height 148
drag, startPoint x: 902, startPoint y: 427, endPoint x: 887, endPoint y: 426, distance: 15.5
copy link "mike.widman@aamservice.com"
click at [799, 169] on div "Client Type Business Industry Type Commercial Billing Address 7200 Distribution…" at bounding box center [708, 276] width 415 height 1068
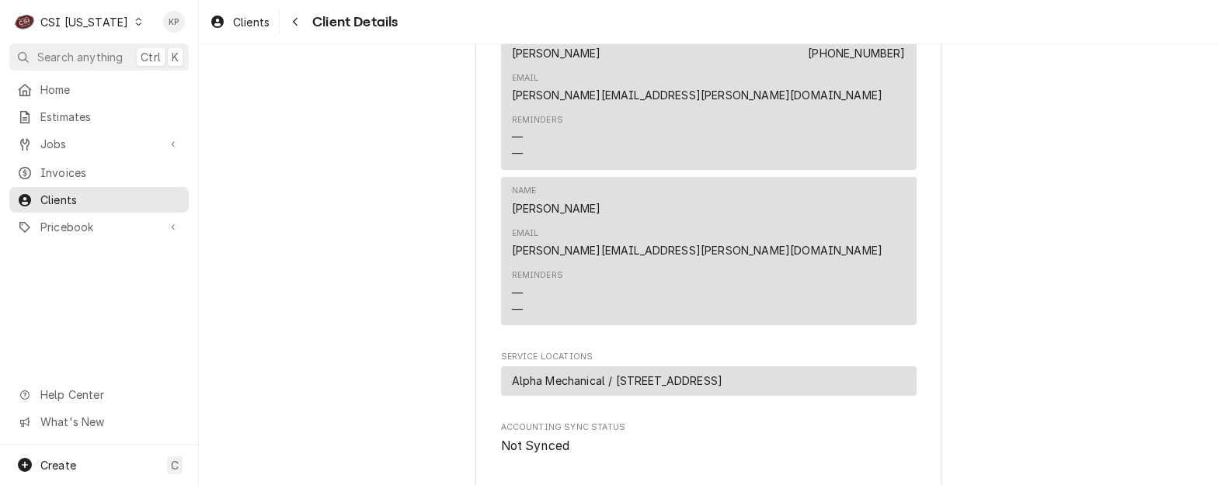
scroll to position [776, 0]
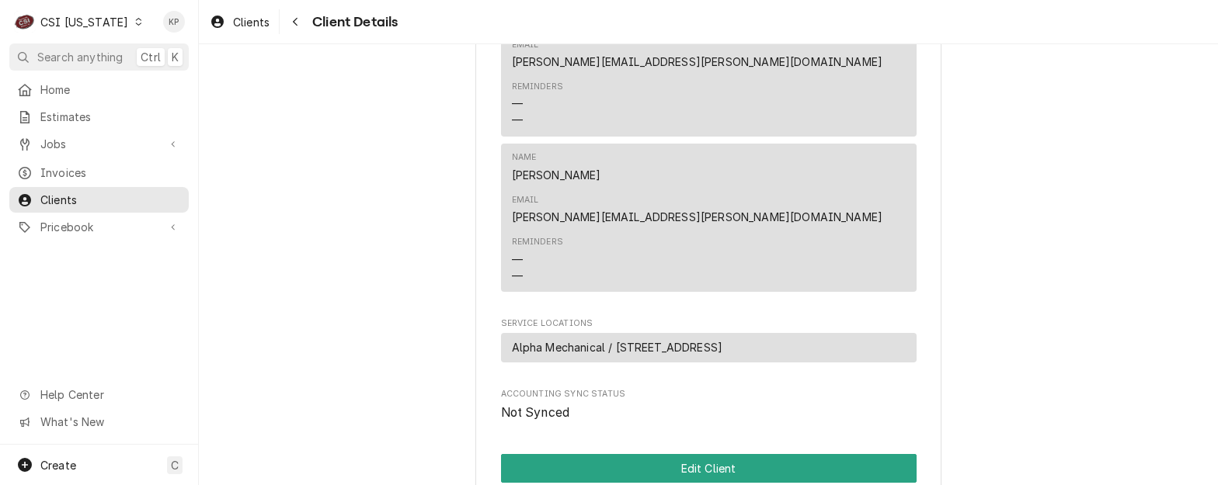
click at [764, 231] on div "Reminders — —" at bounding box center [709, 260] width 394 height 58
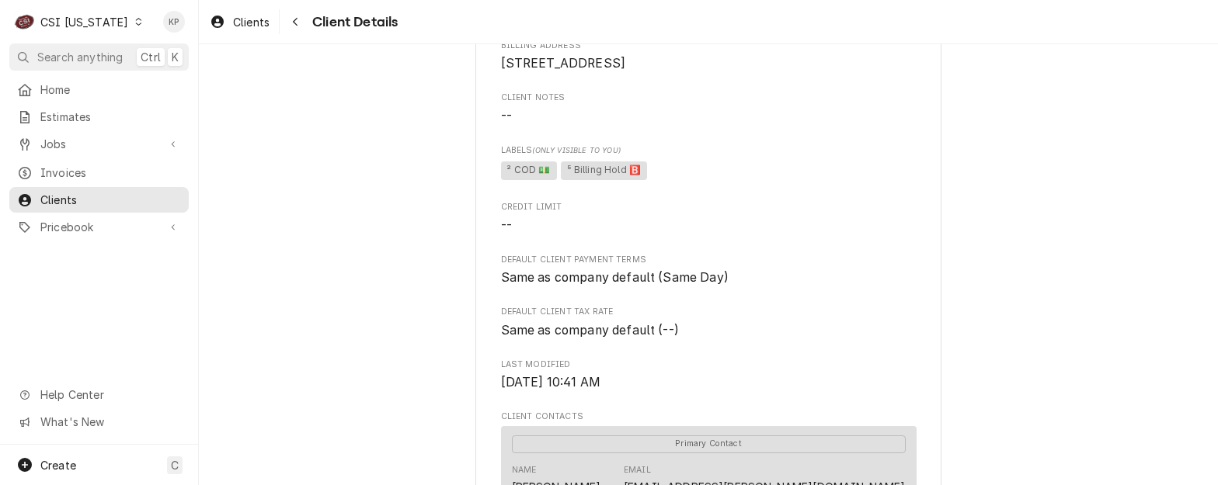
scroll to position [584, 0]
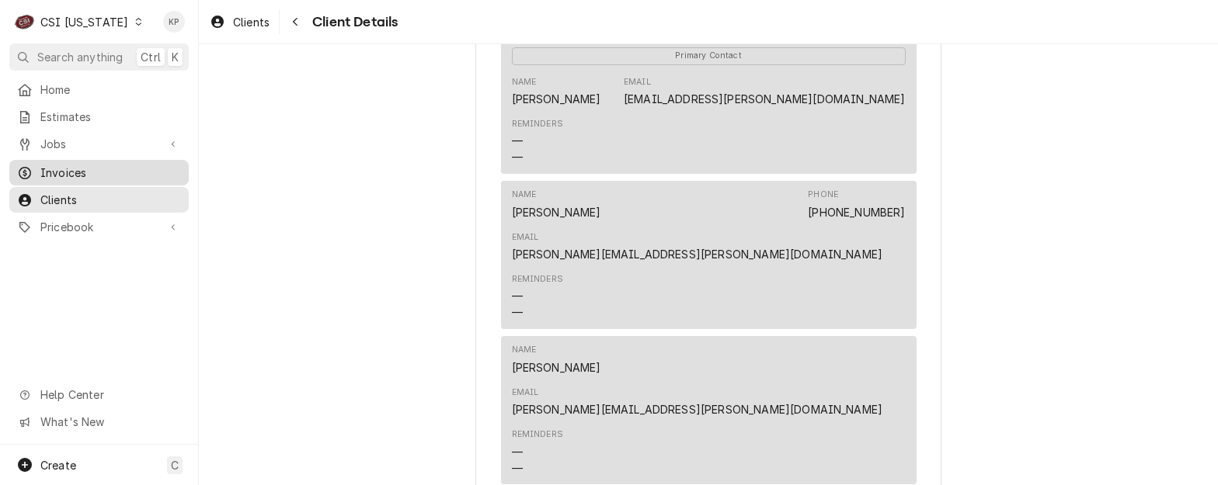
click at [50, 166] on span "Invoices" at bounding box center [110, 173] width 141 height 16
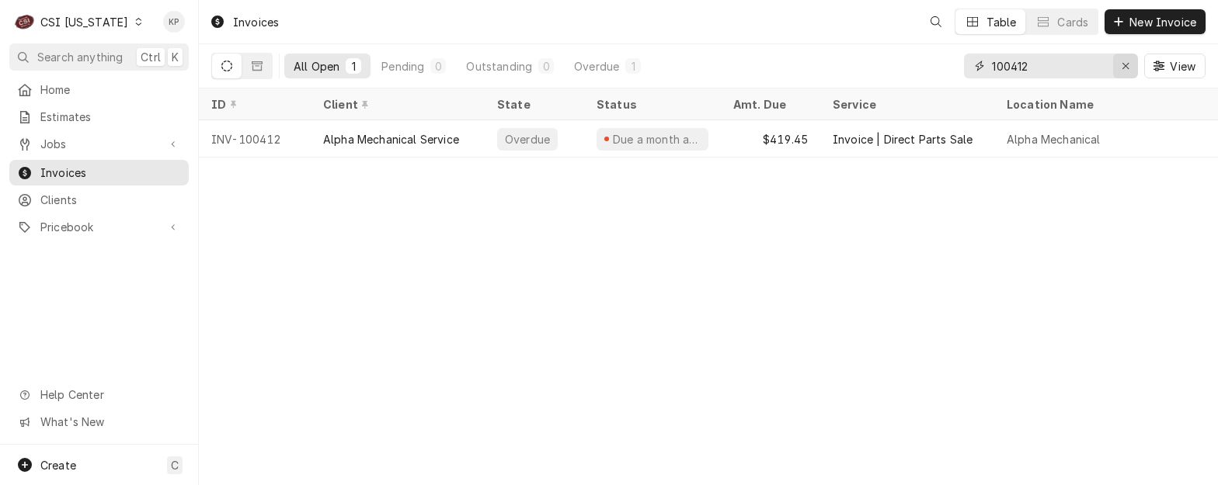
click at [1131, 63] on div "Erase input" at bounding box center [1125, 66] width 16 height 16
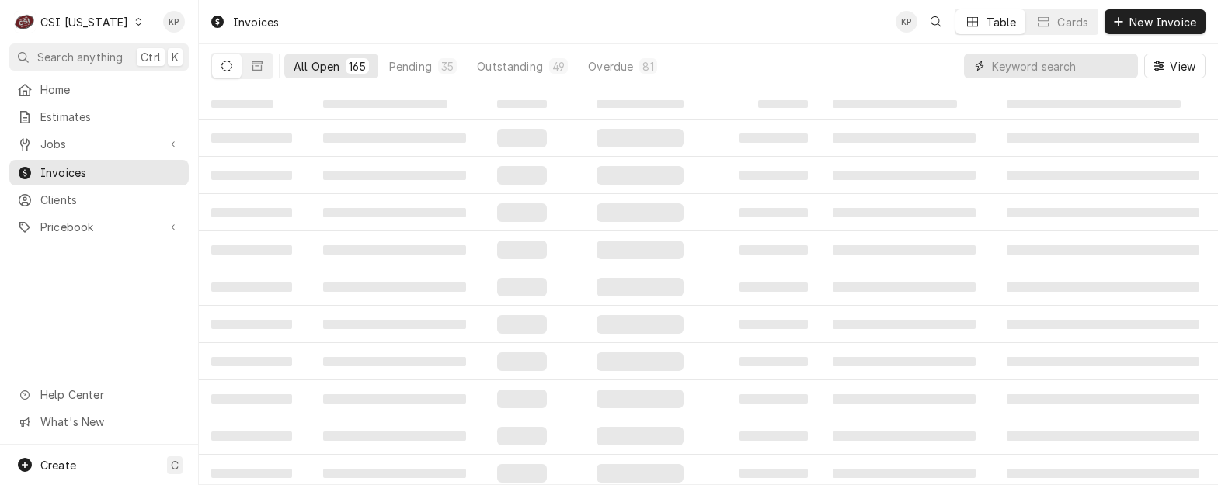
click at [1033, 68] on input "Dynamic Content Wrapper" at bounding box center [1061, 66] width 138 height 25
type input "100462"
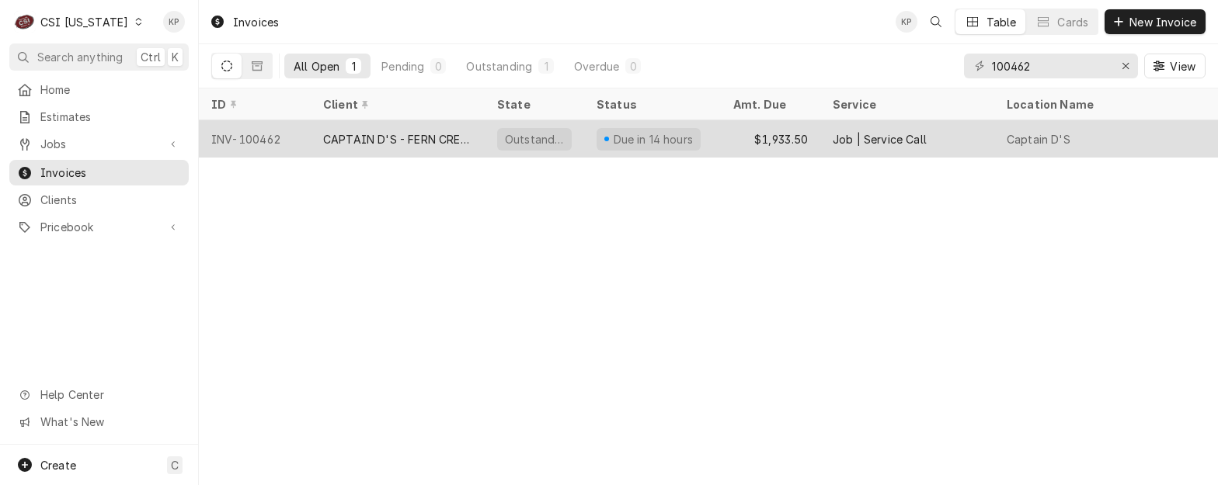
click at [257, 137] on div "INV-100462" at bounding box center [255, 138] width 112 height 37
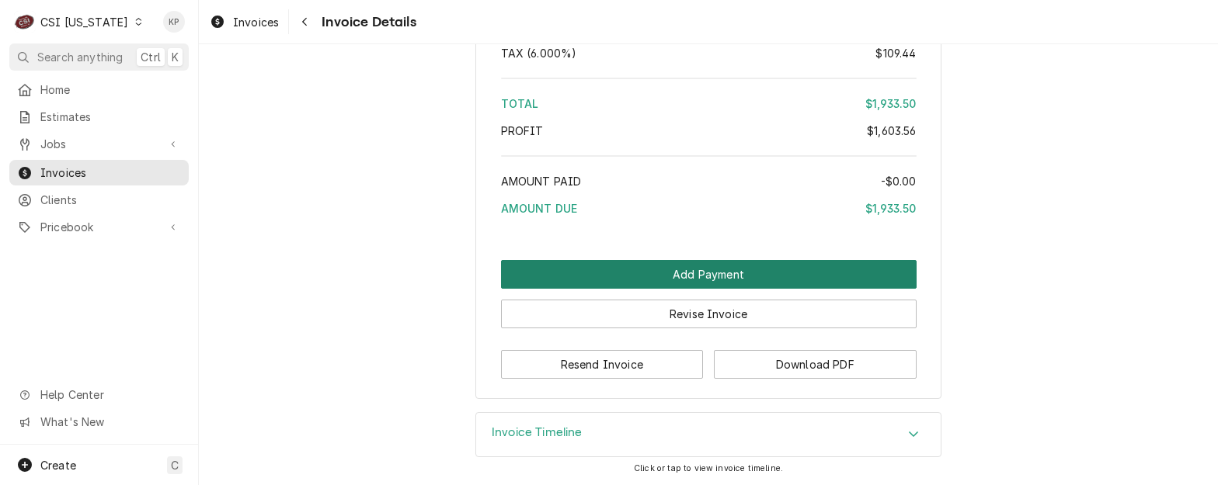
scroll to position [4052, 0]
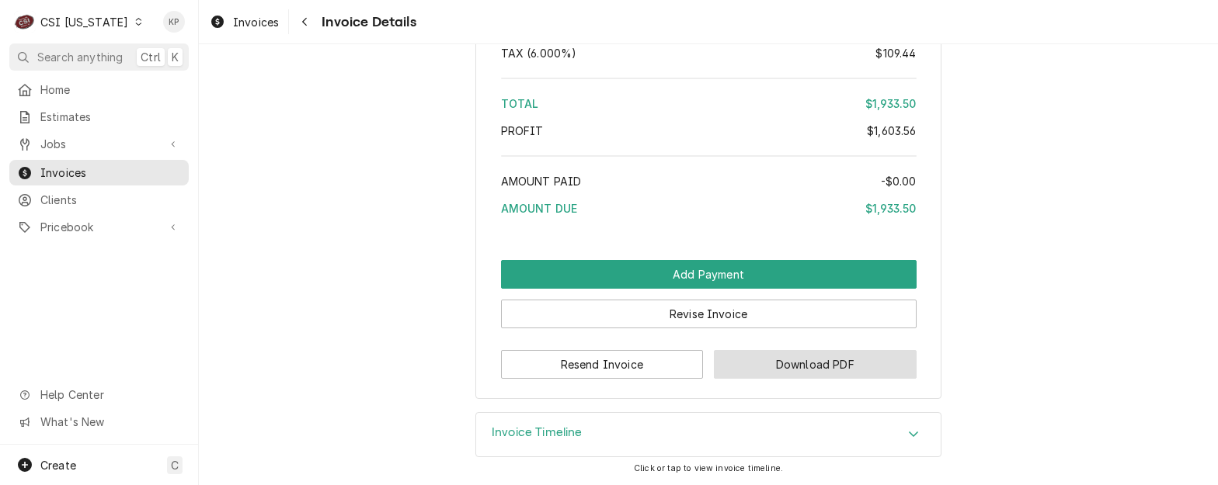
click at [735, 364] on button "Download PDF" at bounding box center [815, 364] width 203 height 29
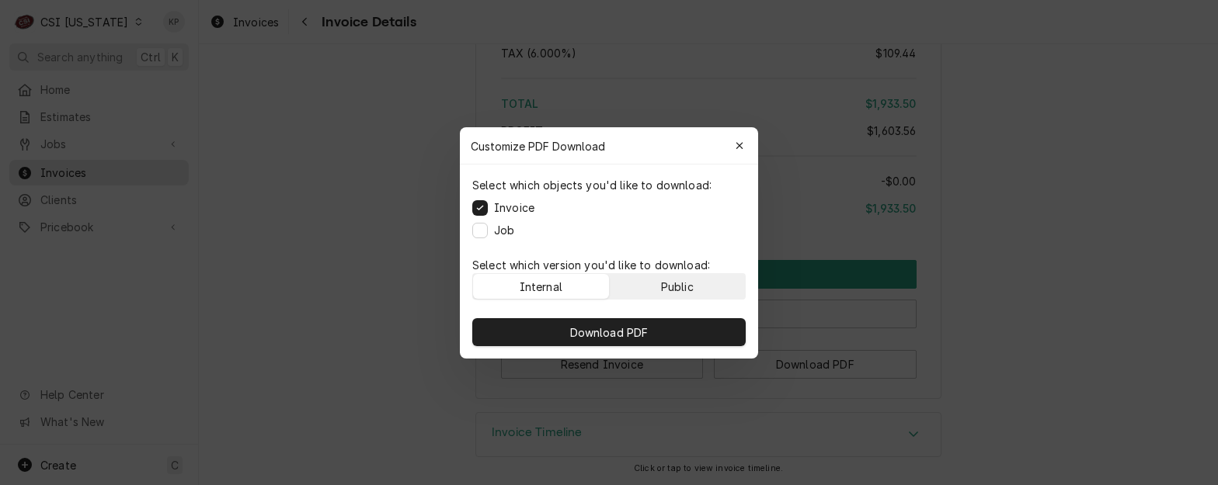
click at [697, 288] on button "Public" at bounding box center [678, 286] width 136 height 25
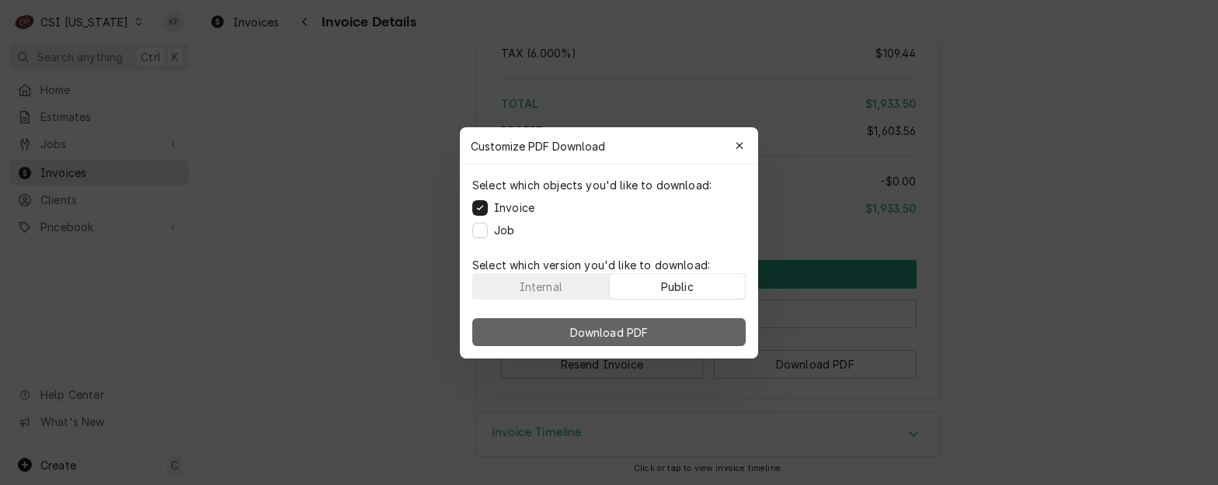
click at [690, 321] on button "Download PDF" at bounding box center [608, 332] width 273 height 28
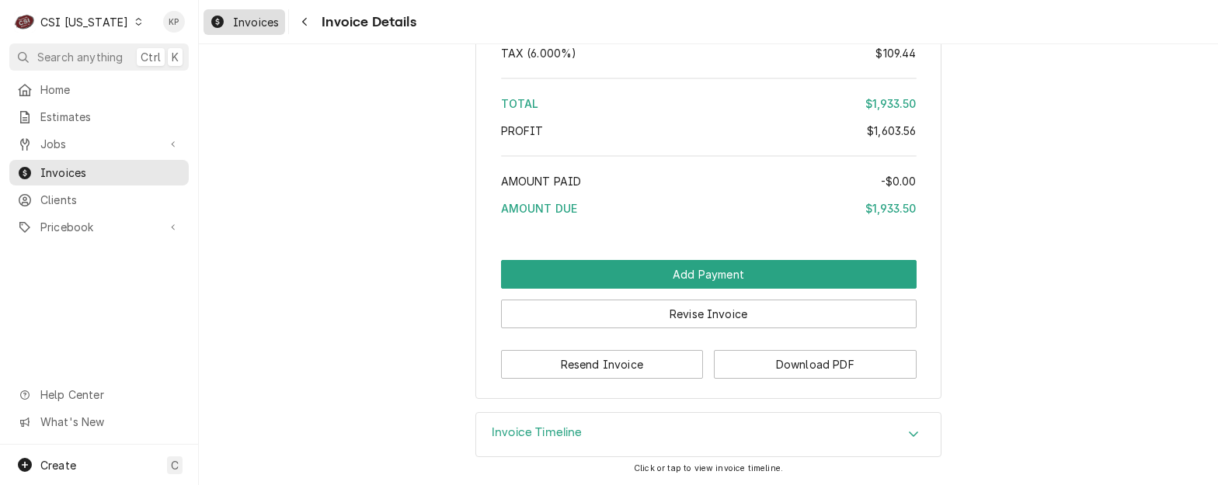
drag, startPoint x: 248, startPoint y: 24, endPoint x: 541, endPoint y: 24, distance: 292.7
click at [248, 24] on span "Invoices" at bounding box center [256, 22] width 46 height 16
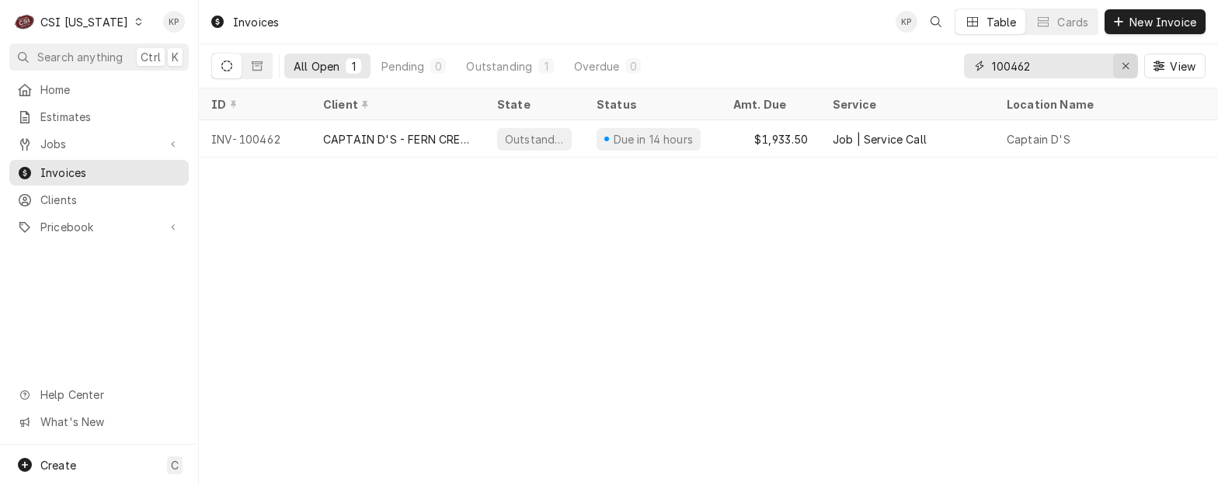
click at [1132, 64] on div "Erase input" at bounding box center [1125, 66] width 16 height 16
click at [1040, 68] on input "Dynamic Content Wrapper" at bounding box center [1065, 66] width 146 height 25
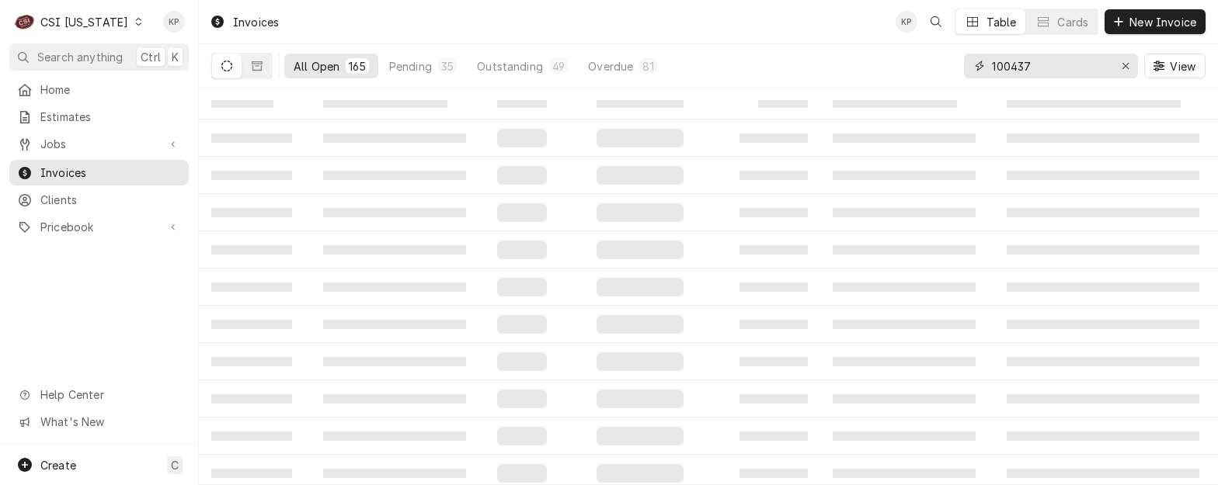
type input "100437"
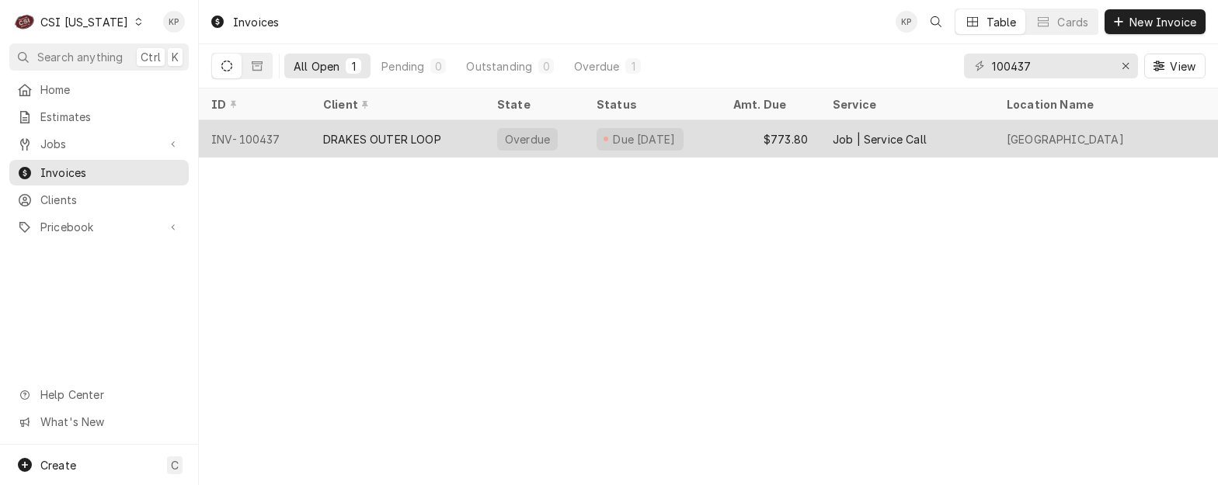
click at [240, 137] on div "INV-100437" at bounding box center [255, 138] width 112 height 37
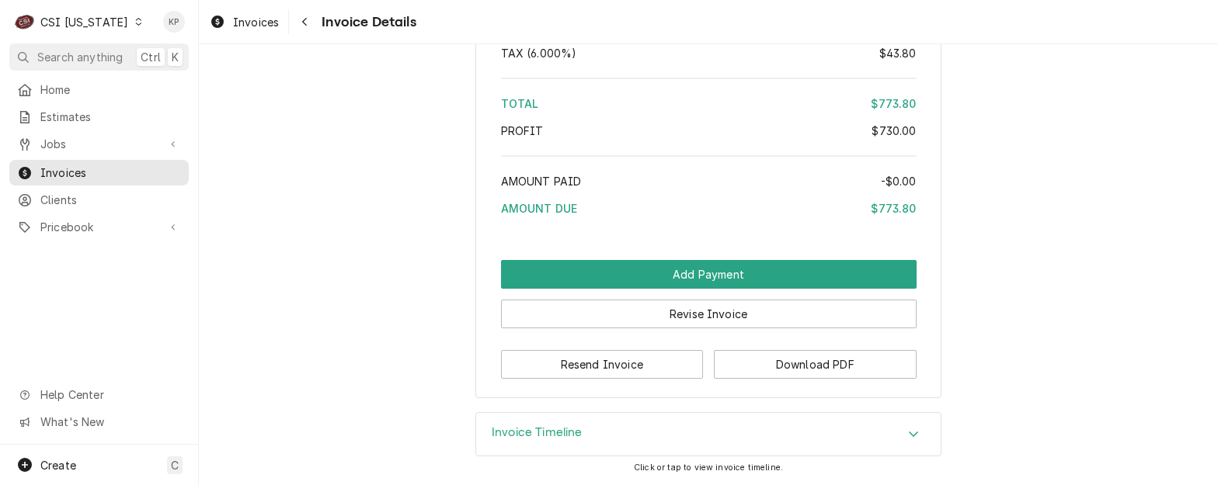
scroll to position [2937, 0]
click at [759, 366] on button "Download PDF" at bounding box center [815, 364] width 203 height 29
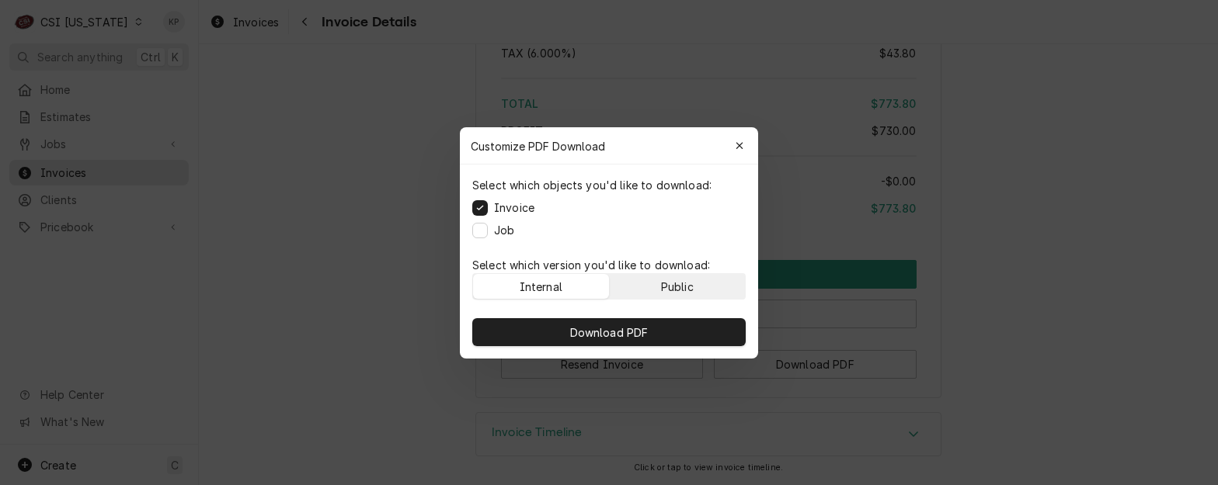
click at [658, 282] on button "Public" at bounding box center [678, 286] width 136 height 25
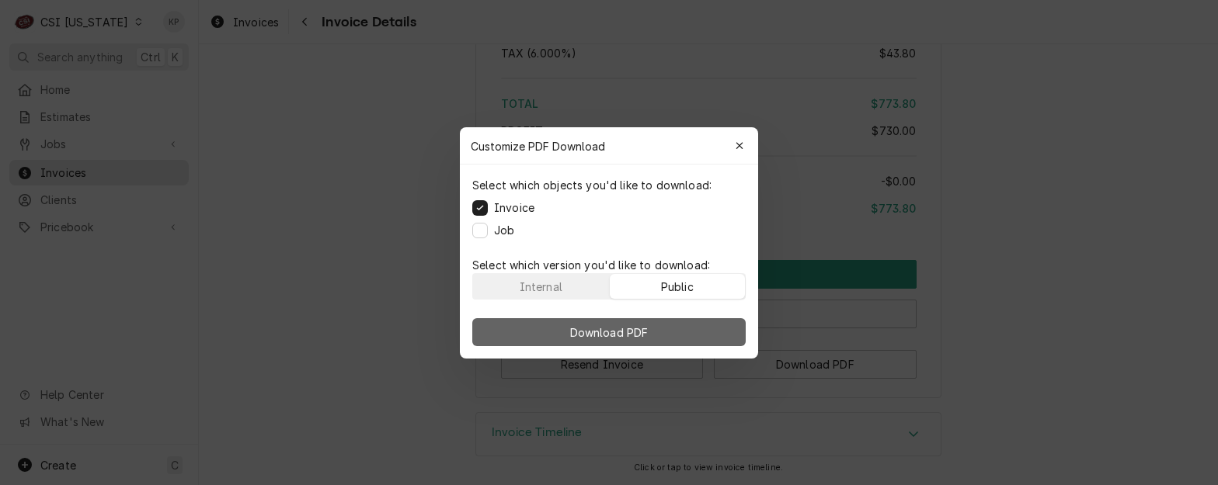
click at [641, 335] on span "Download PDF" at bounding box center [609, 332] width 85 height 16
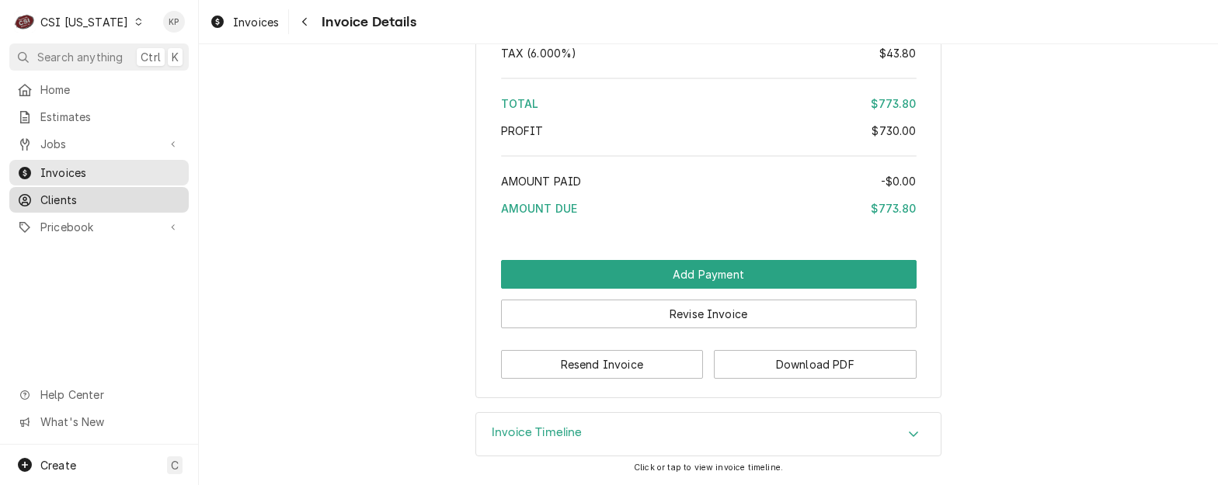
click at [51, 192] on span "Clients" at bounding box center [110, 200] width 141 height 16
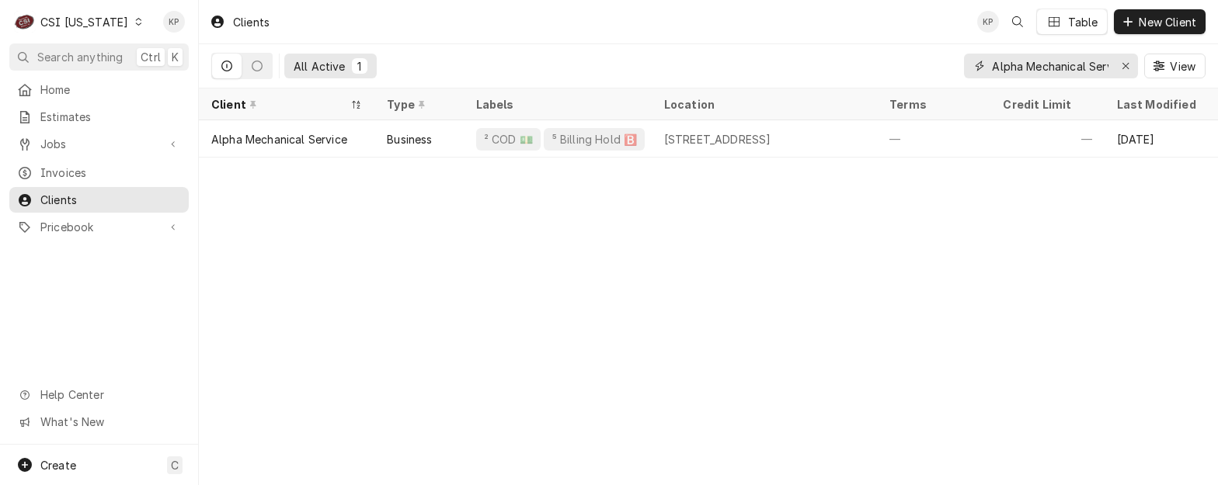
click at [1127, 66] on icon "Erase input" at bounding box center [1125, 66] width 9 height 11
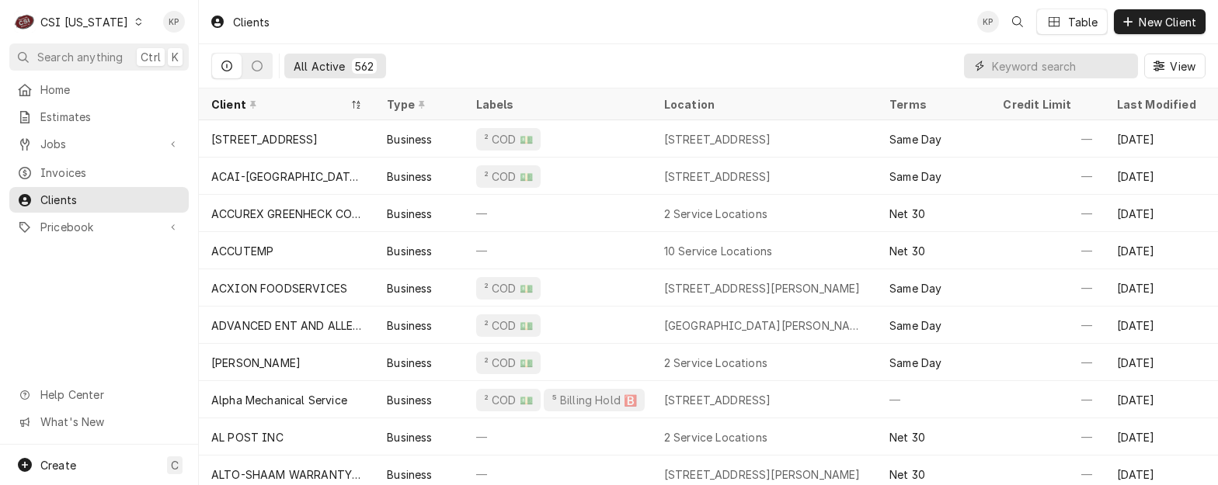
click at [998, 67] on input "Dynamic Content Wrapper" at bounding box center [1061, 66] width 138 height 25
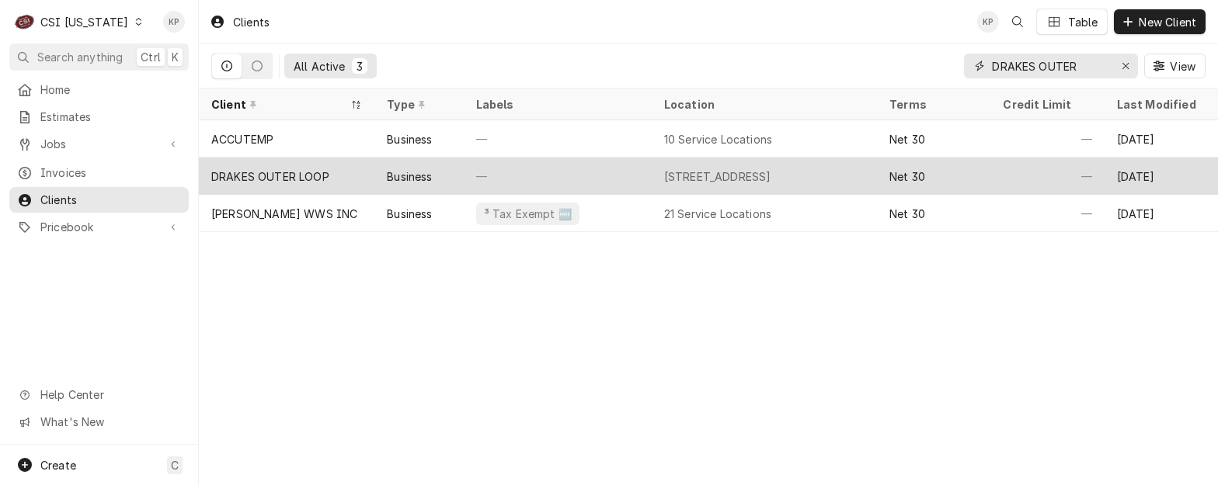
type input "DRAKES OUTER"
click at [309, 175] on div "DRAKES OUTER LOOP" at bounding box center [270, 176] width 118 height 16
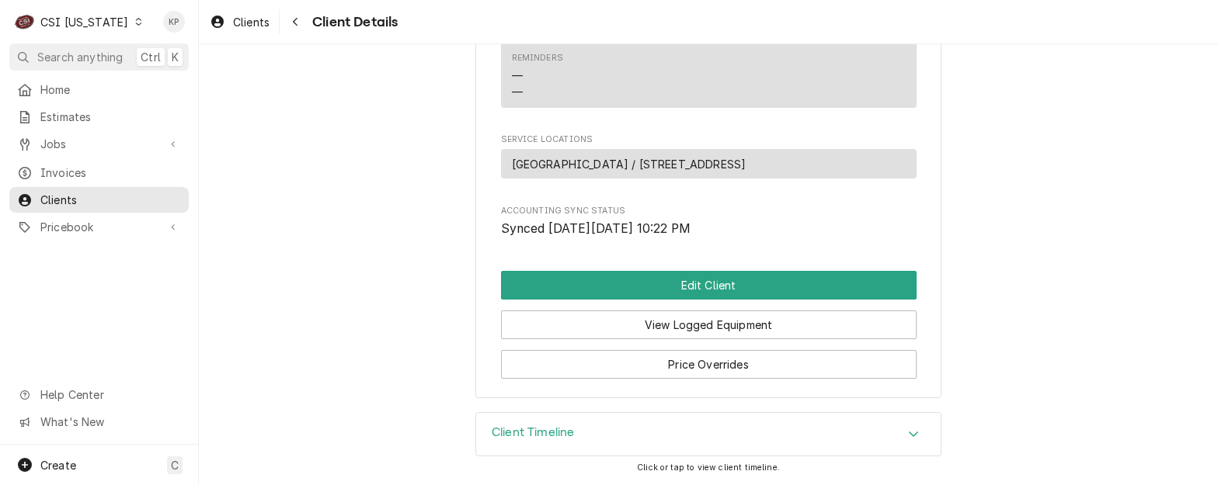
scroll to position [621, 0]
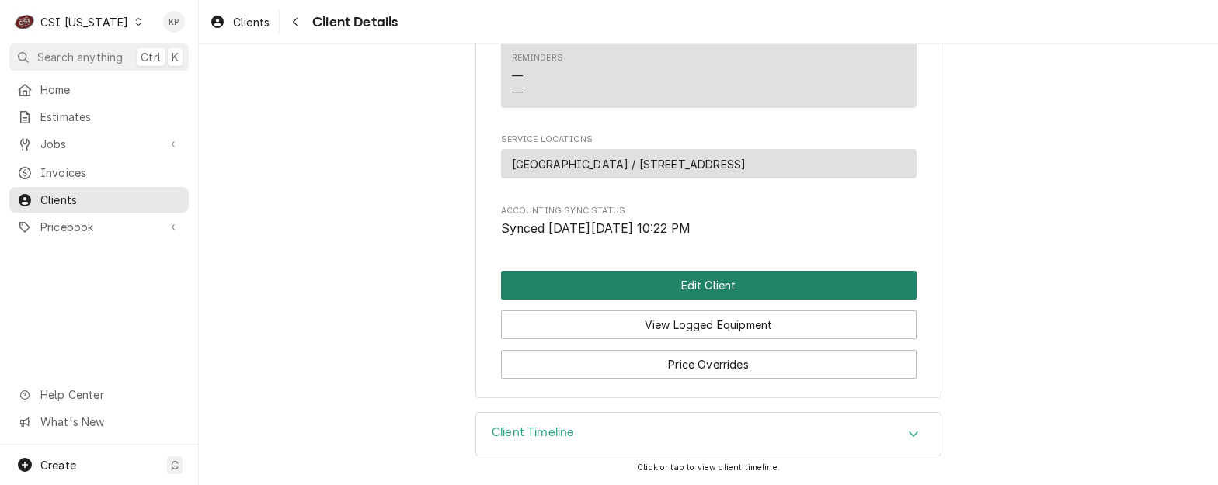
click at [676, 288] on button "Edit Client" at bounding box center [708, 285] width 415 height 29
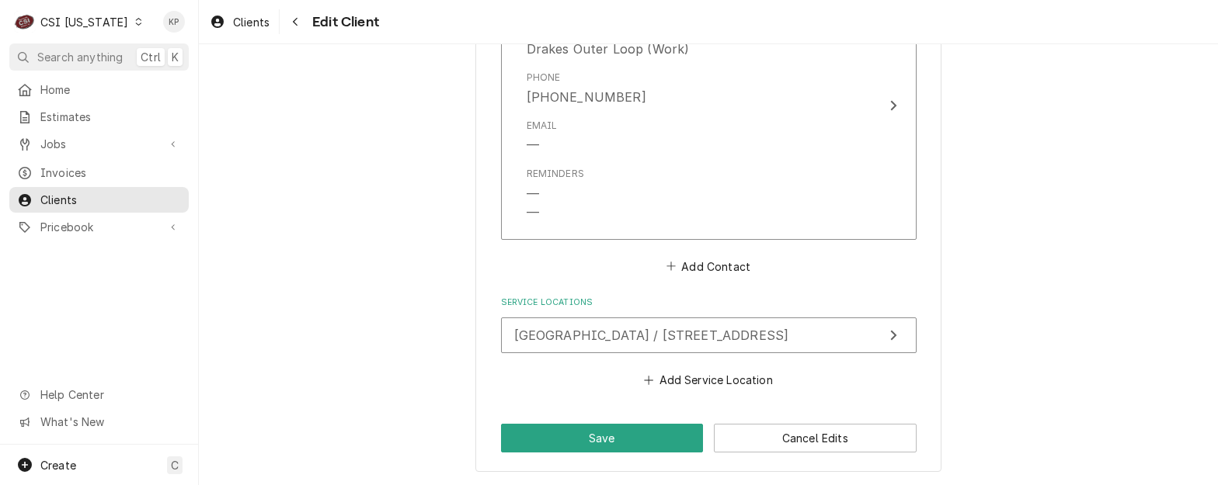
scroll to position [1252, 0]
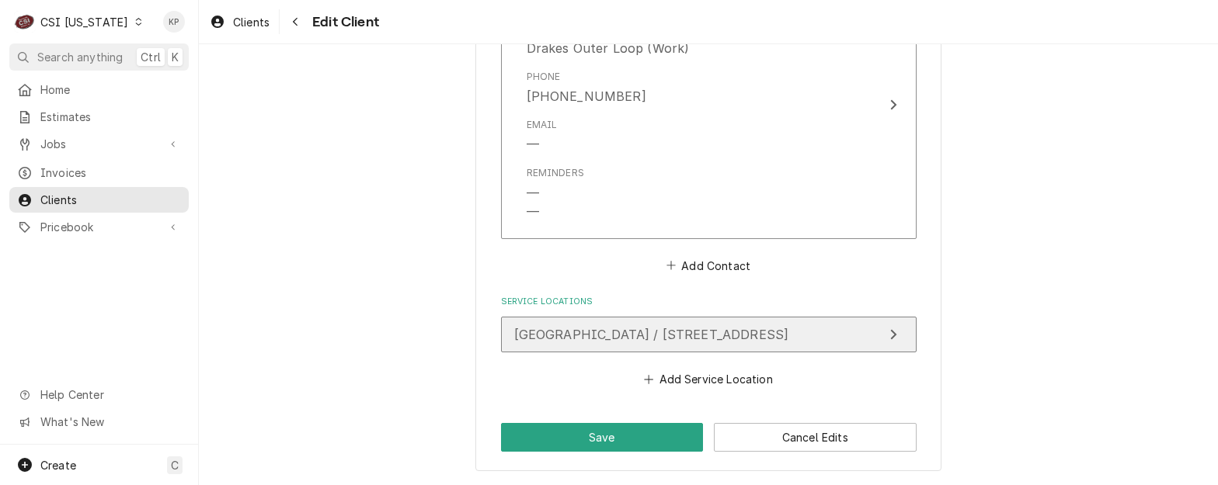
click at [684, 332] on span "Drakes Outer Loop / 3501 Outer Loop, Louisville, KY 40219" at bounding box center [651, 335] width 275 height 16
type textarea "x"
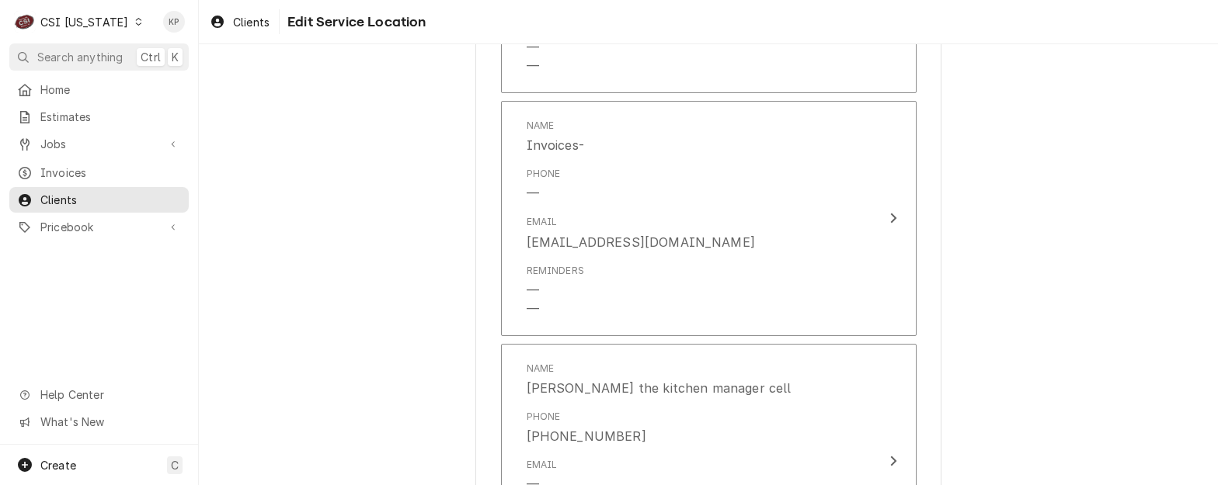
scroll to position [1320, 0]
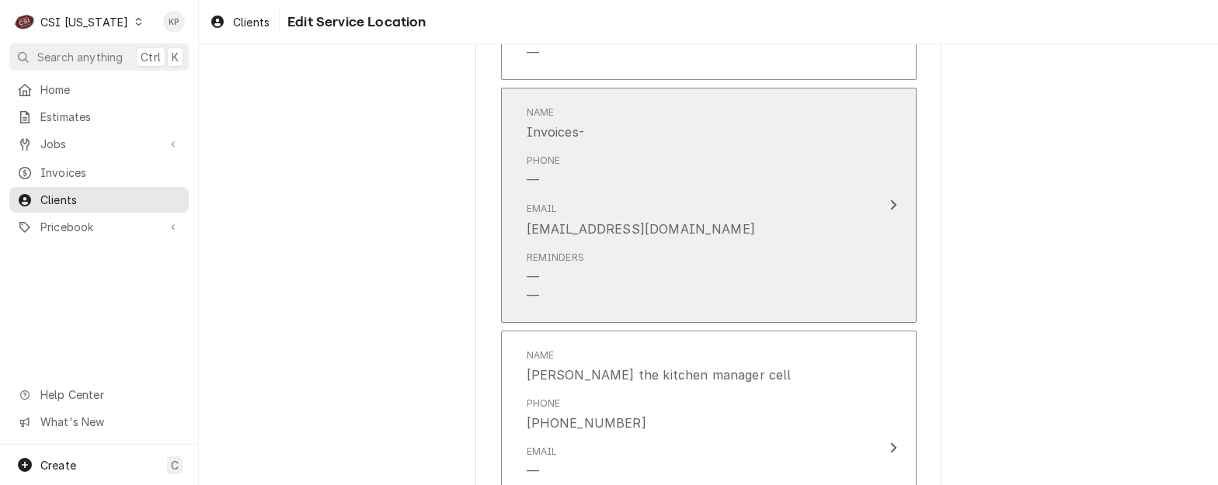
click at [890, 202] on icon "Update Contact" at bounding box center [893, 205] width 8 height 12
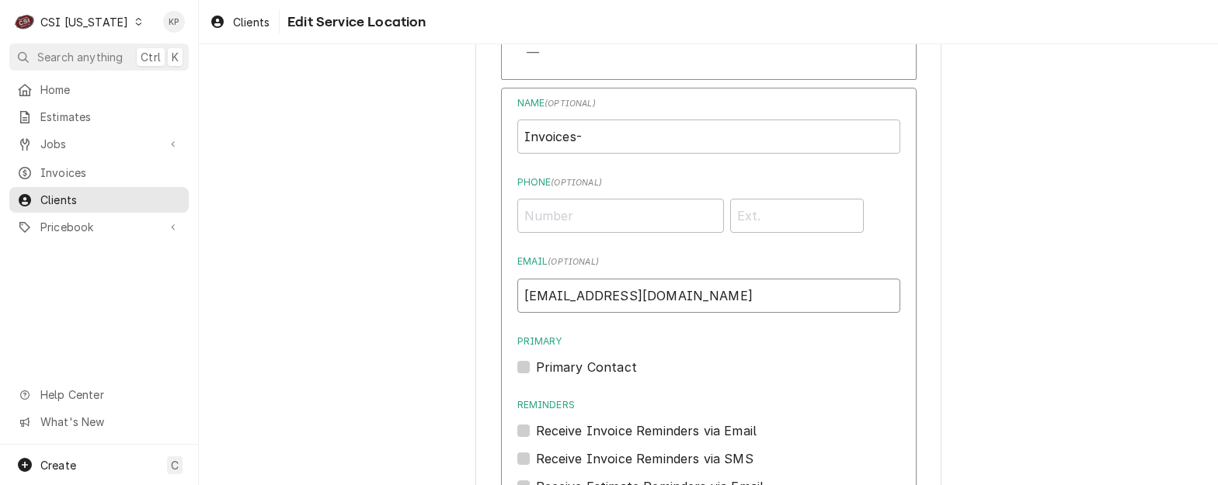
drag, startPoint x: 759, startPoint y: 295, endPoint x: 504, endPoint y: 294, distance: 255.5
click at [502, 297] on div "Name ( optional ) Invoices- Phone ( optional ) Email ( optional ) accounting@gr…" at bounding box center [708, 378] width 415 height 581
click at [265, 21] on span "Clients" at bounding box center [251, 22] width 36 height 16
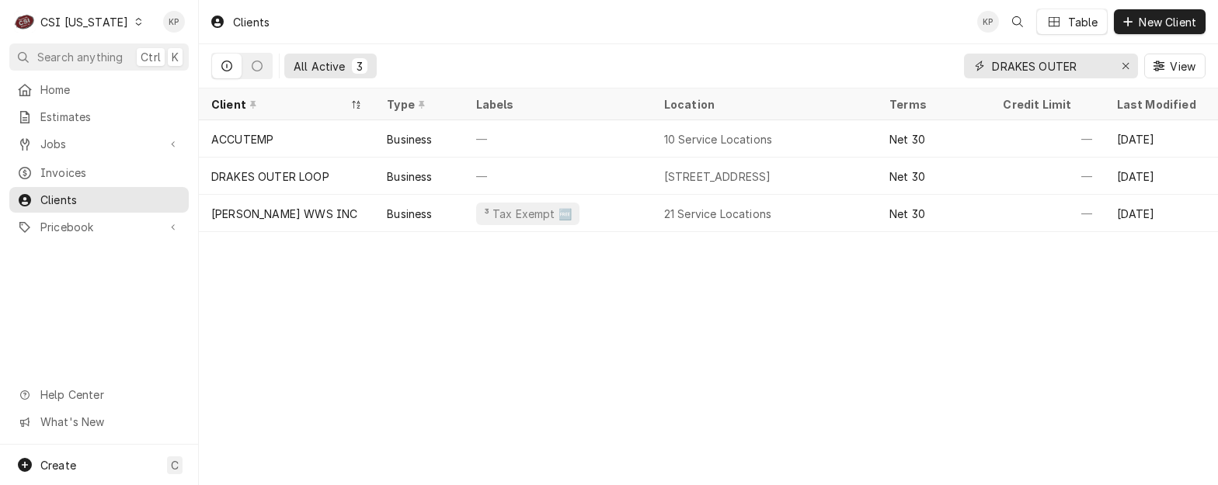
click at [1126, 64] on icon "Erase input" at bounding box center [1125, 66] width 6 height 6
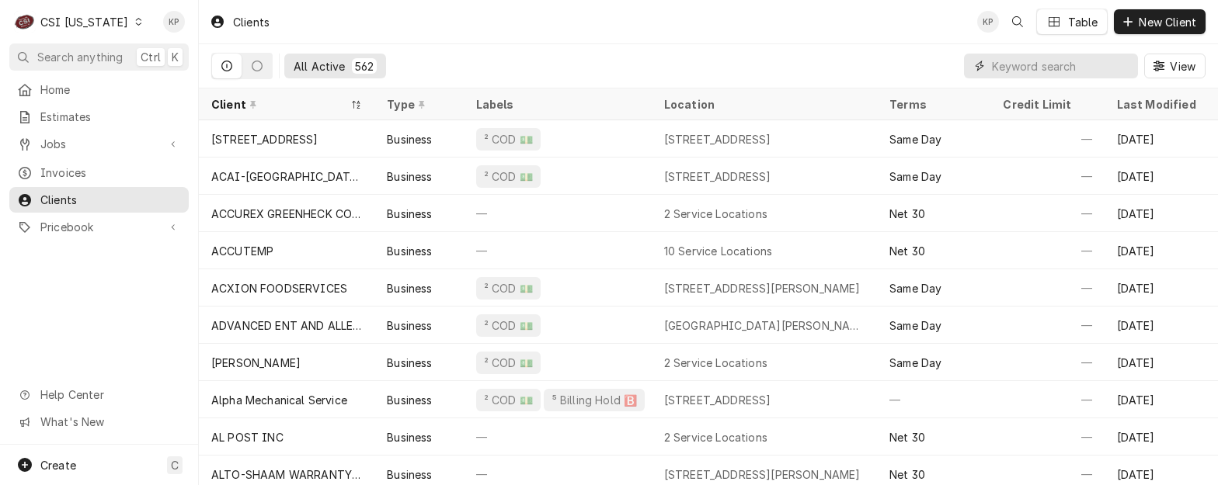
paste input "Great Lakes Hotel Supply Company"
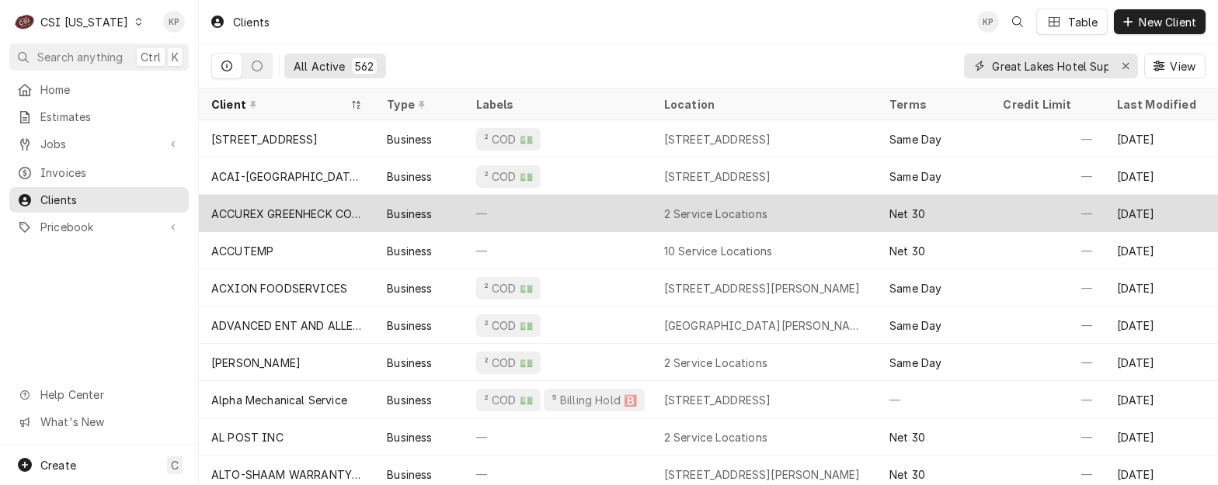
scroll to position [0, 71]
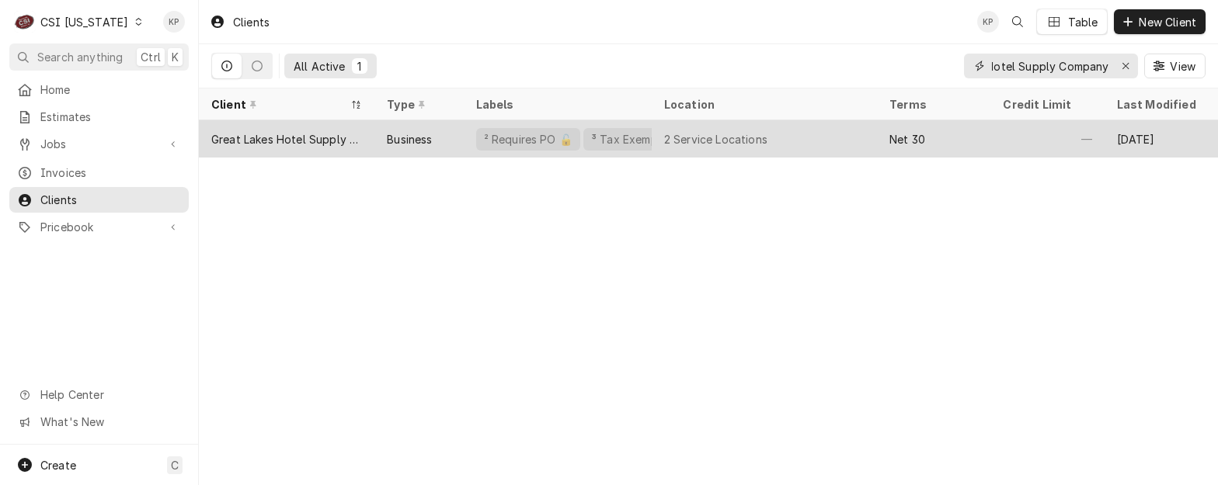
type input "Great Lakes Hotel Supply Company"
click at [324, 133] on div "Great Lakes Hotel Supply Company" at bounding box center [286, 139] width 151 height 16
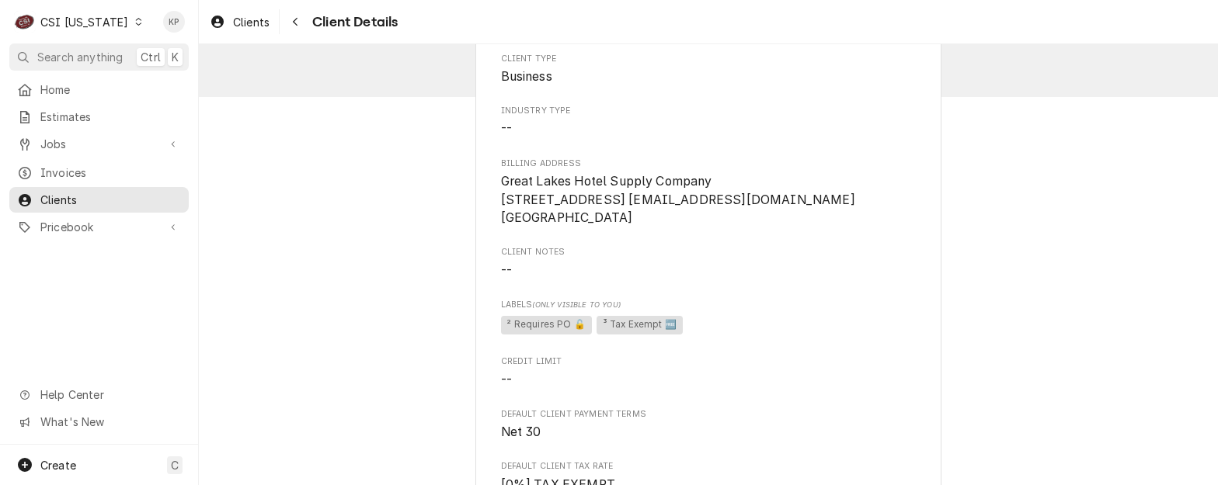
scroll to position [155, 0]
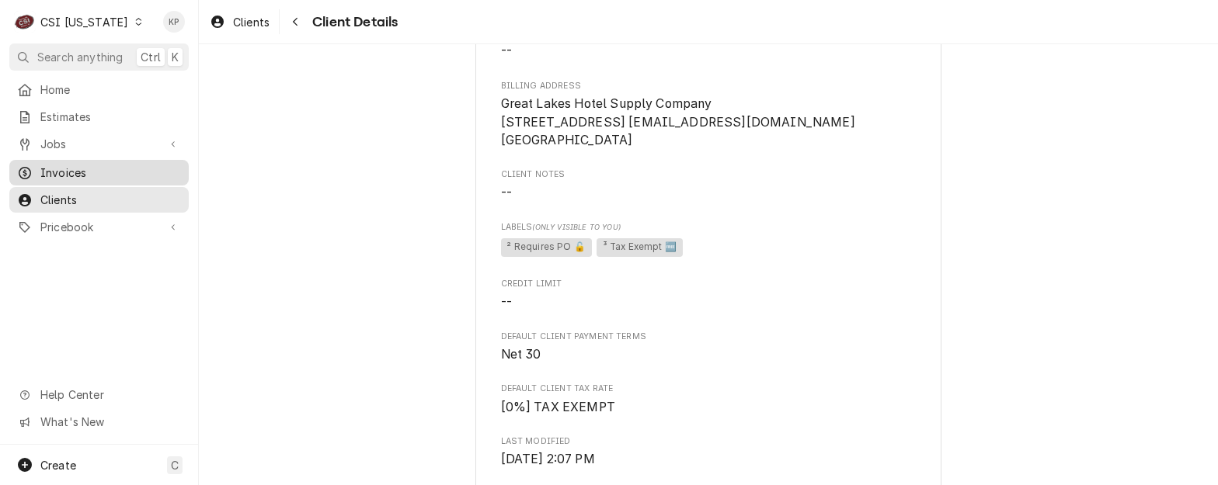
click at [77, 163] on div "Invoices" at bounding box center [98, 172] width 173 height 19
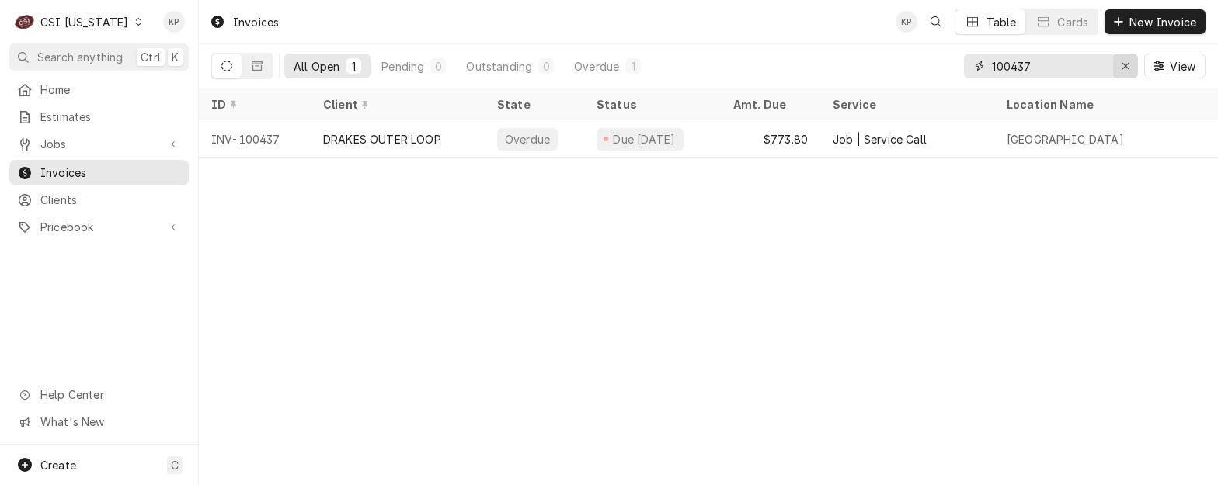
click at [1118, 63] on div "Erase input" at bounding box center [1125, 66] width 16 height 16
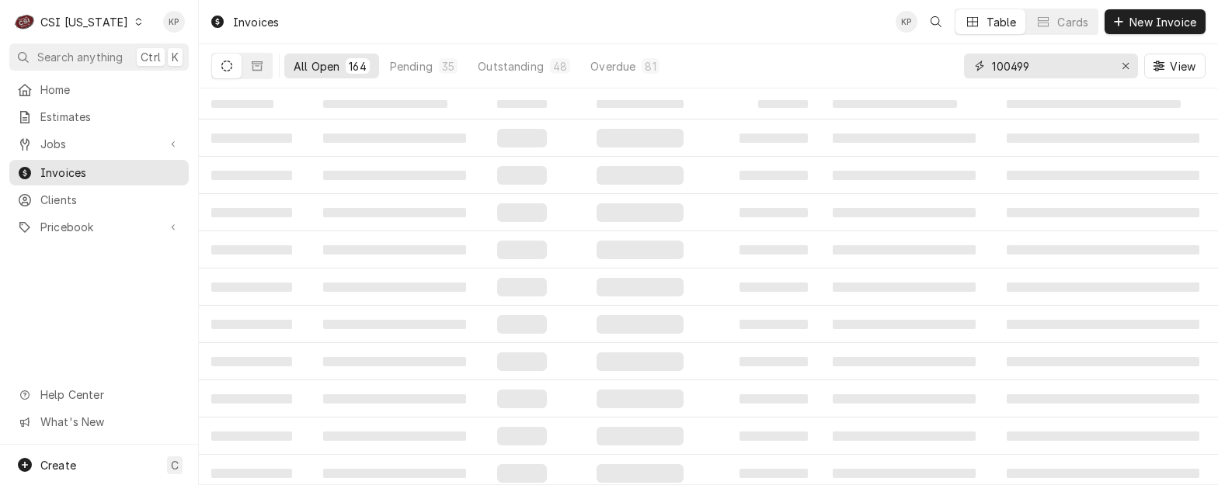
type input "100499"
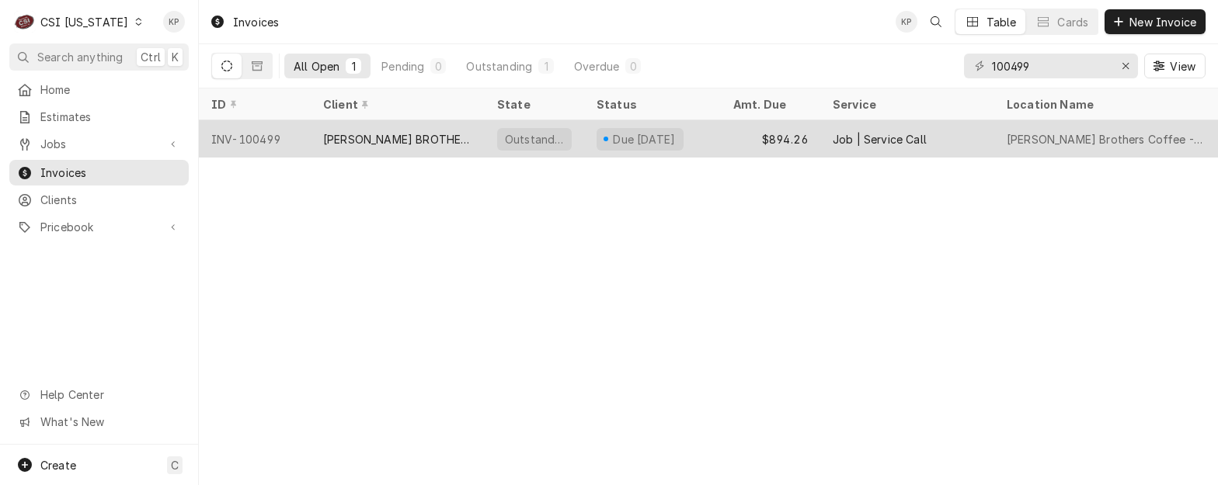
click at [263, 139] on div "INV-100499" at bounding box center [255, 138] width 112 height 37
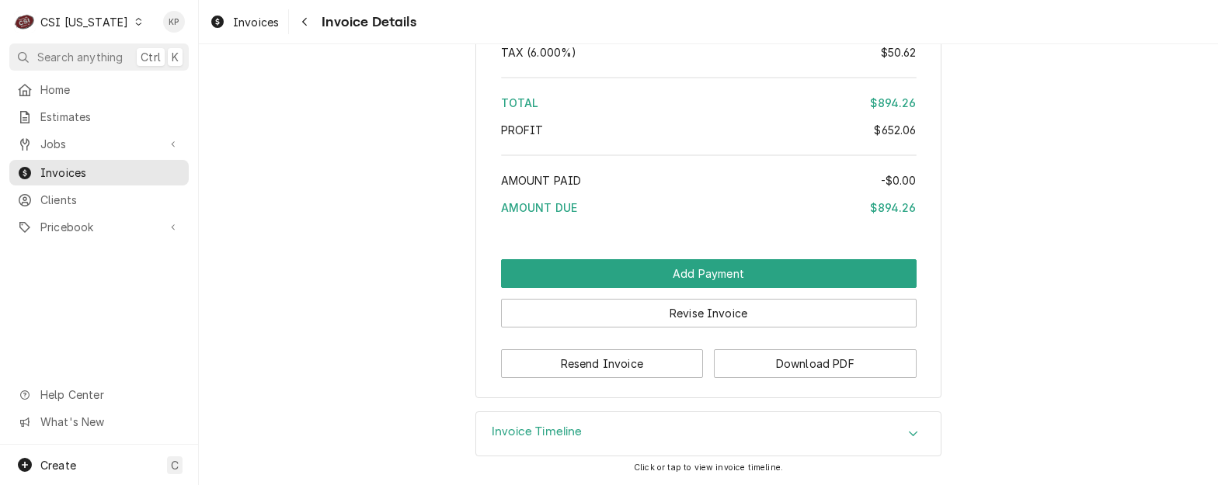
scroll to position [3747, 0]
click at [762, 370] on button "Download PDF" at bounding box center [815, 363] width 203 height 29
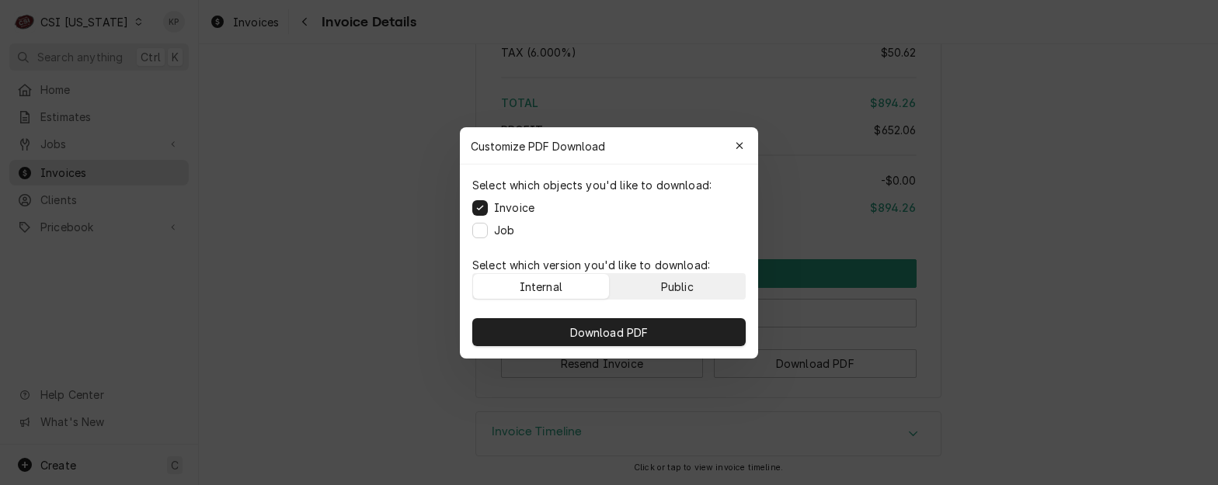
click at [676, 280] on div "Public" at bounding box center [677, 286] width 33 height 16
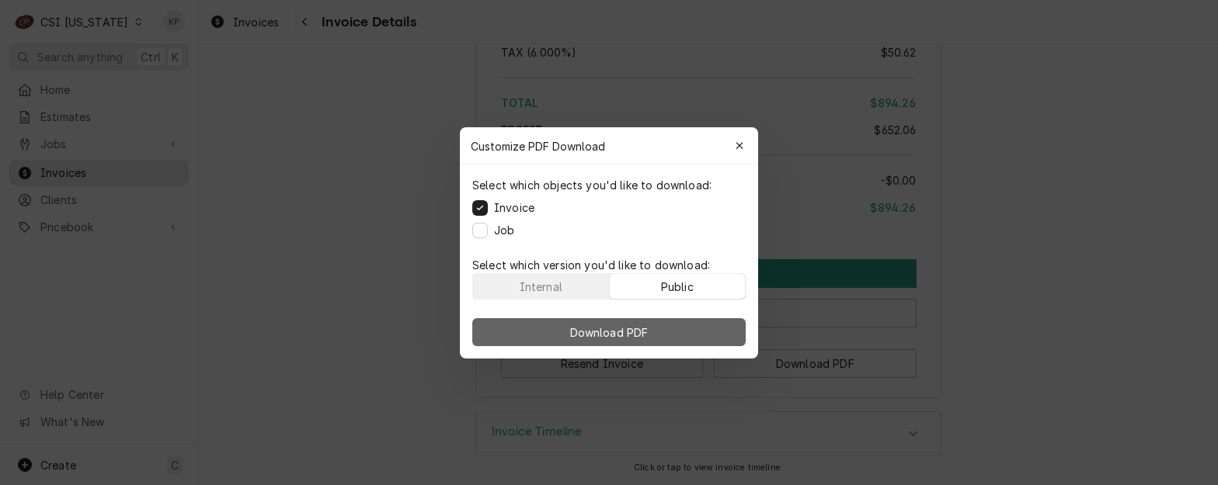
click at [678, 327] on button "Download PDF" at bounding box center [608, 332] width 273 height 28
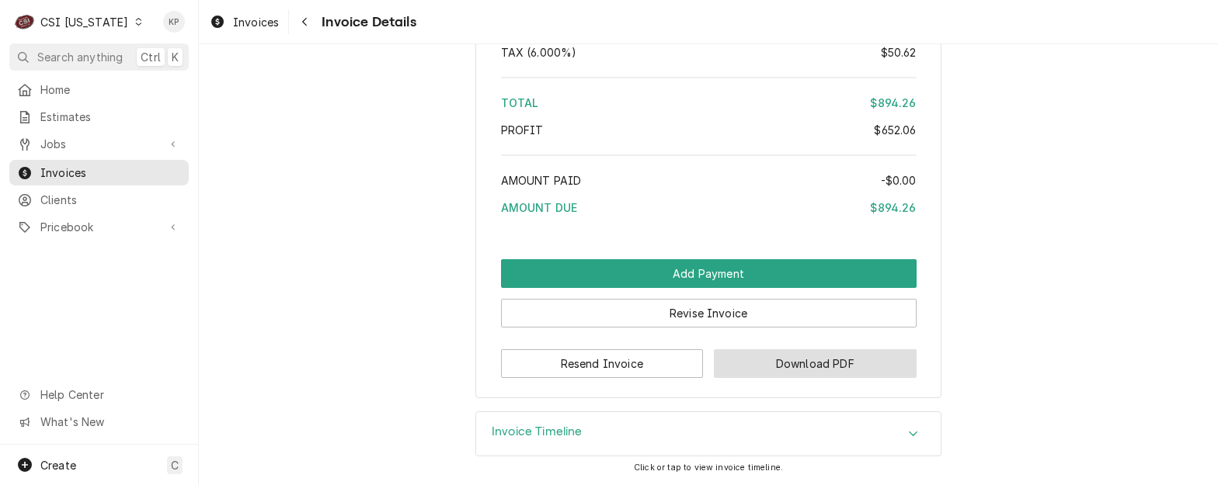
click at [765, 360] on button "Download PDF" at bounding box center [815, 363] width 203 height 29
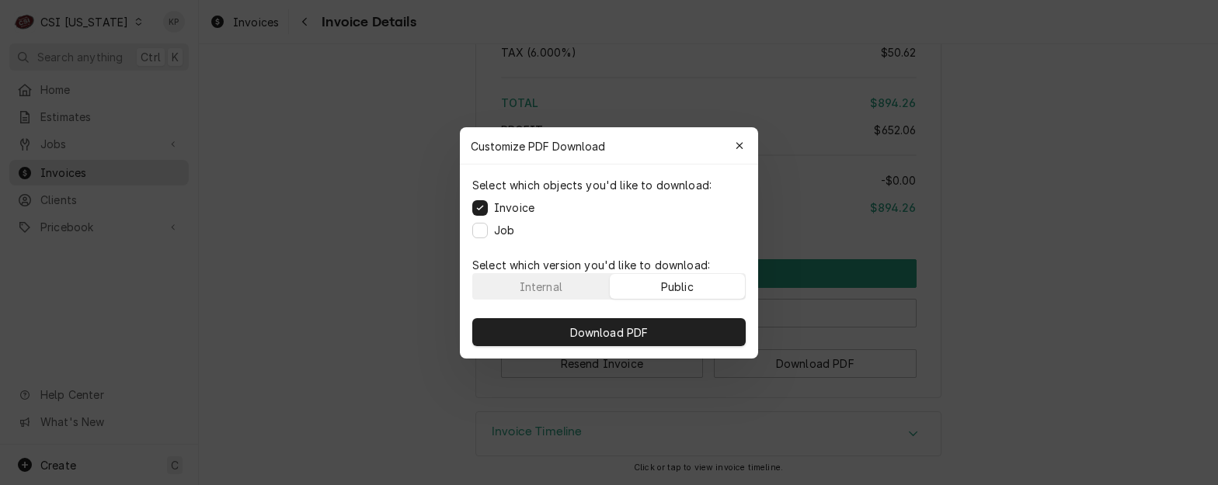
click at [710, 292] on button "Public" at bounding box center [678, 286] width 136 height 25
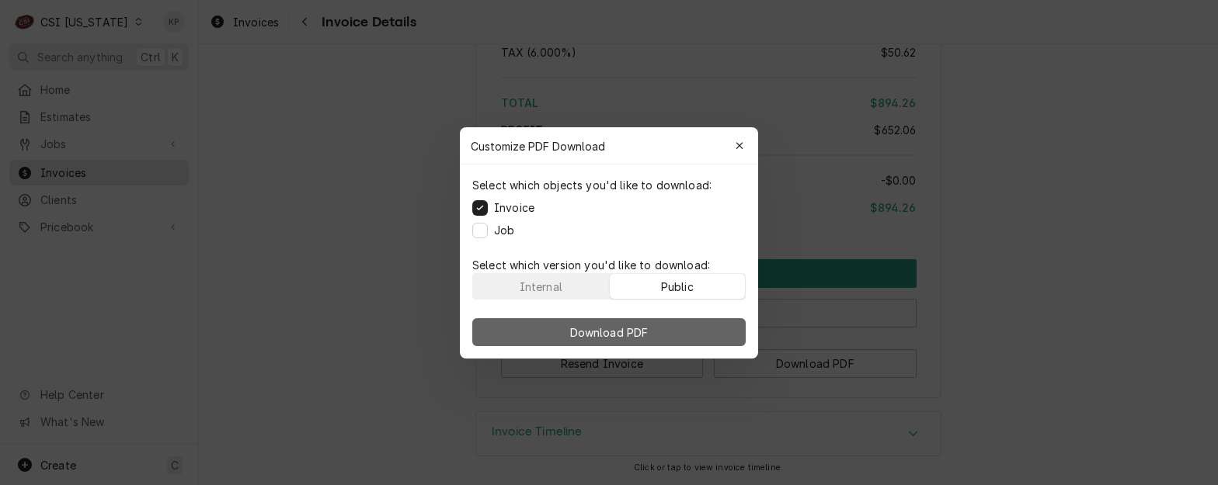
click at [714, 331] on button "Download PDF" at bounding box center [608, 332] width 273 height 28
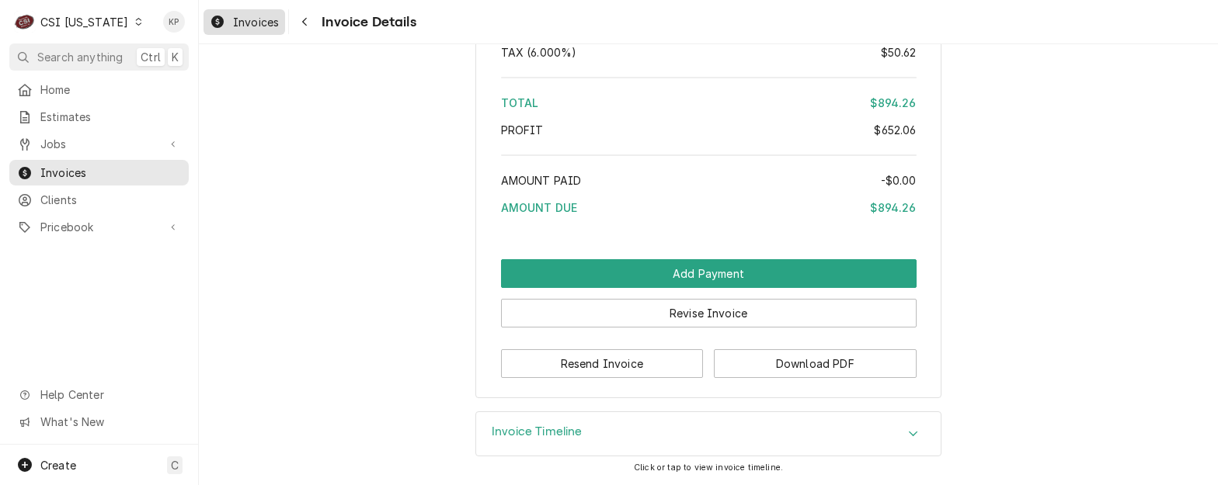
drag, startPoint x: 245, startPoint y: 21, endPoint x: 279, endPoint y: 22, distance: 33.4
click at [248, 20] on span "Invoices" at bounding box center [256, 22] width 46 height 16
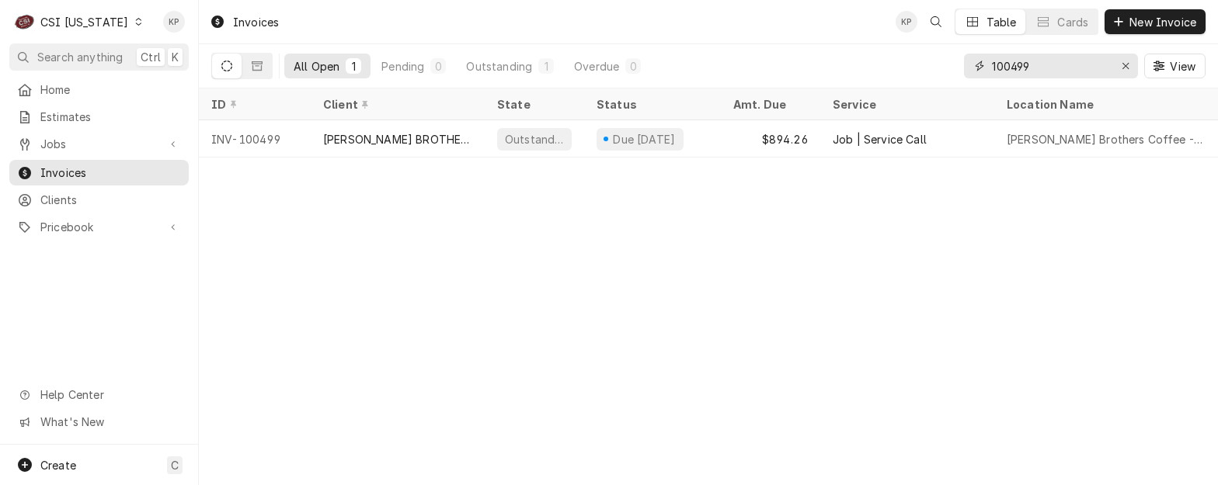
click at [1020, 65] on input "100499" at bounding box center [1050, 66] width 116 height 25
type input "100479"
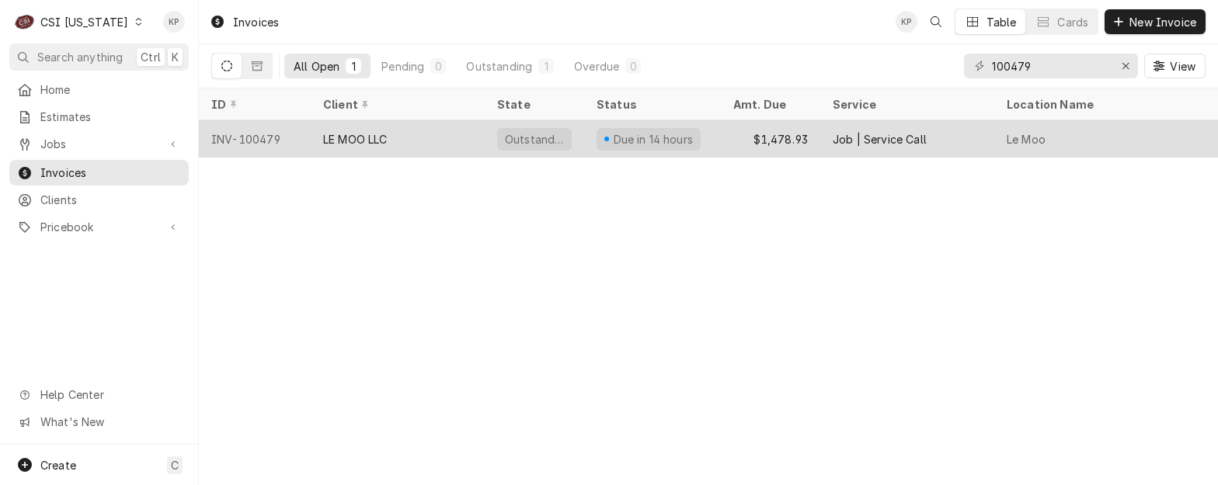
click at [252, 135] on div "INV-100479" at bounding box center [255, 138] width 112 height 37
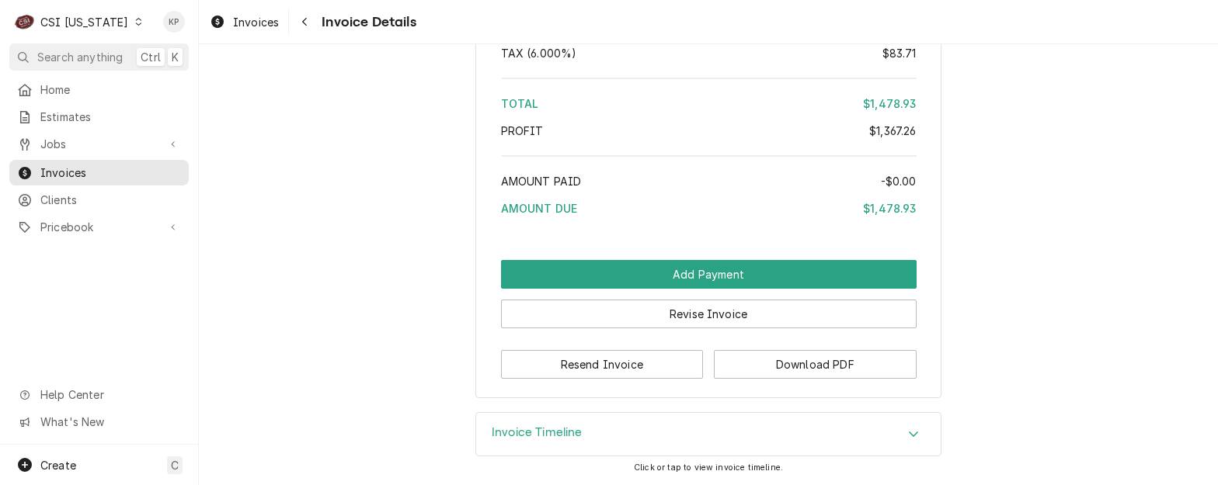
scroll to position [3356, 0]
click at [749, 366] on button "Download PDF" at bounding box center [815, 364] width 203 height 29
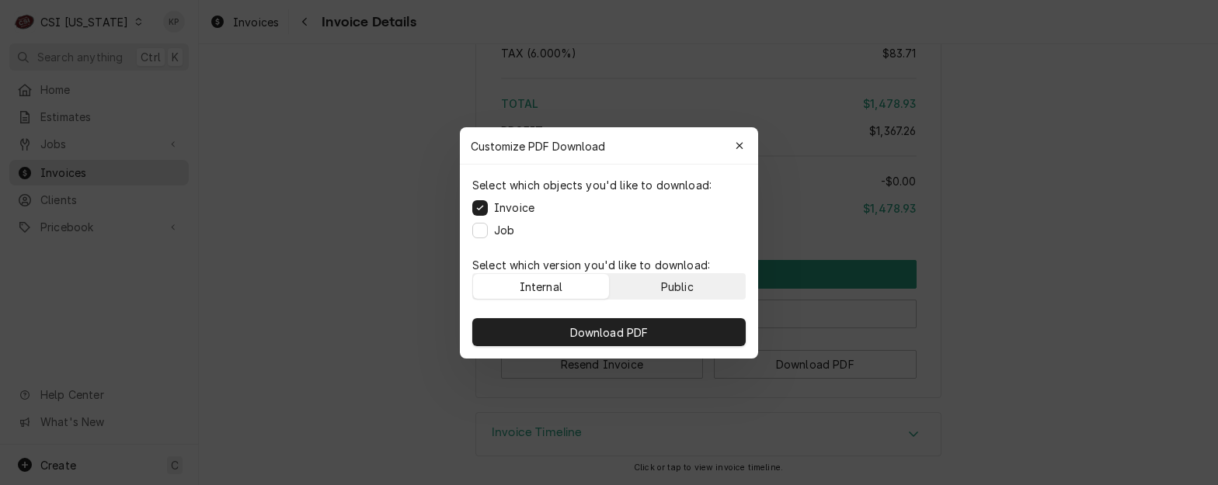
click at [655, 282] on button "Public" at bounding box center [678, 286] width 136 height 25
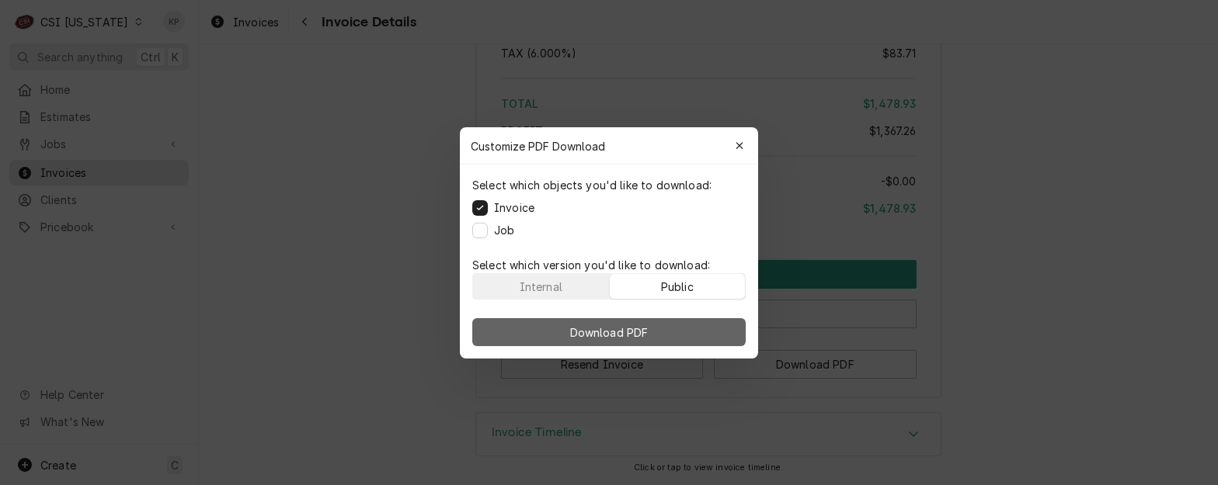
click at [655, 328] on button "Download PDF" at bounding box center [608, 332] width 273 height 28
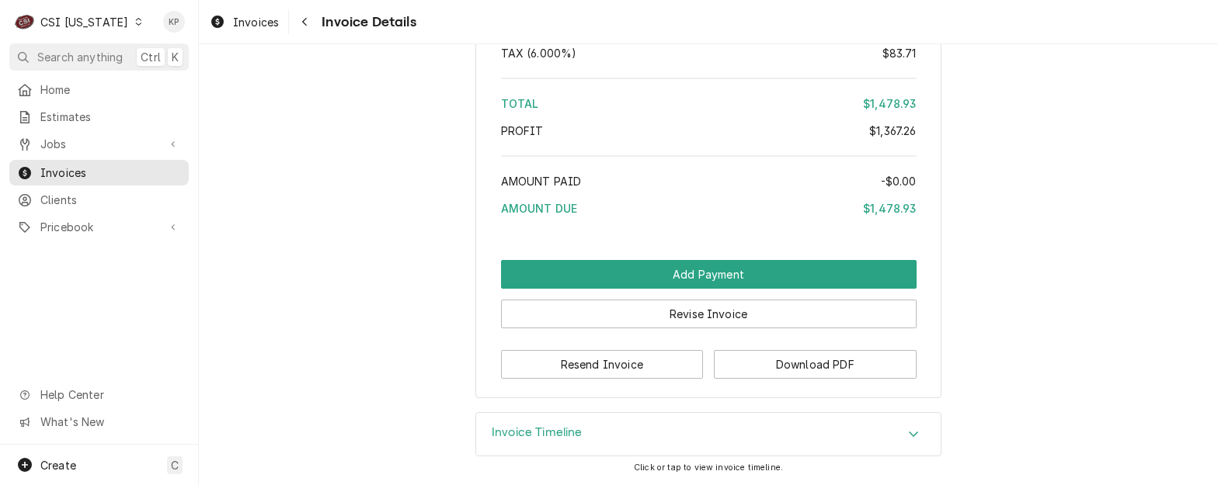
click at [262, 16] on span "Invoices" at bounding box center [256, 22] width 46 height 16
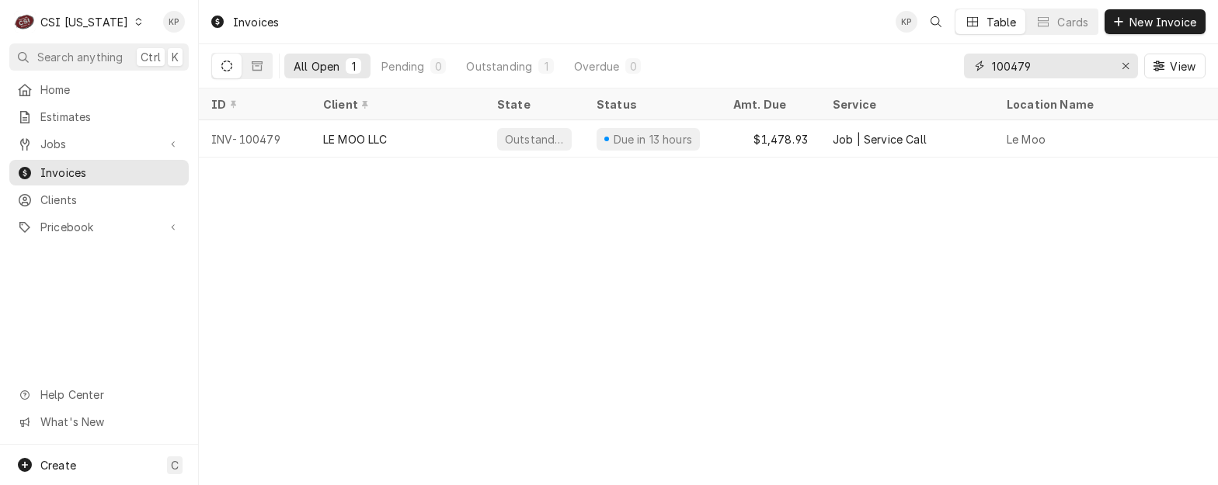
click at [1122, 62] on icon "Erase input" at bounding box center [1125, 66] width 9 height 11
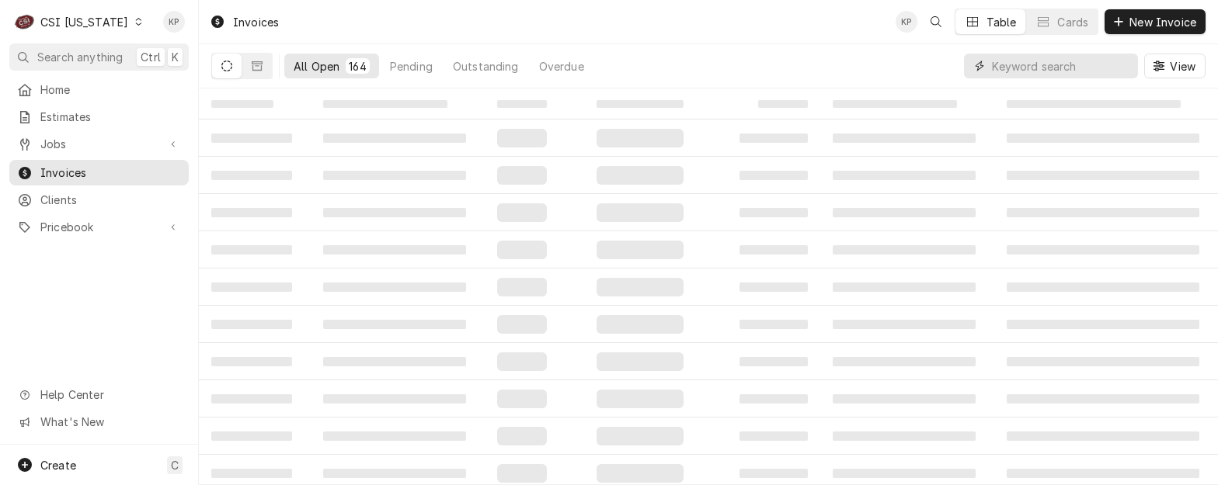
click at [1022, 70] on input "Dynamic Content Wrapper" at bounding box center [1061, 66] width 138 height 25
type input "100426"
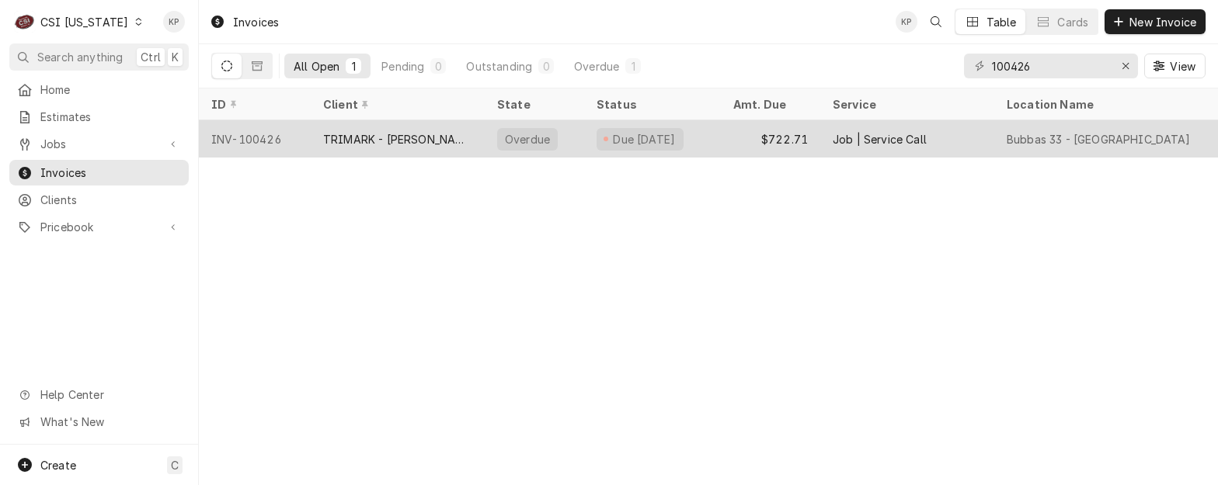
click at [252, 137] on div "INV-100426" at bounding box center [255, 138] width 112 height 37
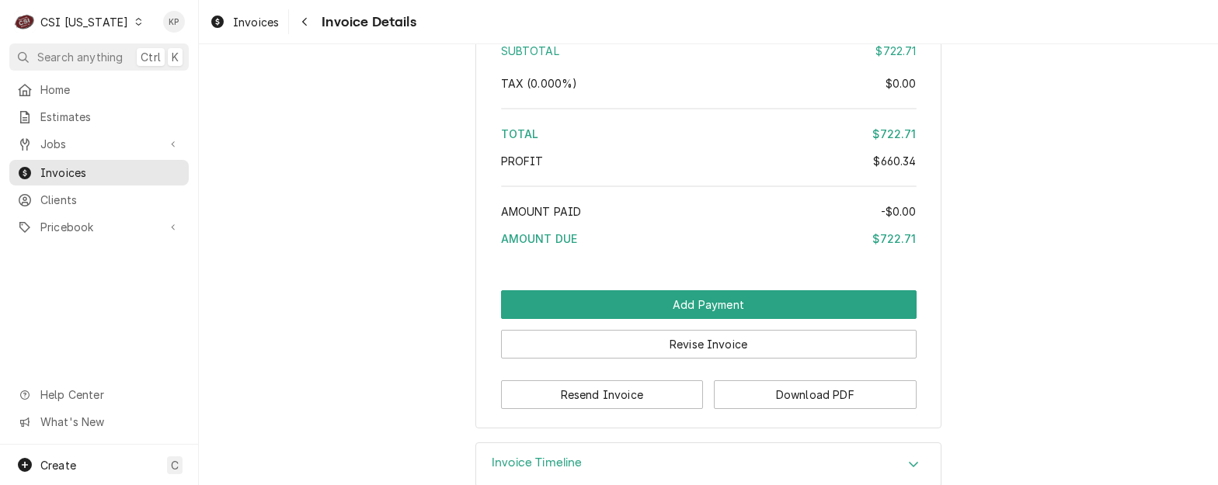
scroll to position [3206, 0]
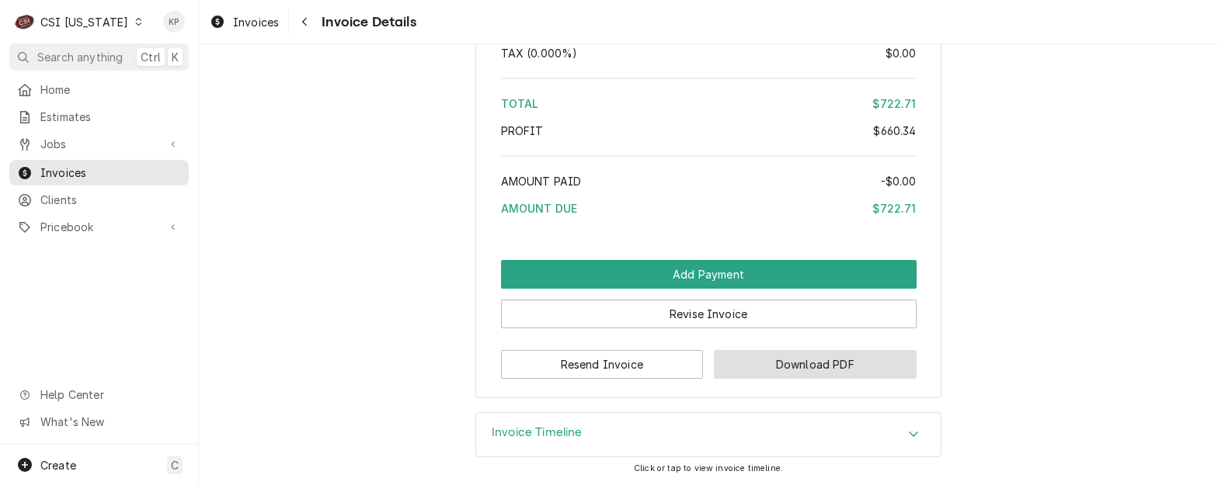
click at [735, 370] on button "Download PDF" at bounding box center [815, 364] width 203 height 29
drag, startPoint x: 75, startPoint y: 193, endPoint x: 127, endPoint y: 175, distance: 55.3
click at [75, 193] on span "Clients" at bounding box center [110, 200] width 141 height 16
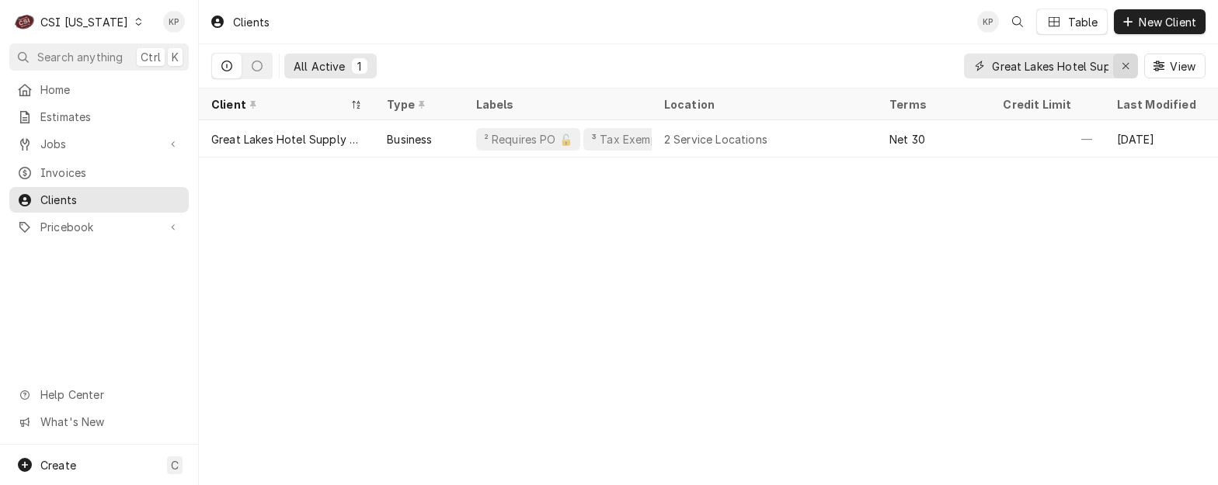
click at [1126, 61] on icon "Erase input" at bounding box center [1125, 66] width 9 height 11
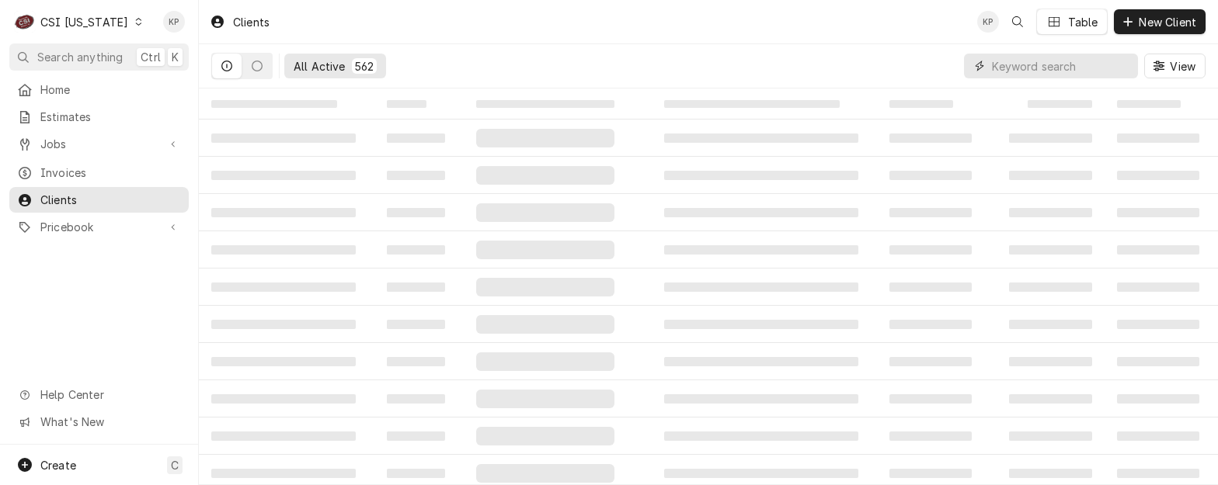
click at [1039, 66] on input "Dynamic Content Wrapper" at bounding box center [1061, 66] width 138 height 25
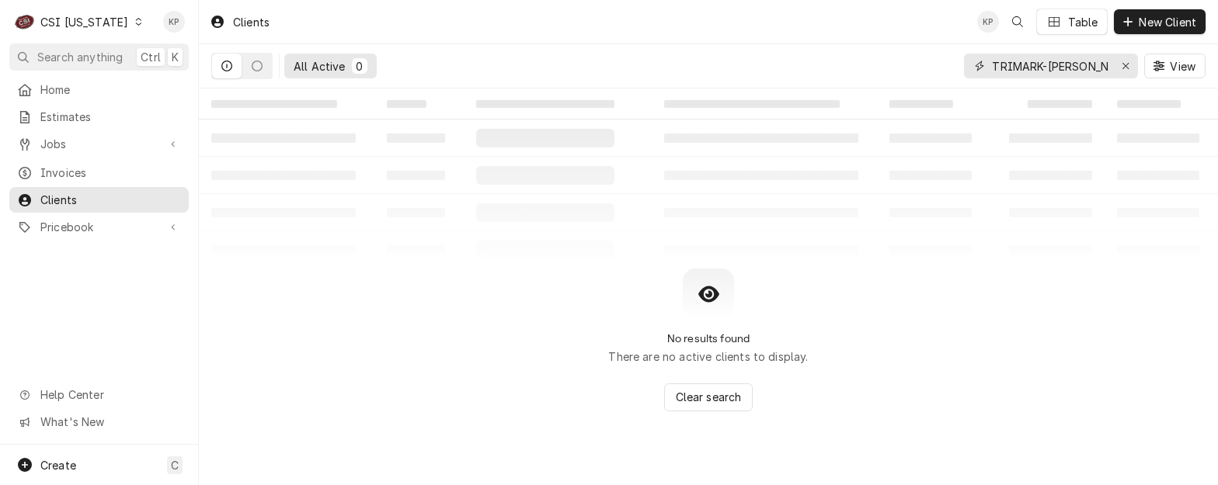
click at [1043, 66] on input "TRIMARK-SS KEMP" at bounding box center [1050, 66] width 116 height 25
click at [1056, 65] on input "TRIMARK -SS KEMP" at bounding box center [1050, 66] width 116 height 25
drag, startPoint x: 1053, startPoint y: 65, endPoint x: 1099, endPoint y: 61, distance: 46.0
click at [1053, 64] on input "TRIMARK -SS KEMP" at bounding box center [1050, 66] width 116 height 25
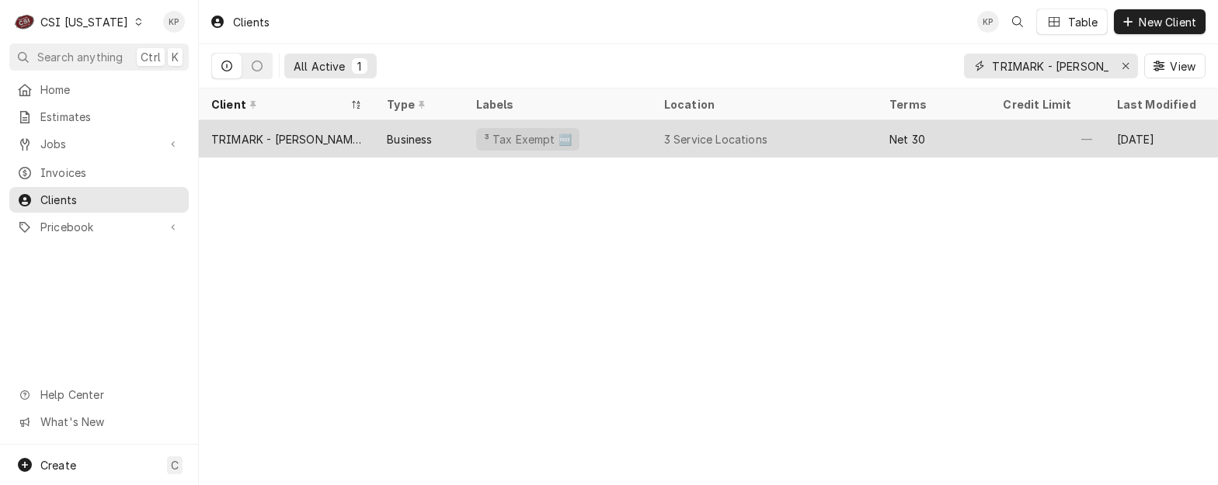
type input "TRIMARK - SS KEMP"
click at [318, 138] on div "TRIMARK - SS KEMP" at bounding box center [286, 139] width 151 height 16
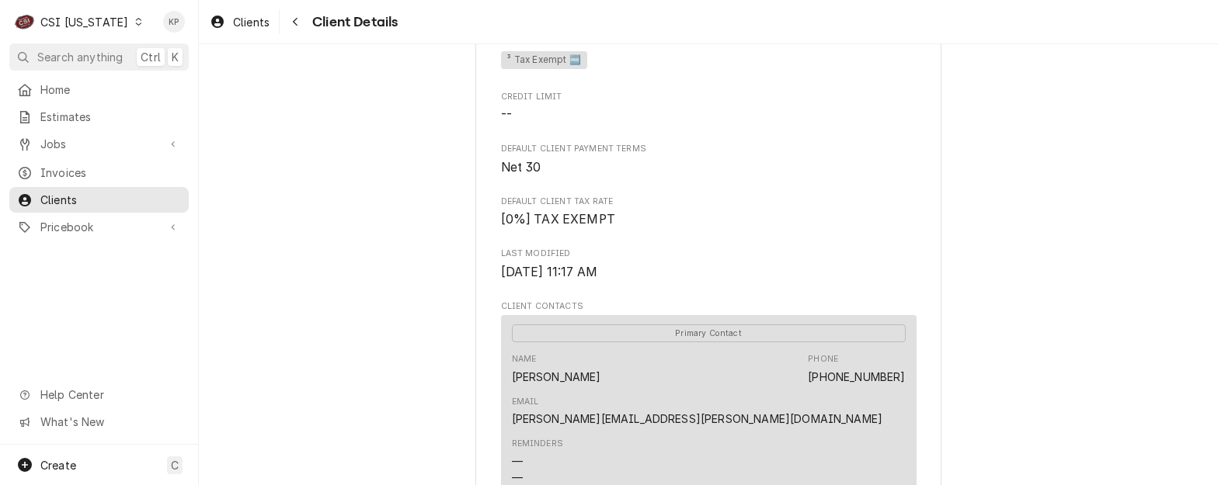
scroll to position [466, 0]
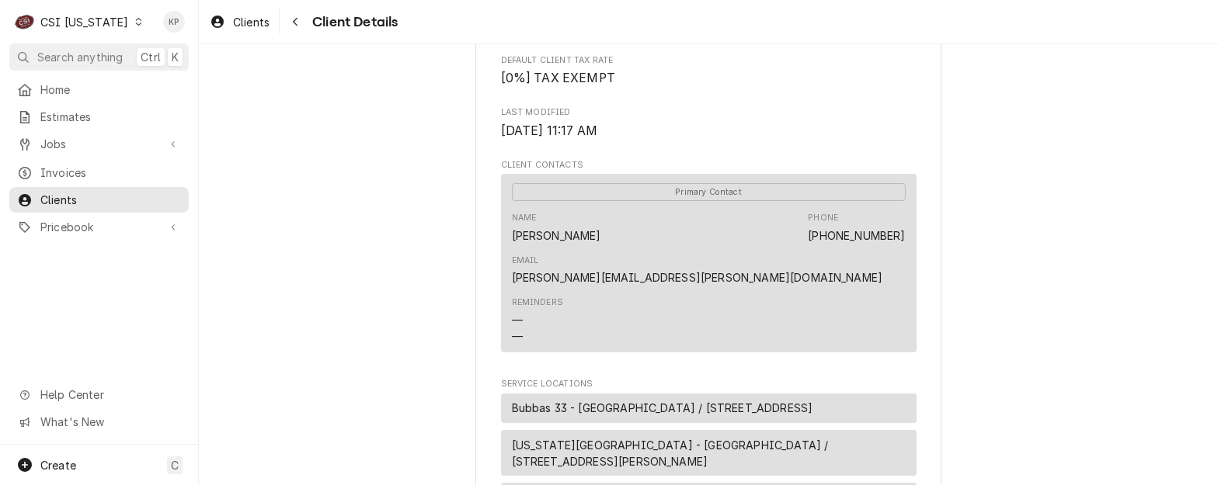
drag, startPoint x: 985, startPoint y: 268, endPoint x: 967, endPoint y: 268, distance: 17.9
click at [985, 268] on div "TRIMARK - SS KEMP Client Type Business Industry Type Commercial Billing Address…" at bounding box center [708, 162] width 1019 height 1168
drag, startPoint x: 908, startPoint y: 255, endPoint x: 741, endPoint y: 257, distance: 167.0
click at [741, 257] on div "Primary Contact Name Nick Mulhall Phone (216) 429-8489 Email nick.mulhall@trima…" at bounding box center [708, 263] width 415 height 179
drag, startPoint x: 741, startPoint y: 257, endPoint x: 750, endPoint y: 259, distance: 9.6
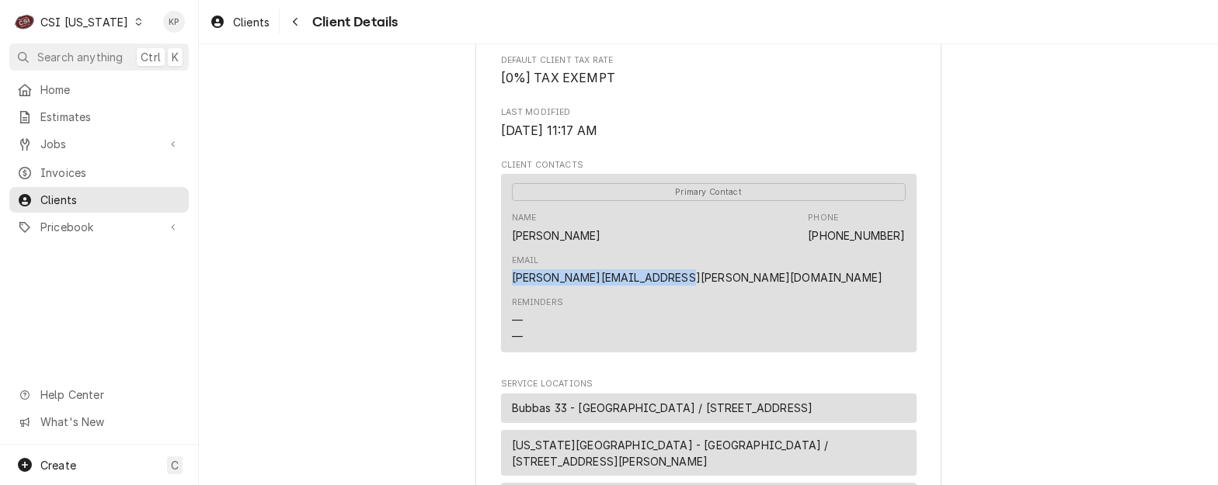
copy link "nick.mulhall@trimarkusa.com"
click at [57, 168] on span "Invoices" at bounding box center [110, 173] width 141 height 16
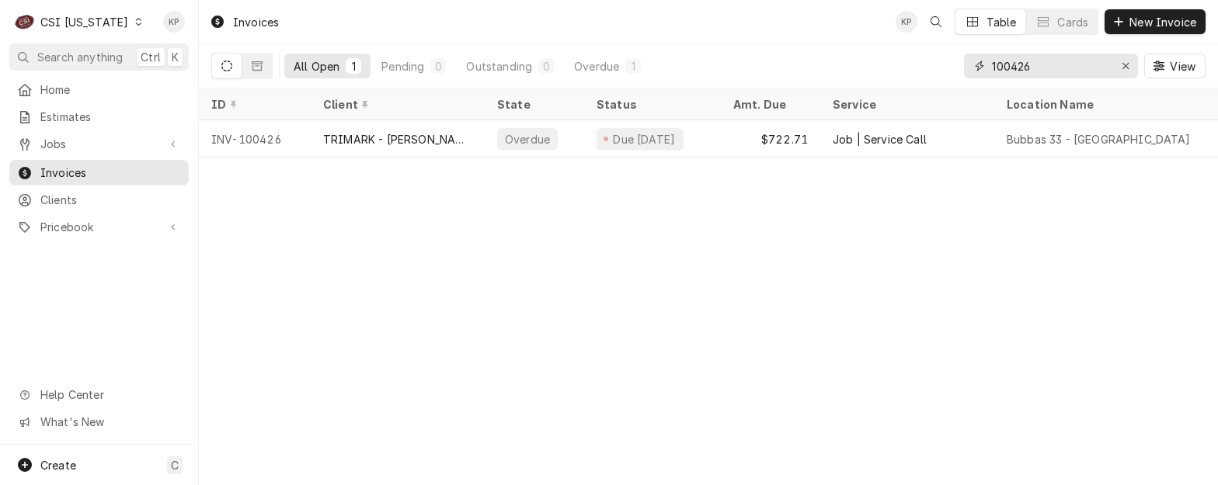
click at [1122, 68] on icon "Erase input" at bounding box center [1125, 66] width 9 height 11
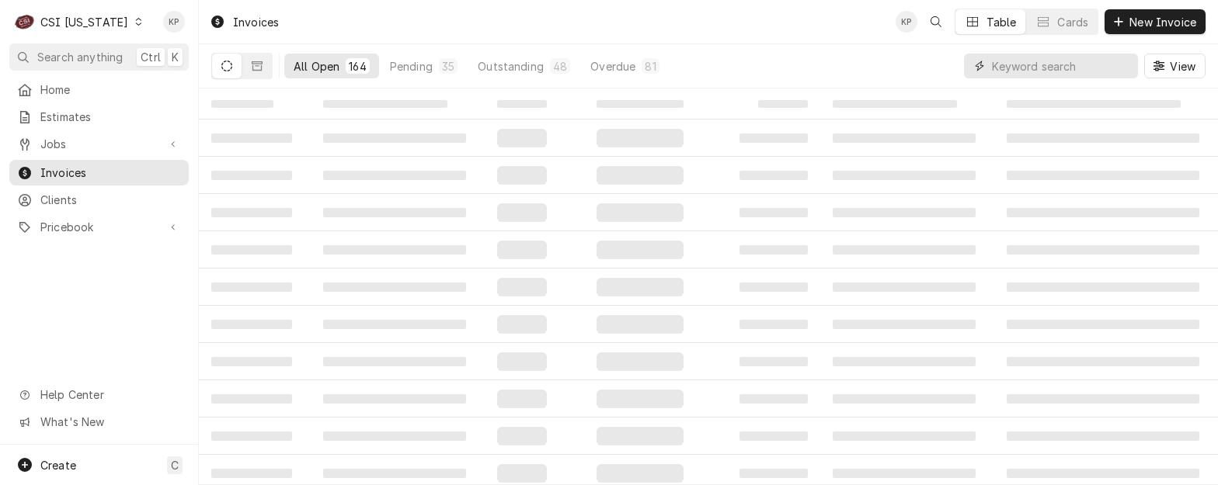
click at [994, 68] on input "Dynamic Content Wrapper" at bounding box center [1061, 66] width 138 height 25
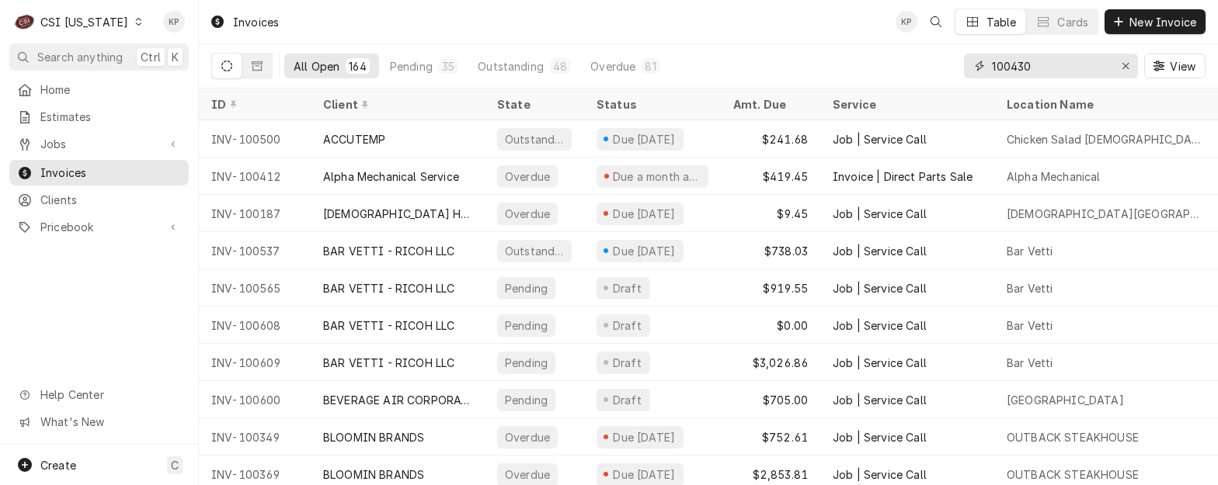
type input "100430"
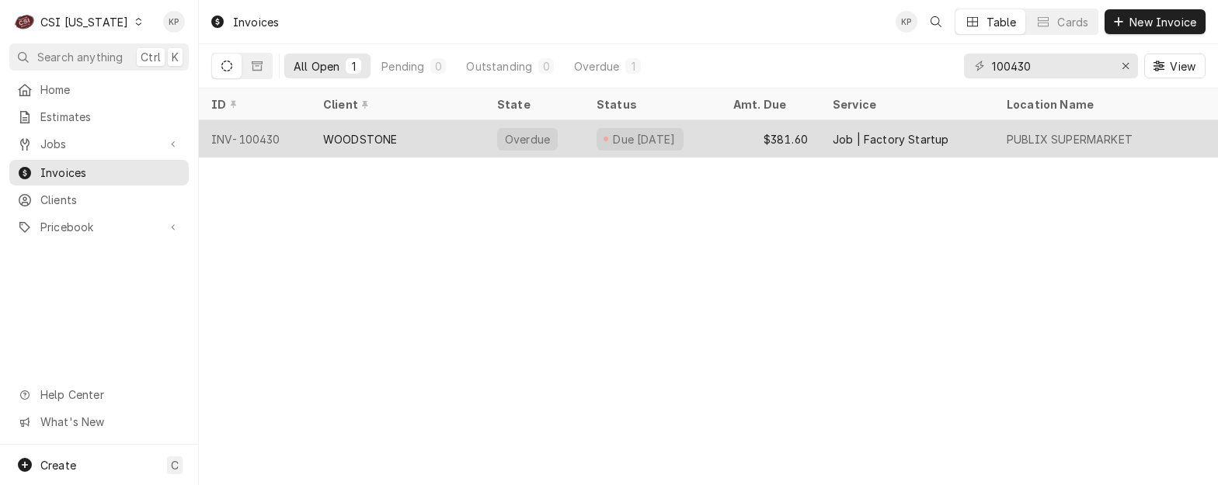
click at [241, 137] on div "INV-100430" at bounding box center [255, 138] width 112 height 37
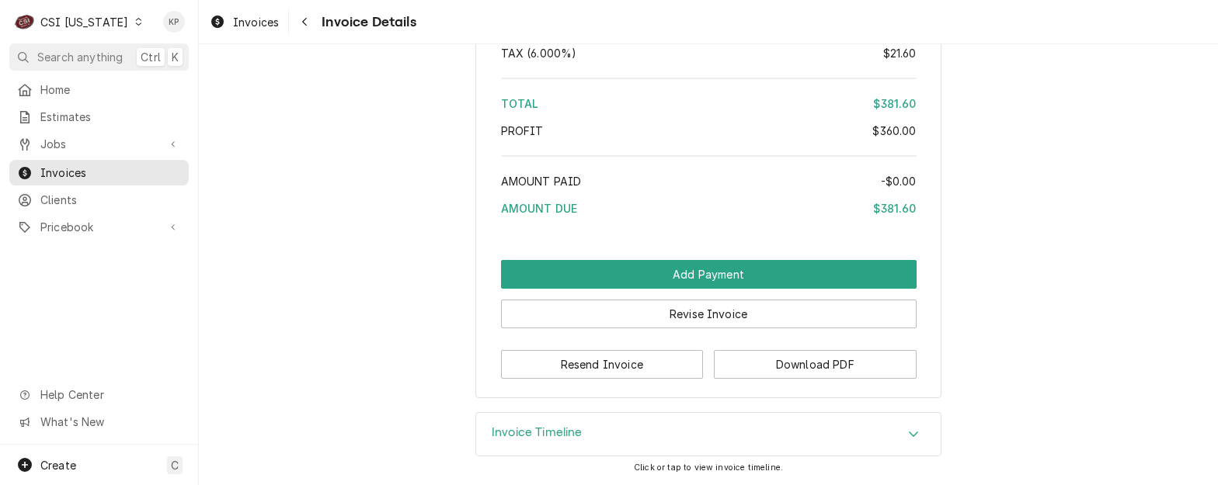
scroll to position [2952, 0]
click at [763, 360] on button "Download PDF" at bounding box center [815, 364] width 203 height 29
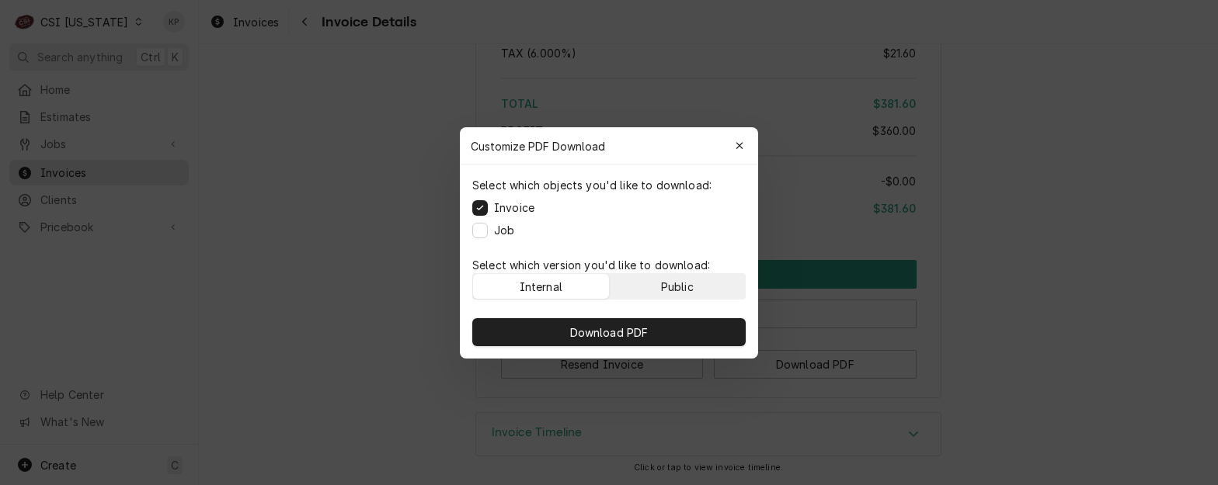
click at [698, 294] on button "Public" at bounding box center [678, 286] width 136 height 25
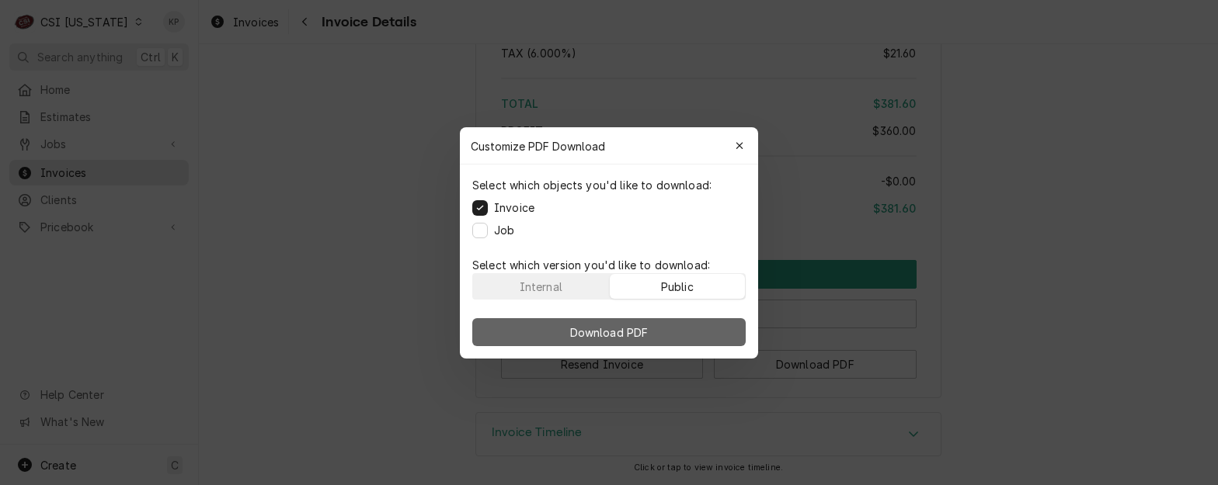
click at [697, 326] on button "Download PDF" at bounding box center [608, 332] width 273 height 28
